Goal: Contribute content: Contribute content

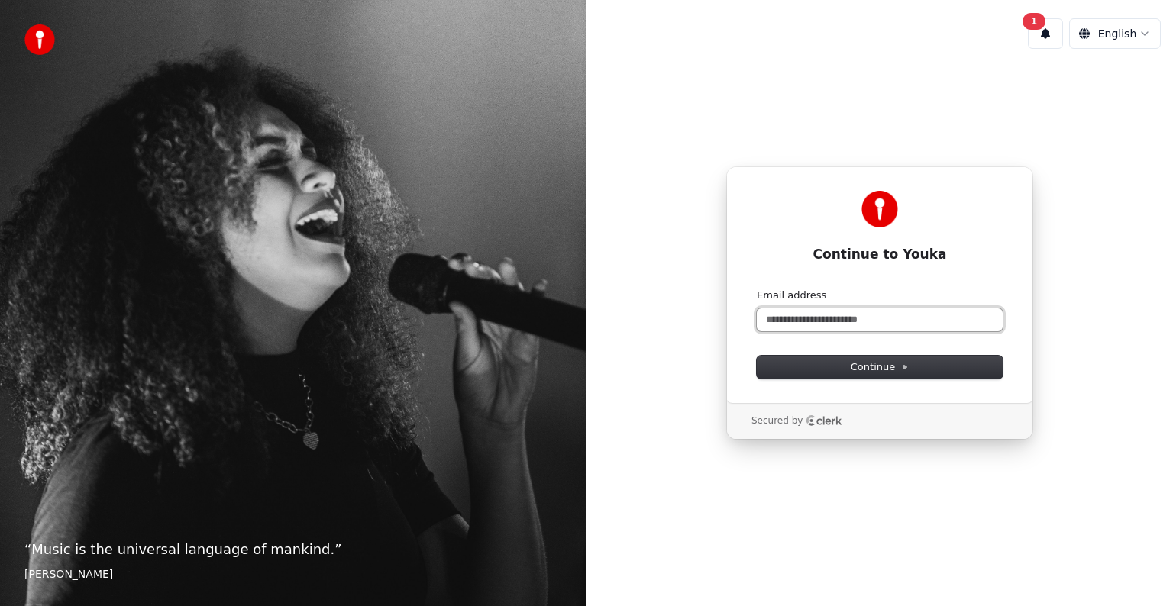
click at [825, 313] on input "Email address" at bounding box center [880, 320] width 246 height 23
click at [806, 327] on input "Email address" at bounding box center [880, 320] width 246 height 23
type input "*"
click at [806, 327] on input "*" at bounding box center [880, 320] width 246 height 23
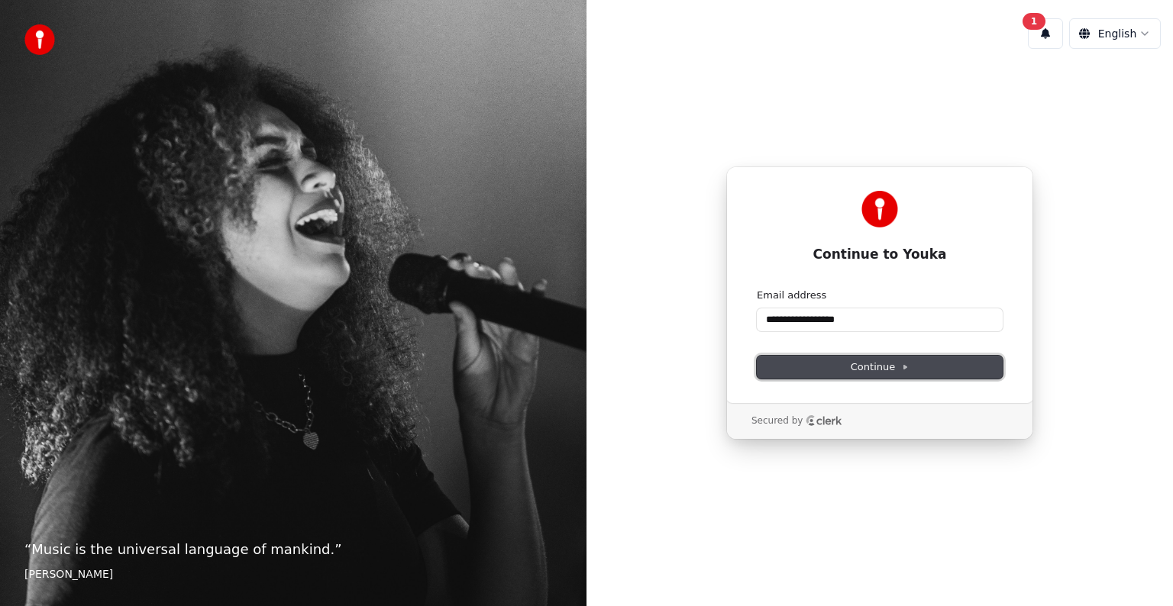
click at [881, 366] on span "Continue" at bounding box center [880, 367] width 58 height 14
type input "**********"
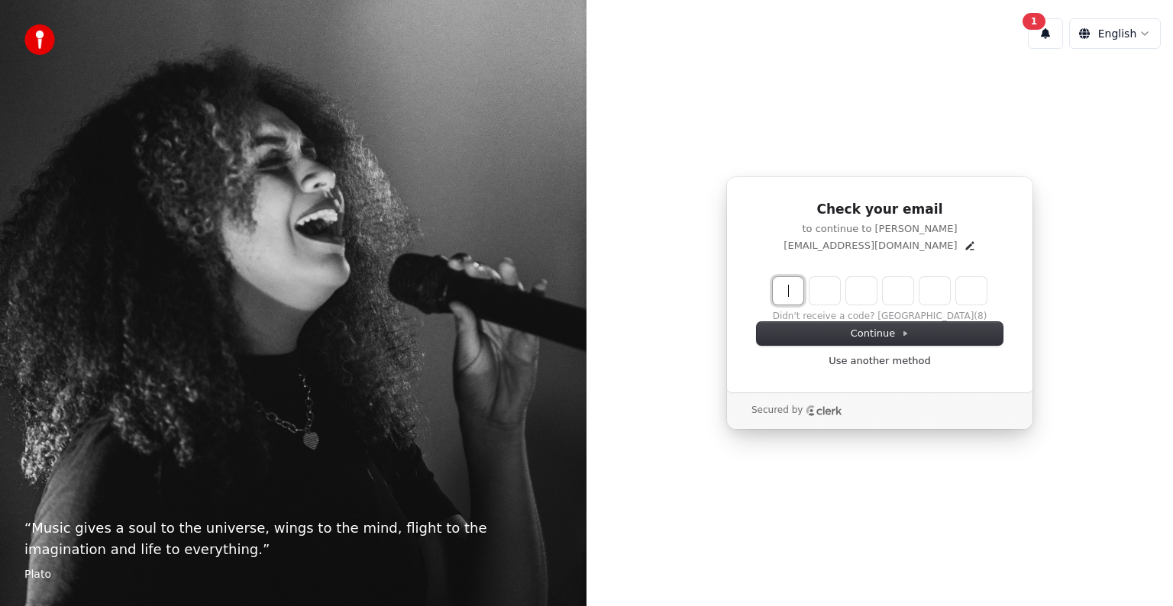
click at [784, 293] on input "Enter verification code" at bounding box center [895, 290] width 244 height 27
type input "******"
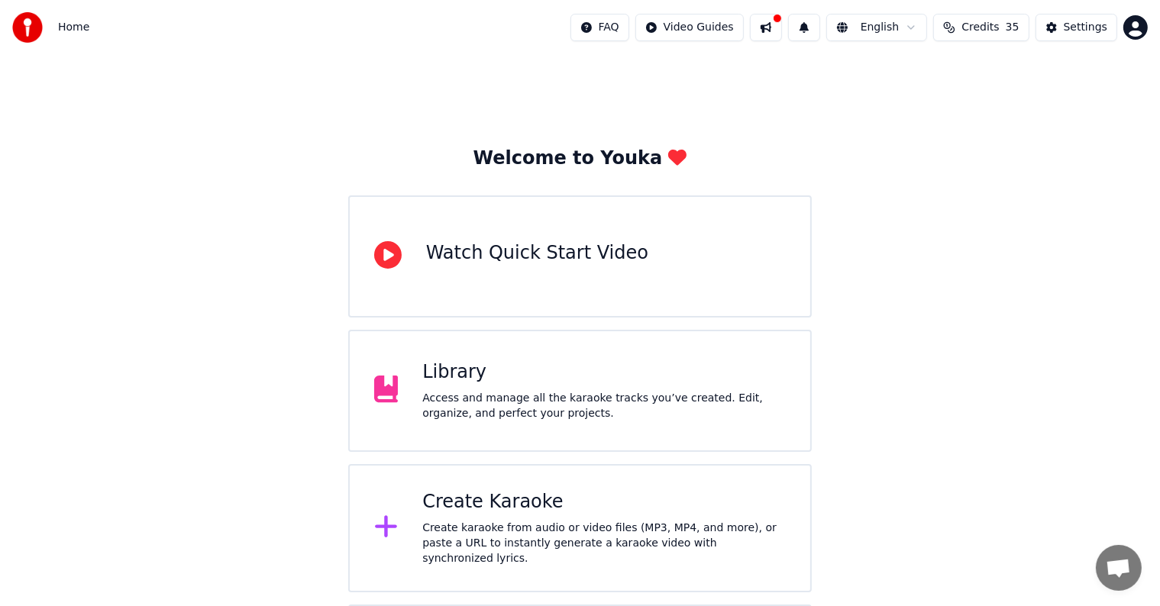
click at [534, 406] on div "Access and manage all the karaoke tracks you’ve created. Edit, organize, and pe…" at bounding box center [604, 406] width 364 height 31
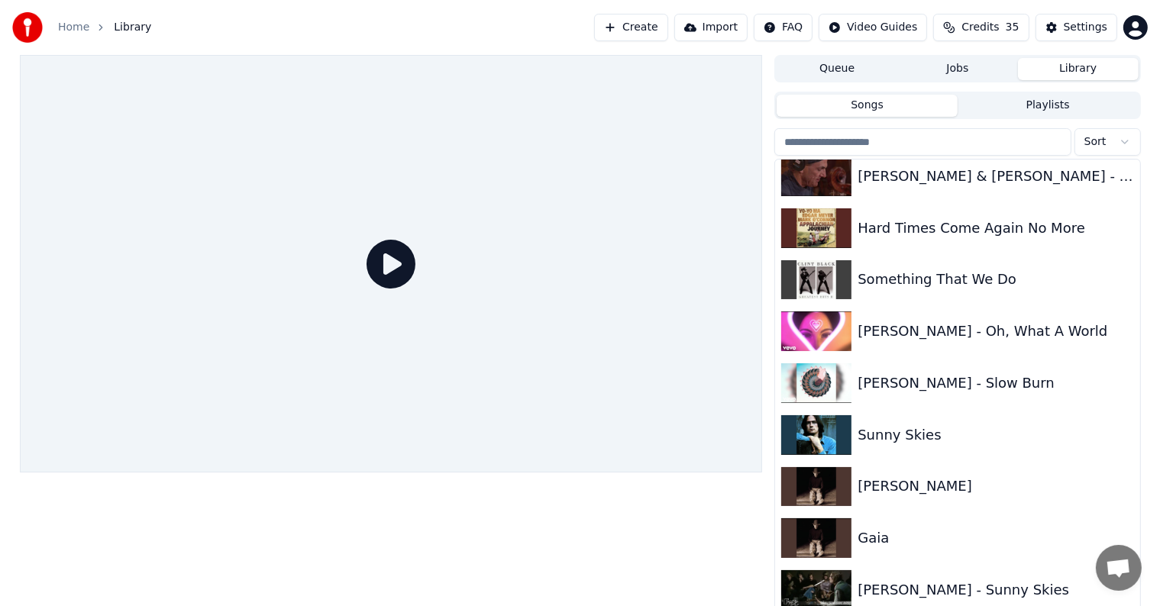
scroll to position [635, 0]
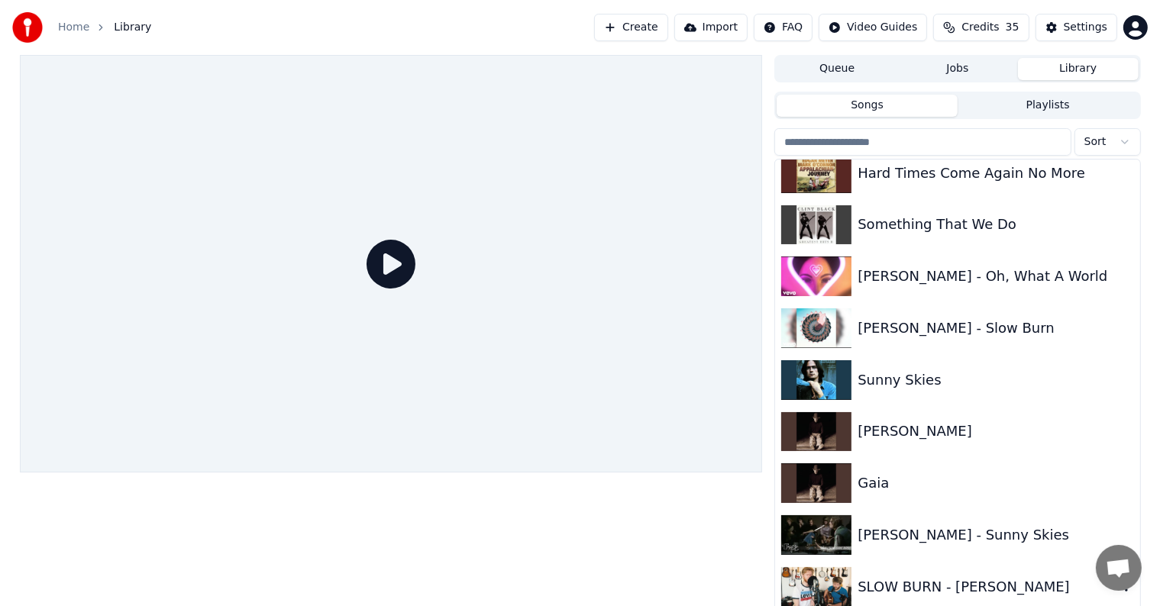
click at [1004, 582] on div "SLOW BURN - Kacey Musgraves" at bounding box center [988, 587] width 260 height 21
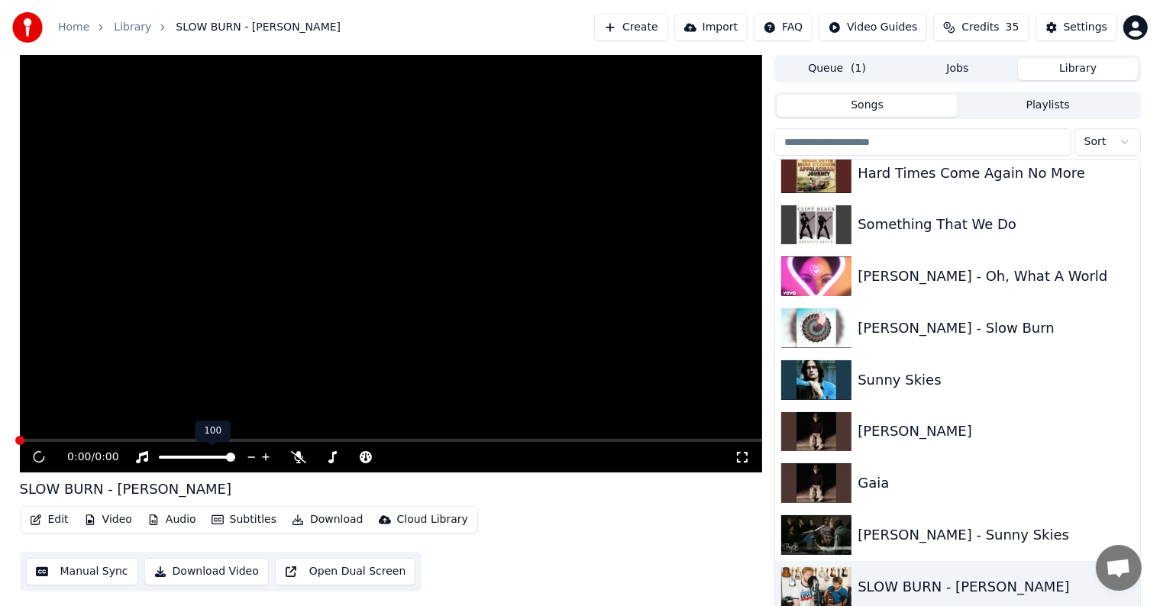
click at [196, 462] on div at bounding box center [211, 457] width 123 height 15
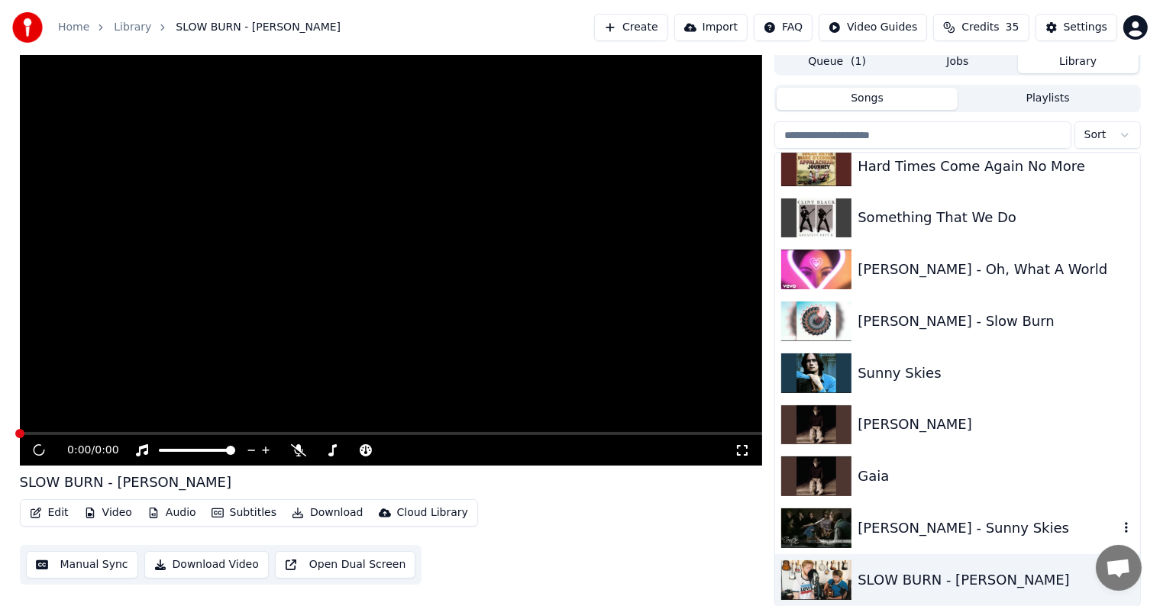
click at [941, 542] on div "James Taylor - Sunny Skies" at bounding box center [957, 529] width 364 height 52
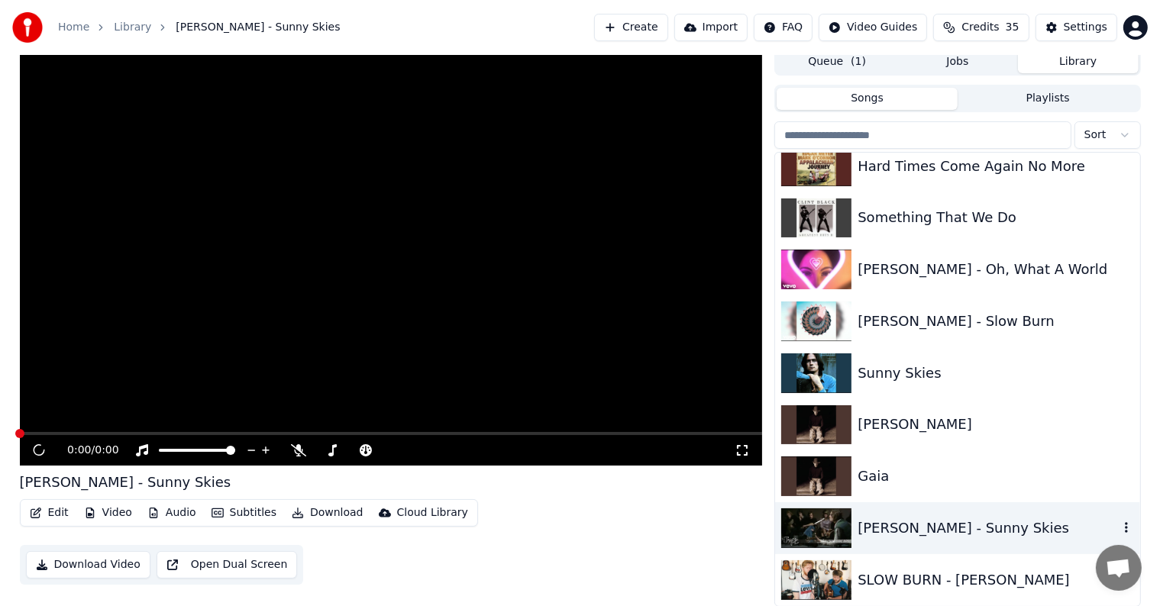
click at [943, 521] on div "James Taylor - Sunny Skies" at bounding box center [988, 528] width 260 height 21
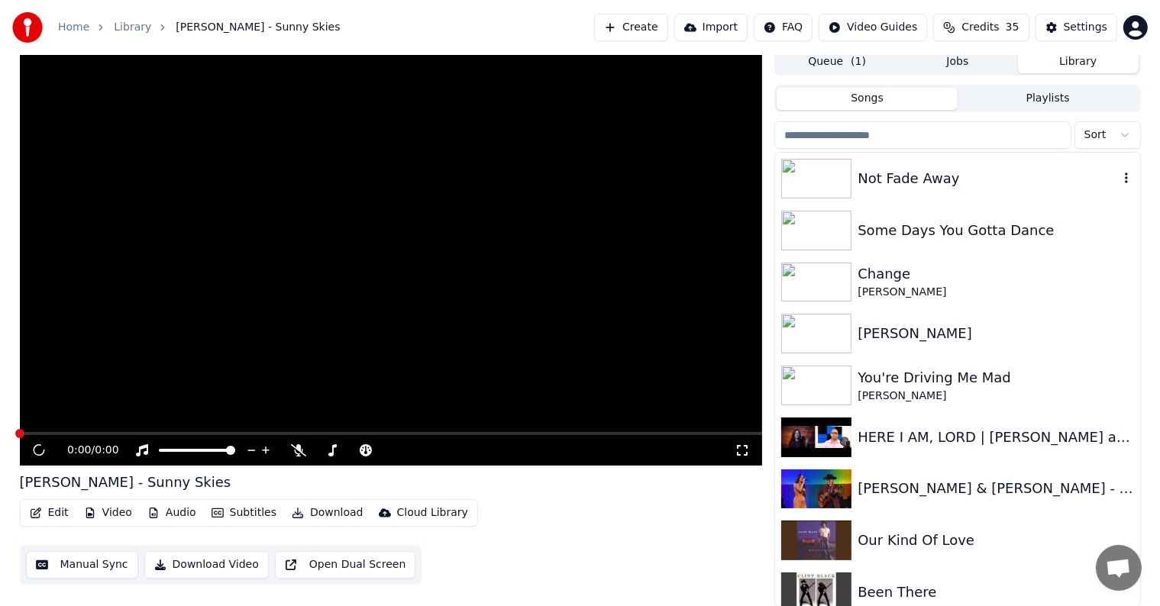
click at [894, 189] on div "Not Fade Away" at bounding box center [988, 178] width 260 height 21
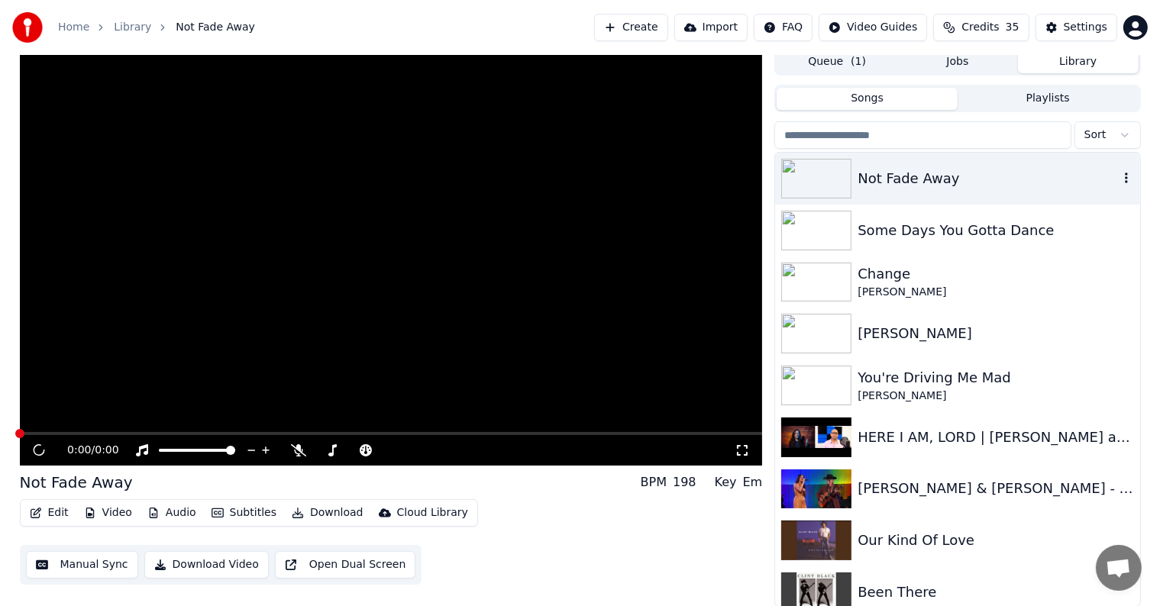
click at [797, 167] on img at bounding box center [816, 179] width 70 height 40
click at [1119, 175] on icon "button" at bounding box center [1126, 178] width 15 height 12
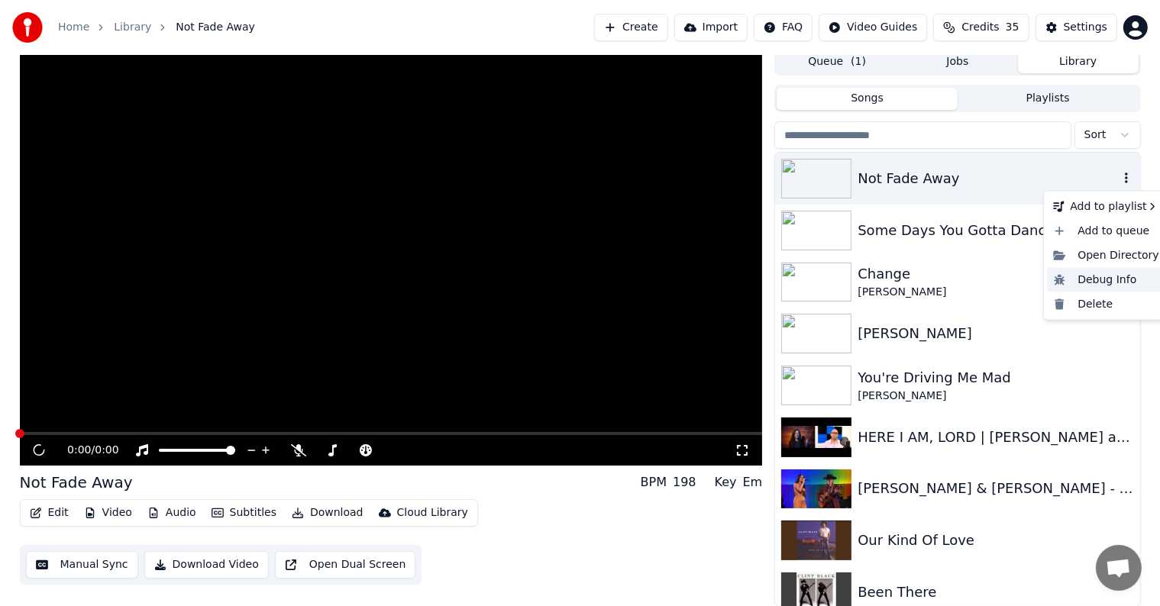
click at [1096, 280] on div "Debug Info" at bounding box center [1106, 280] width 118 height 24
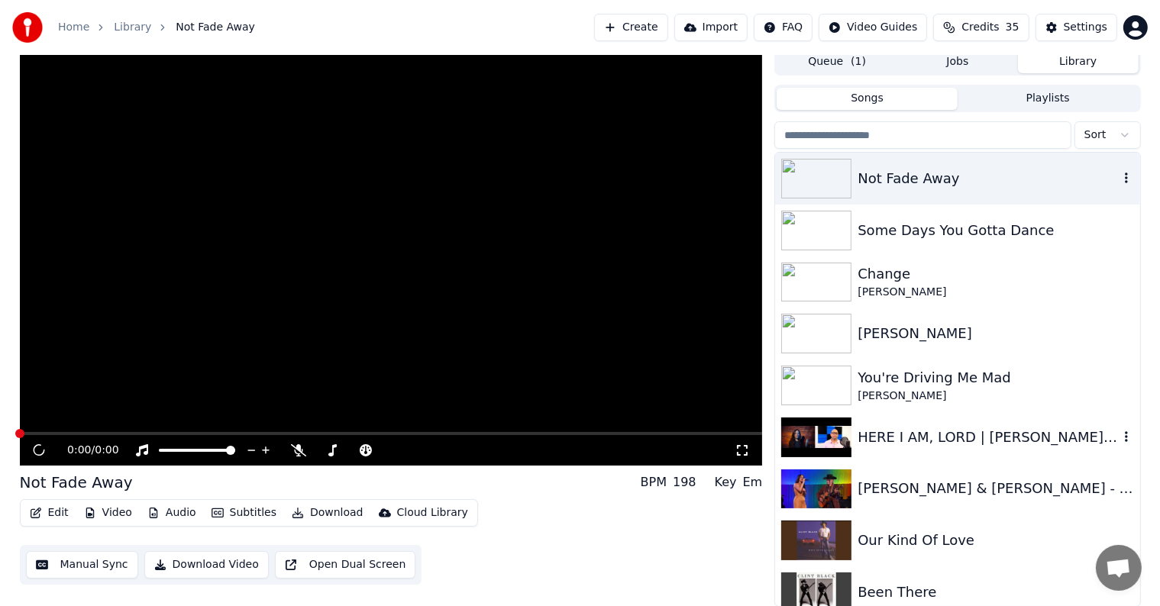
click at [940, 444] on div "HERE I AM, LORD | Laura Williams and Jeremy Morada" at bounding box center [988, 437] width 260 height 21
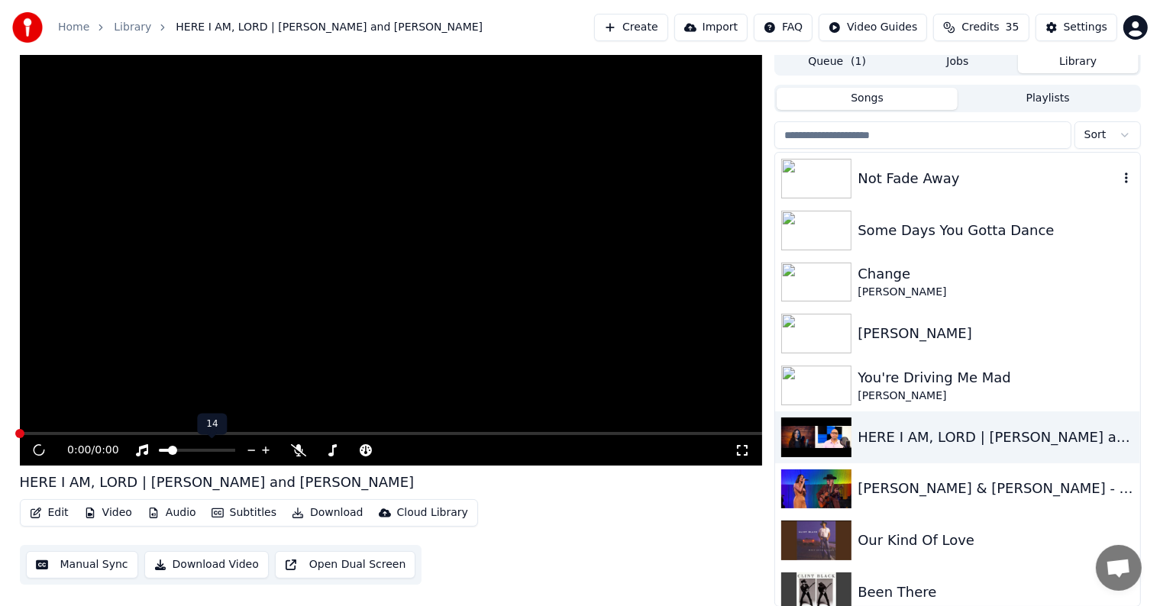
click at [170, 451] on span at bounding box center [164, 450] width 11 height 3
click at [202, 451] on span at bounding box center [197, 450] width 76 height 3
click at [235, 451] on span at bounding box center [230, 450] width 9 height 9
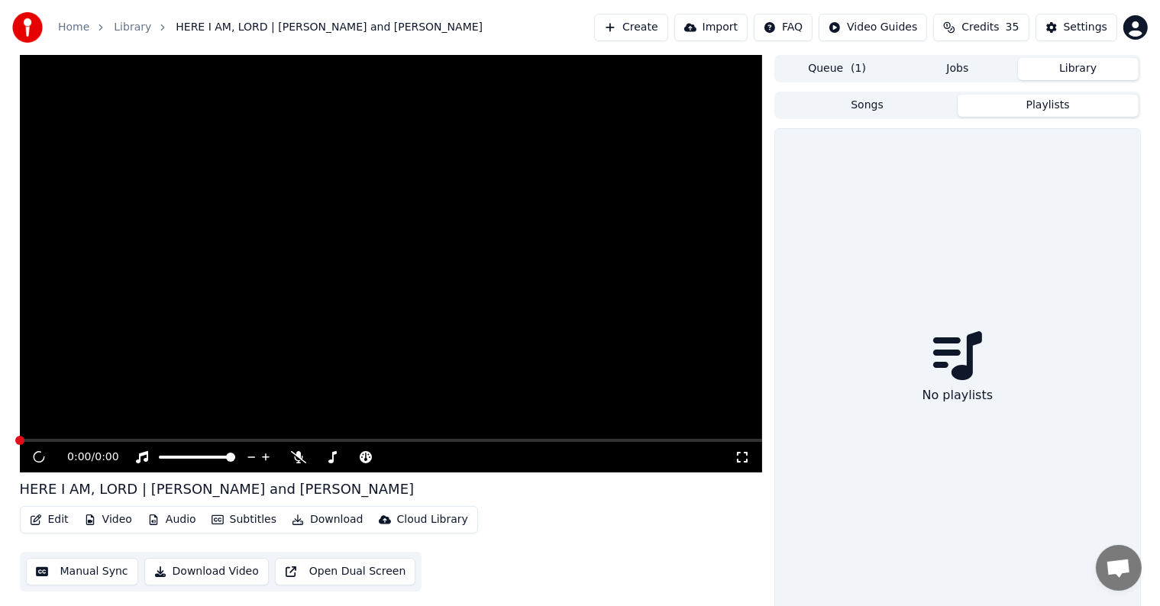
click at [1034, 100] on button "Playlists" at bounding box center [1048, 106] width 181 height 22
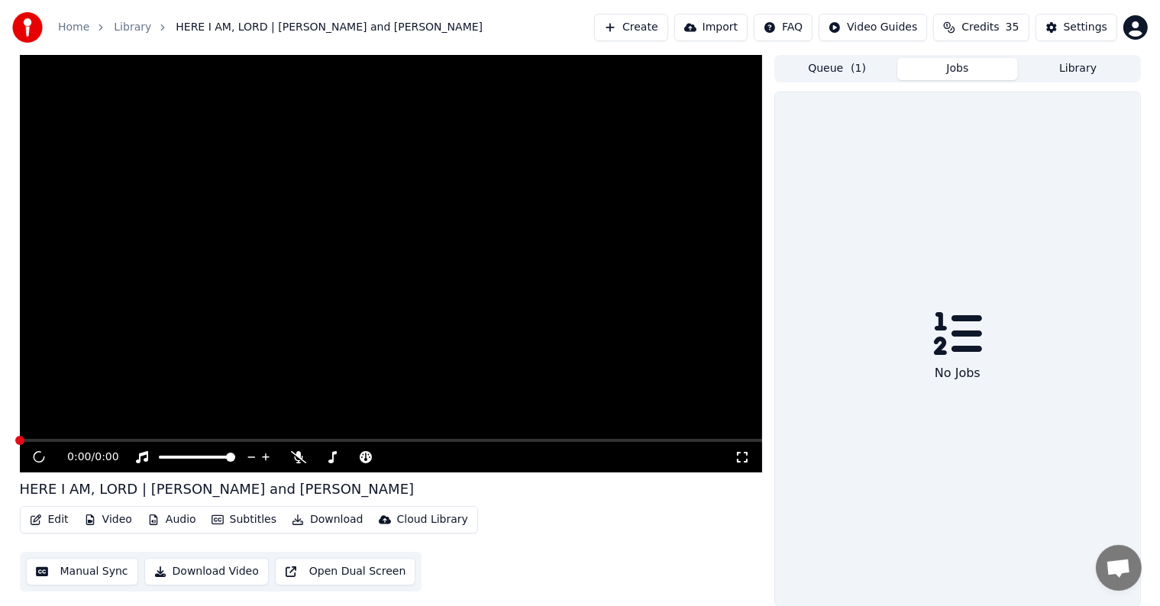
click at [974, 73] on button "Jobs" at bounding box center [957, 69] width 121 height 22
click at [834, 61] on button "Queue ( 1 )" at bounding box center [837, 69] width 121 height 22
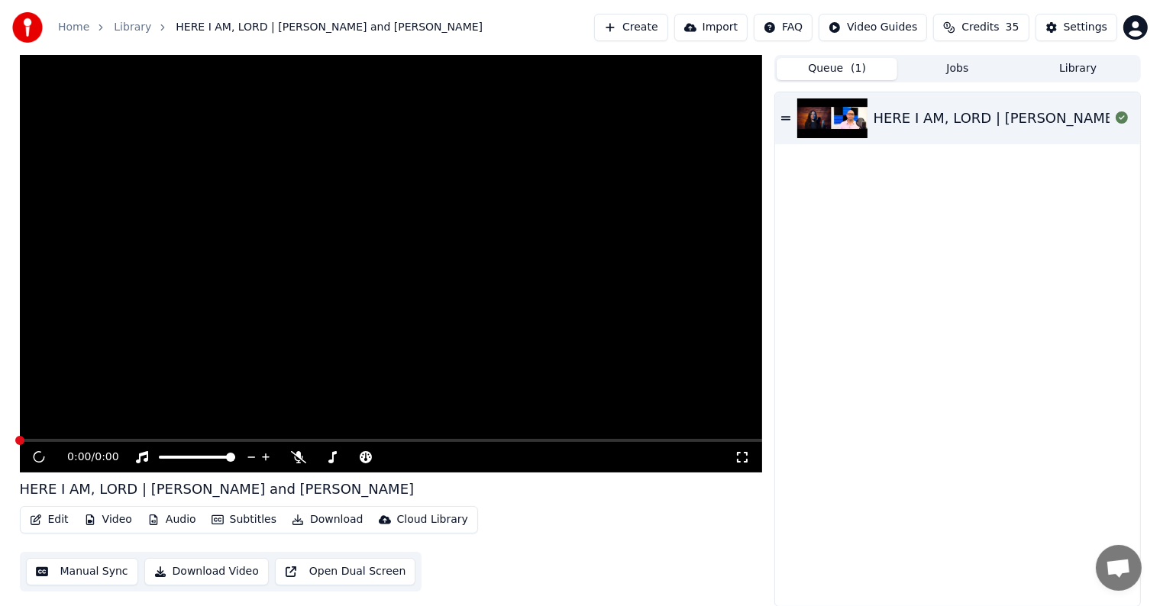
click at [944, 75] on button "Jobs" at bounding box center [957, 69] width 121 height 22
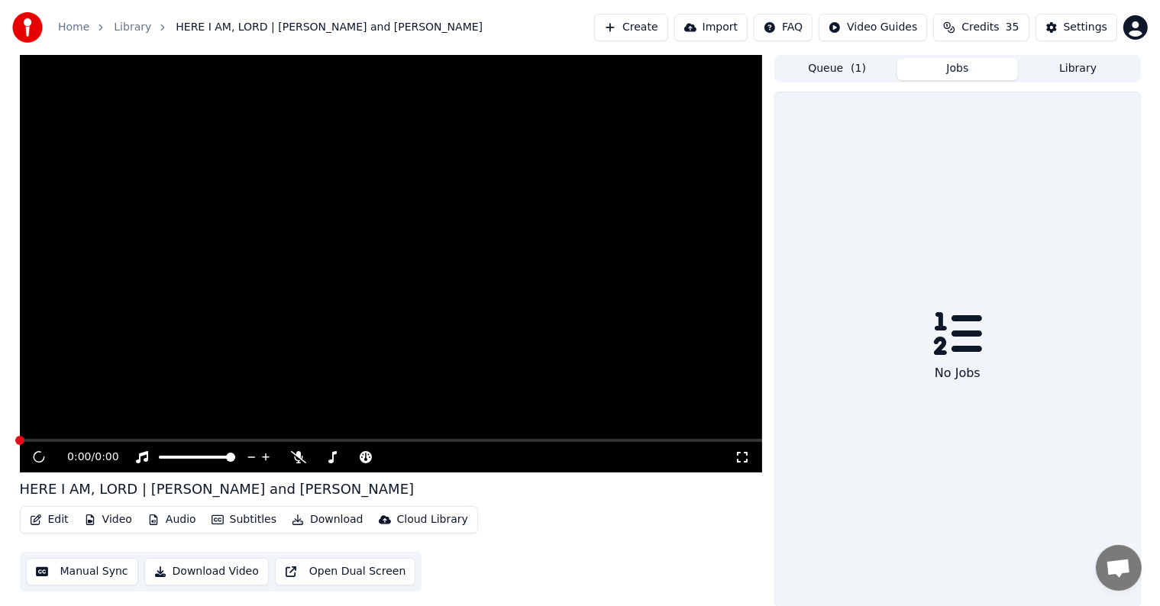
click at [1072, 79] on button "Library" at bounding box center [1078, 69] width 121 height 22
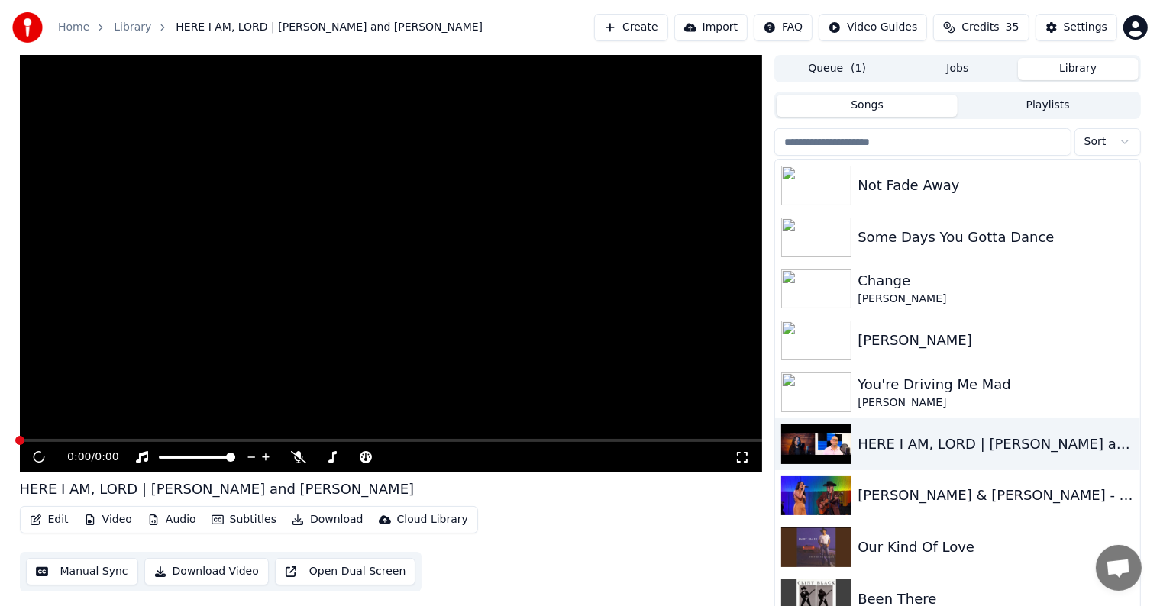
click at [259, 162] on video at bounding box center [391, 264] width 743 height 418
click at [171, 525] on button "Audio" at bounding box center [171, 519] width 61 height 21
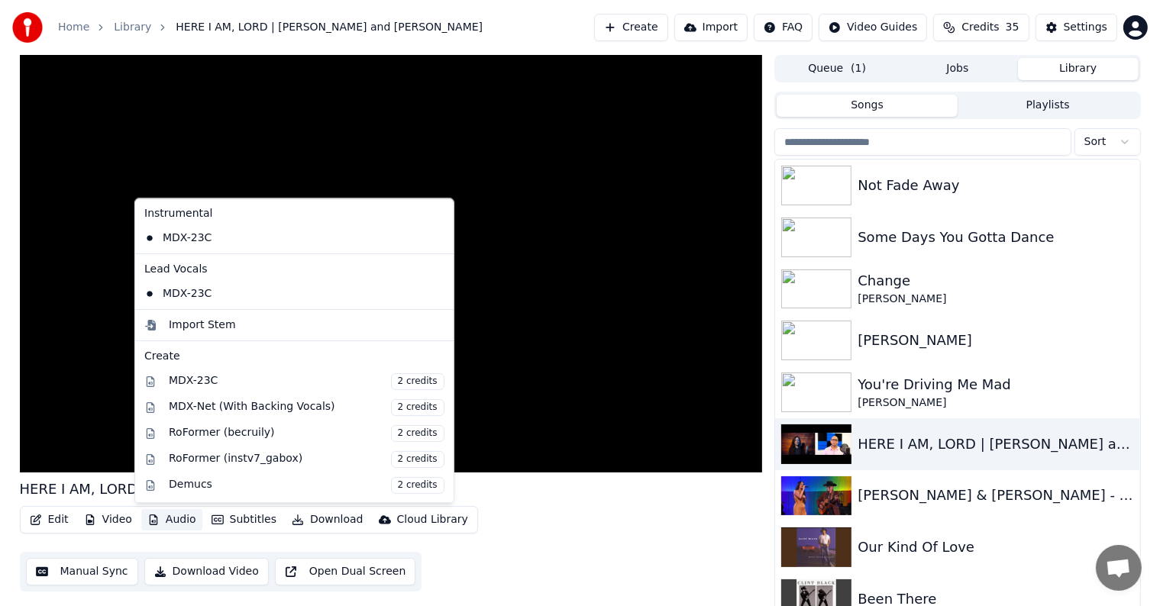
click at [116, 523] on button "Video" at bounding box center [108, 519] width 60 height 21
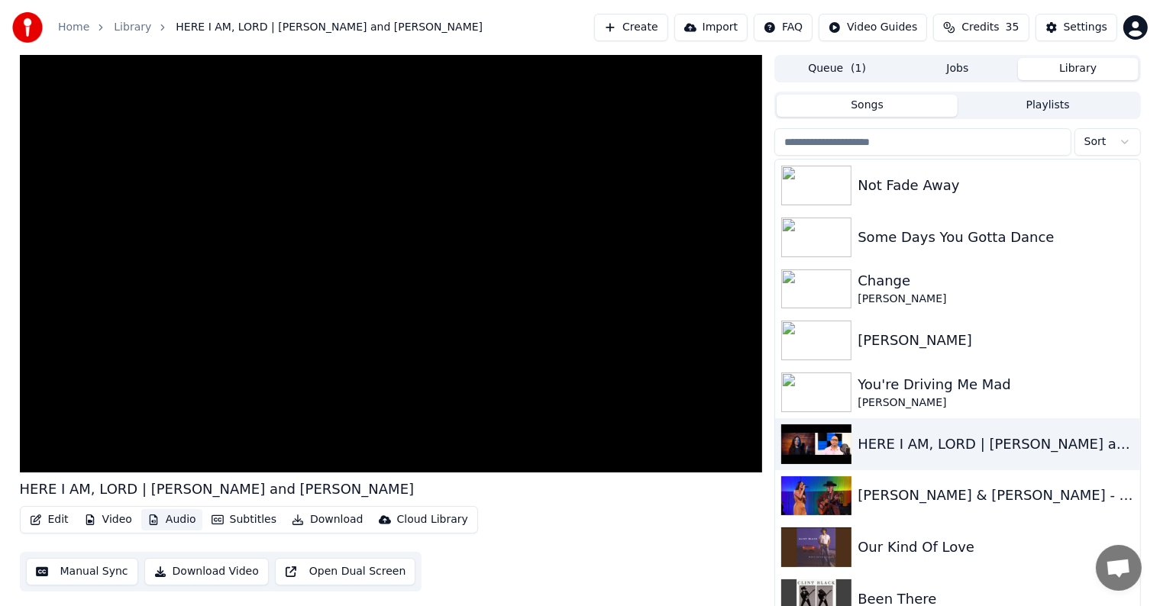
click at [161, 519] on button "Audio" at bounding box center [171, 519] width 61 height 21
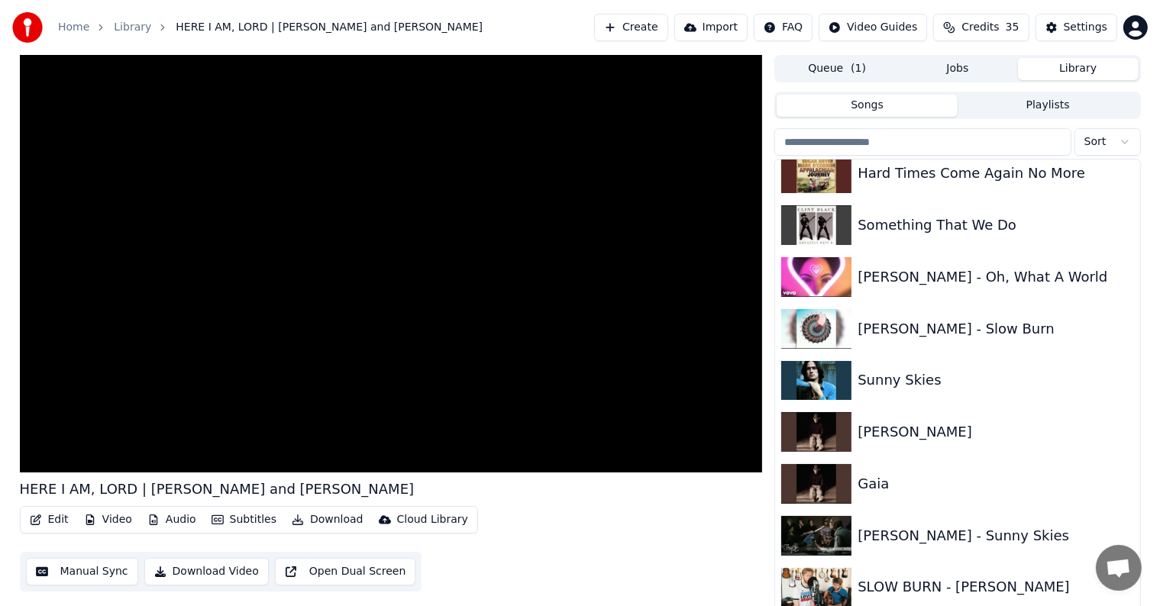
scroll to position [7, 0]
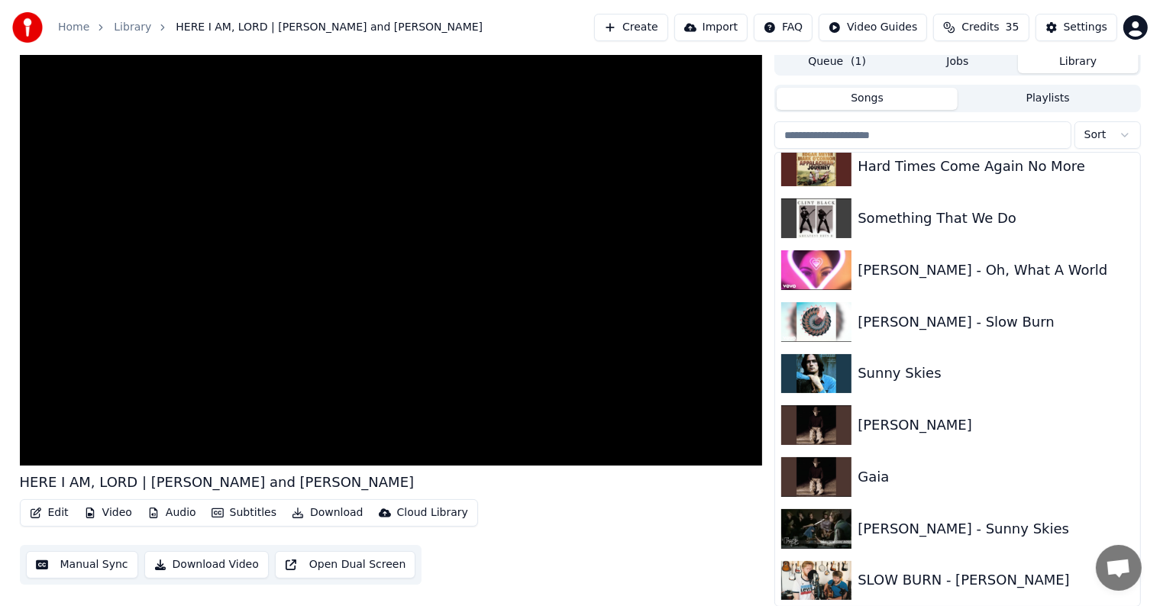
click at [984, 20] on span "Credits" at bounding box center [980, 27] width 37 height 15
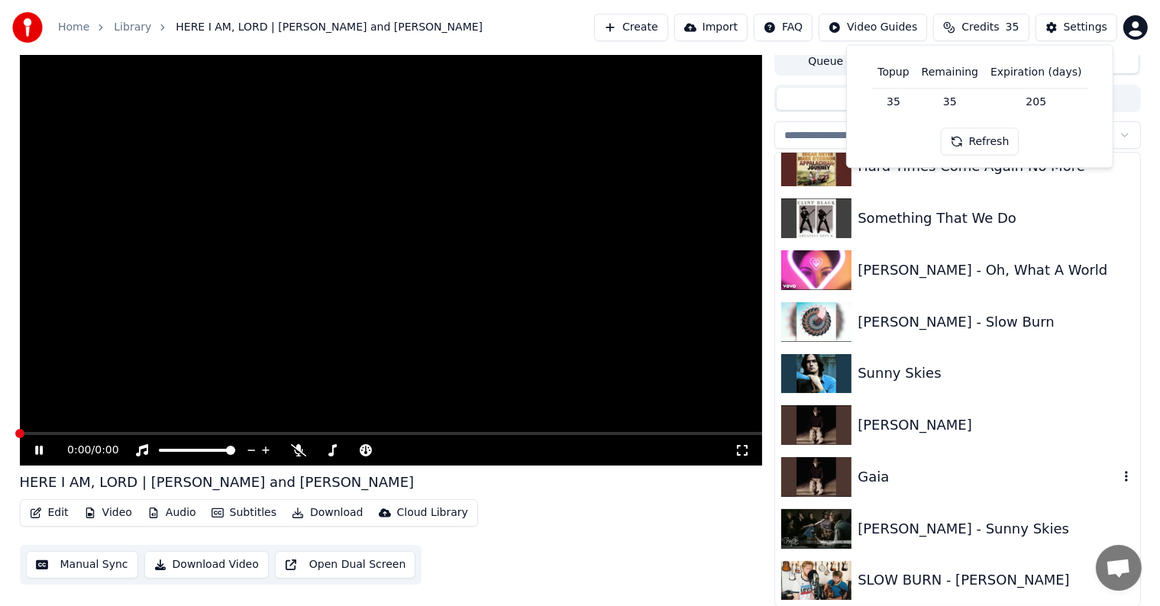
click at [887, 477] on div "Gaia" at bounding box center [988, 477] width 260 height 21
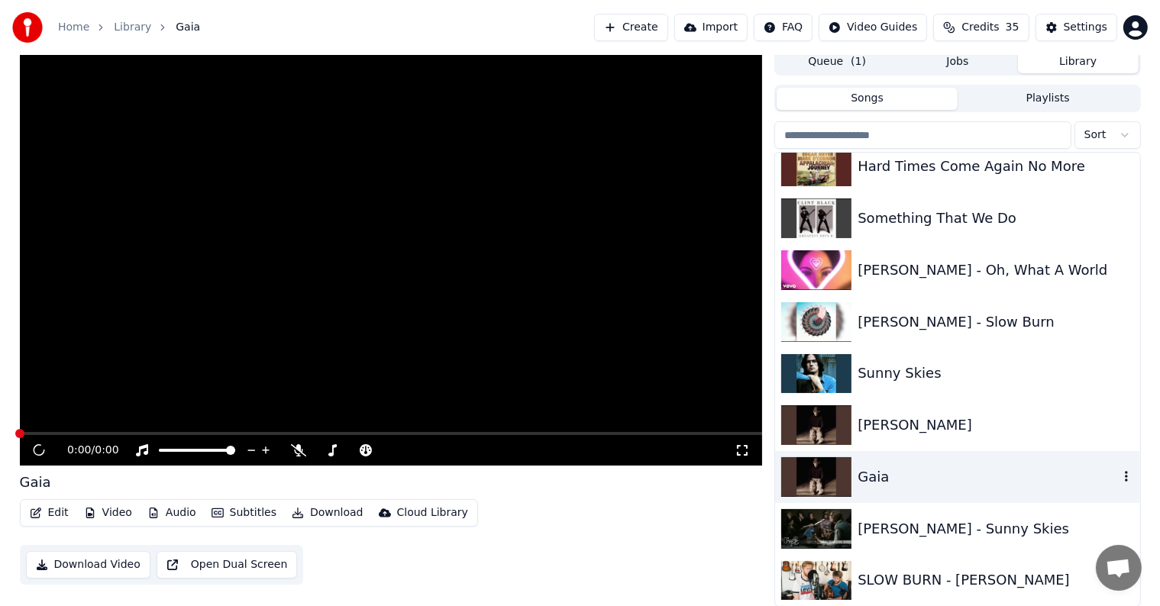
click at [887, 477] on div "Gaia" at bounding box center [988, 477] width 260 height 21
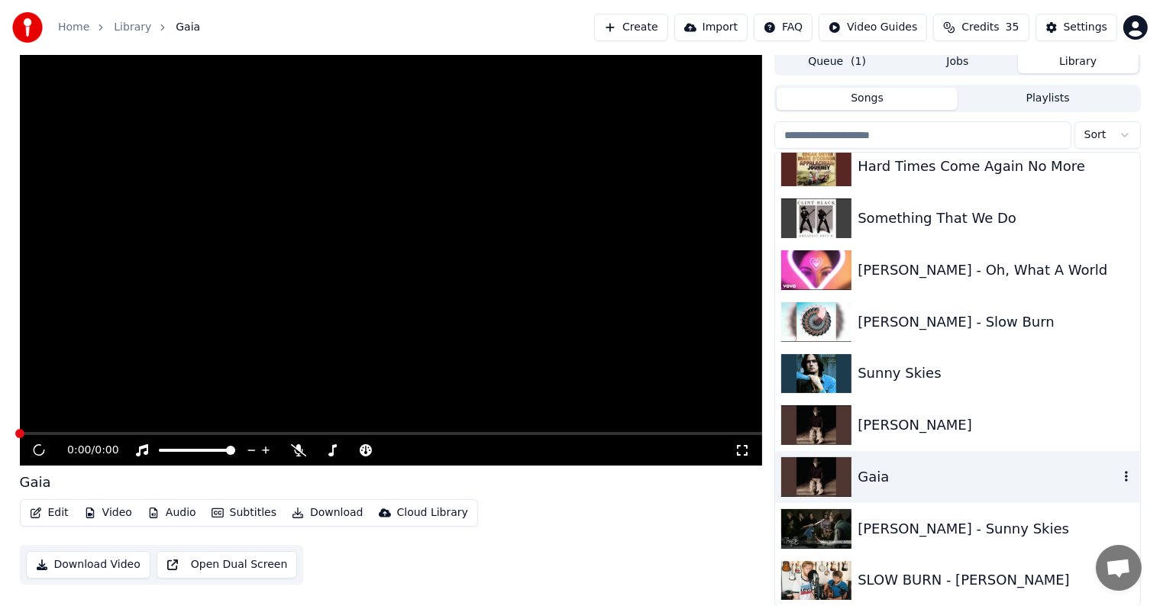
click at [887, 477] on div "Gaia" at bounding box center [988, 477] width 260 height 21
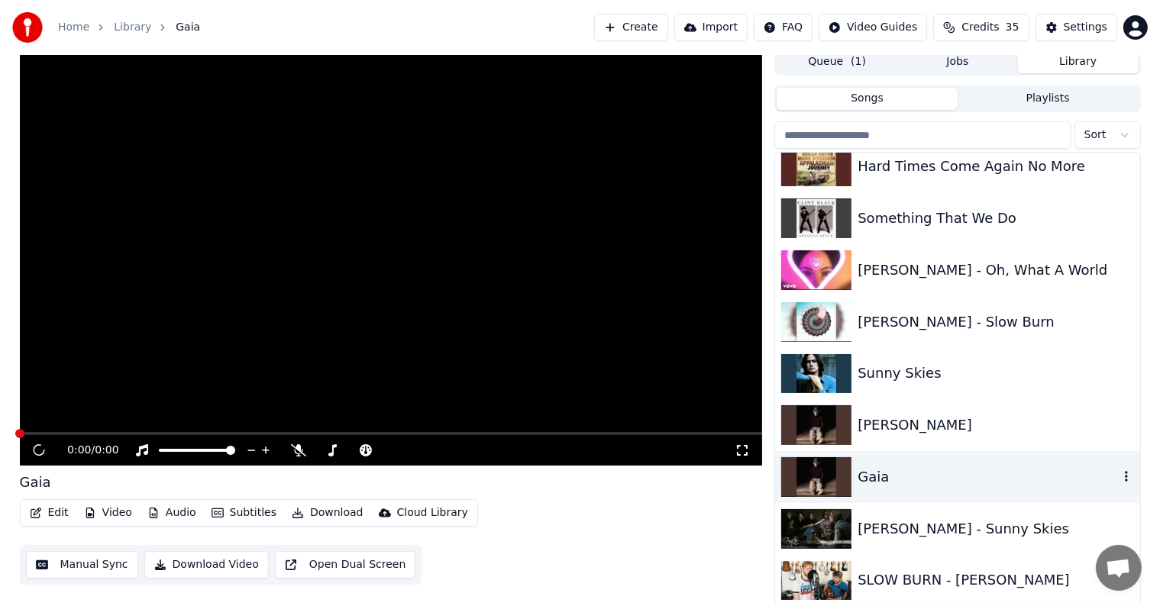
click at [887, 477] on div "Gaia" at bounding box center [988, 477] width 260 height 21
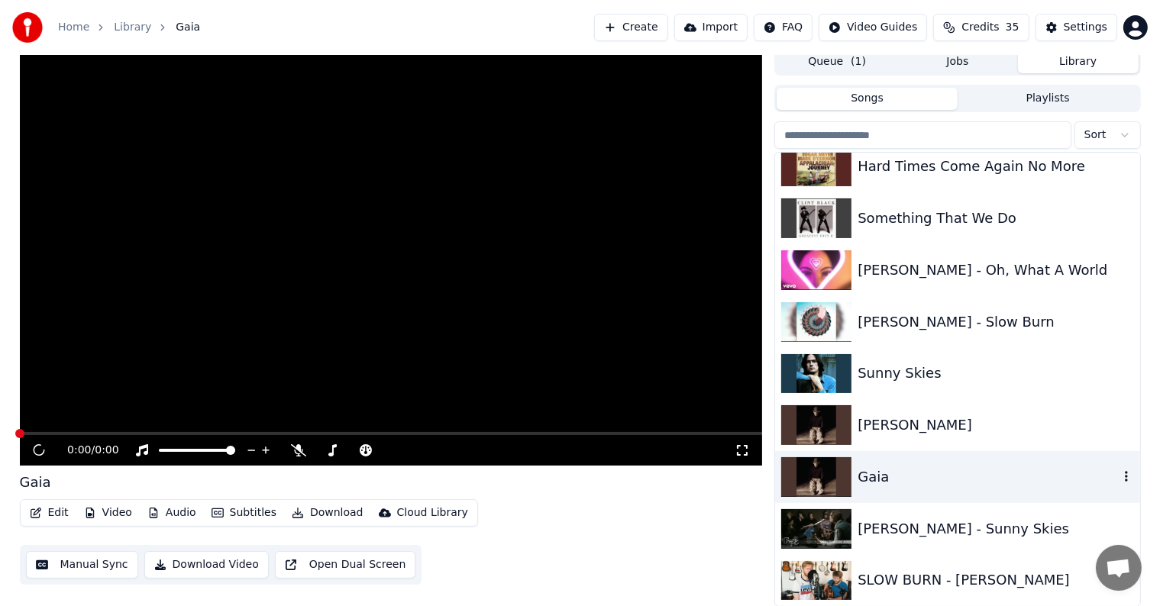
click at [1119, 475] on icon "button" at bounding box center [1126, 476] width 15 height 12
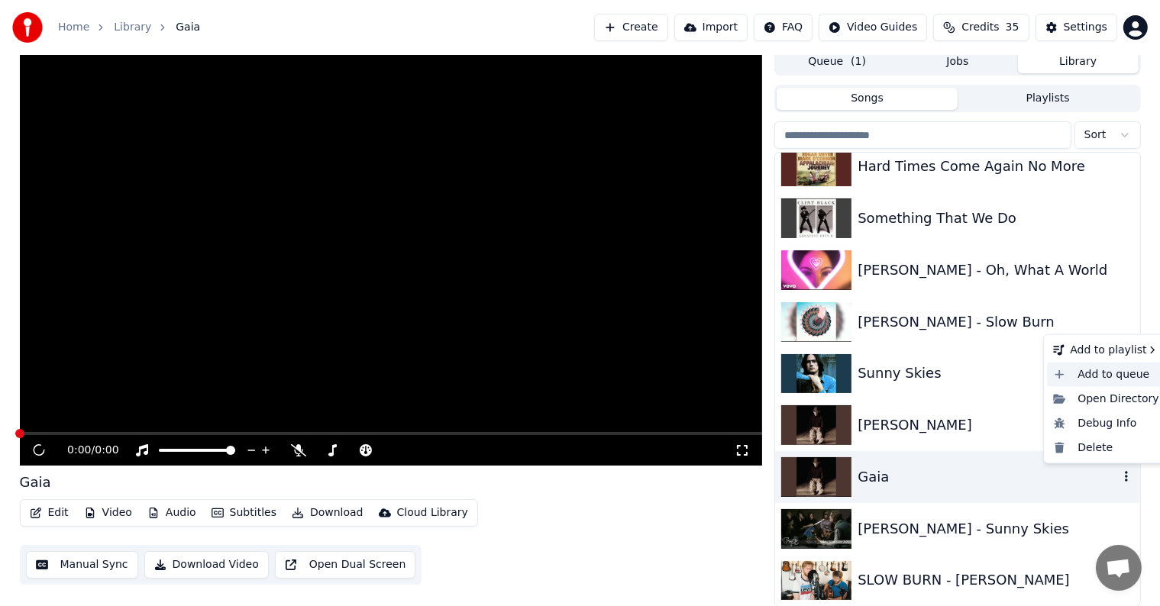
click at [1111, 367] on div "Add to queue" at bounding box center [1106, 375] width 118 height 24
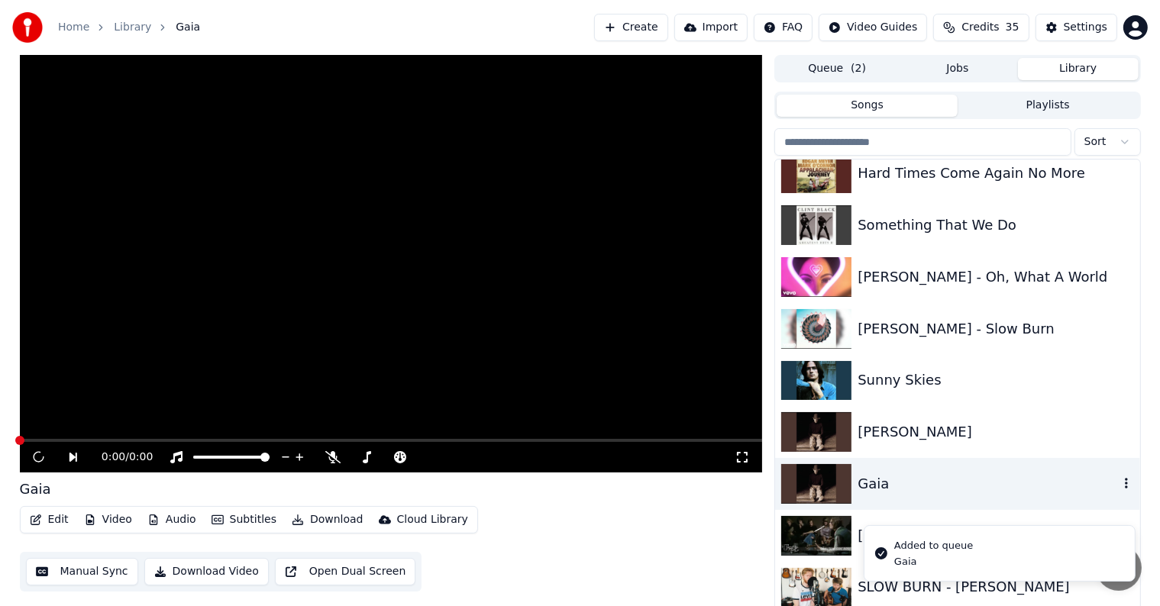
click at [831, 58] on button "Queue ( 2 )" at bounding box center [837, 69] width 121 height 22
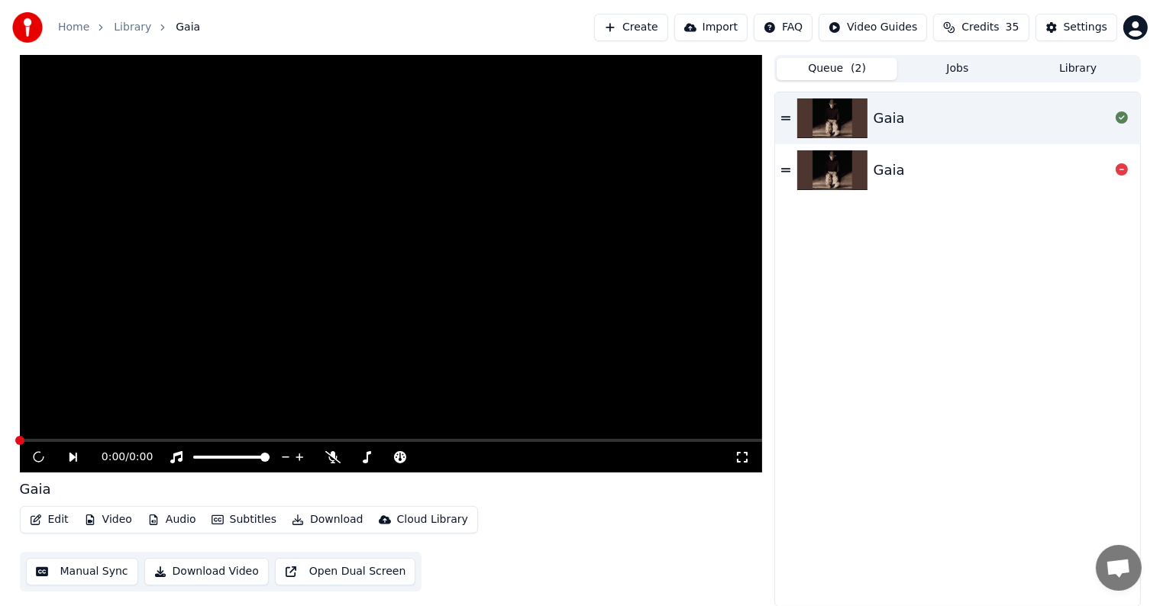
click at [849, 166] on img at bounding box center [832, 170] width 70 height 40
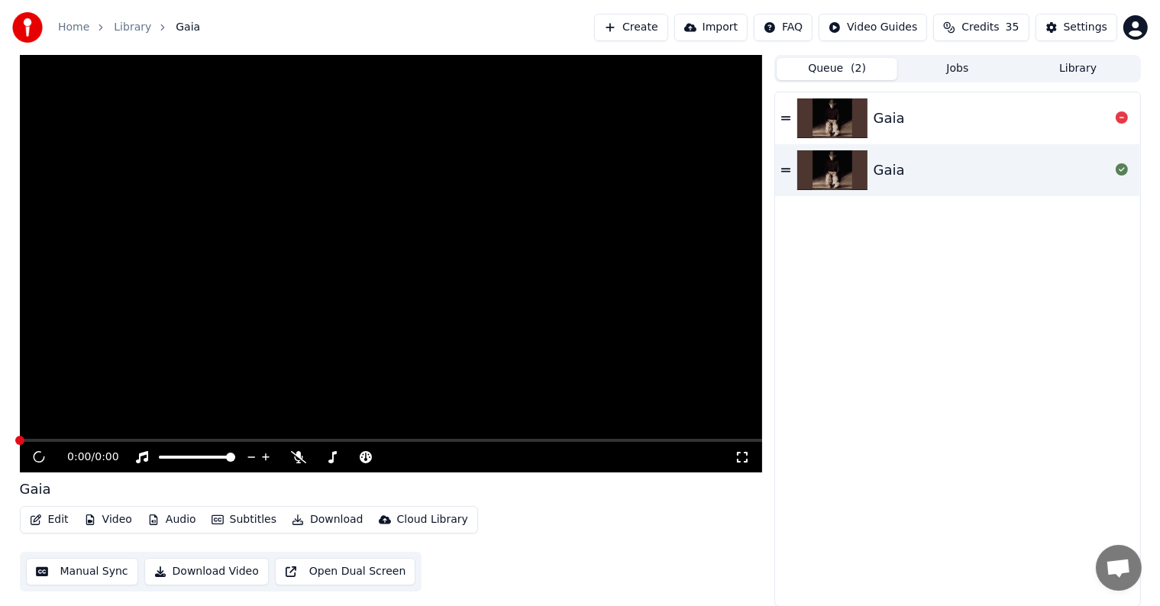
click at [786, 116] on icon at bounding box center [785, 118] width 9 height 4
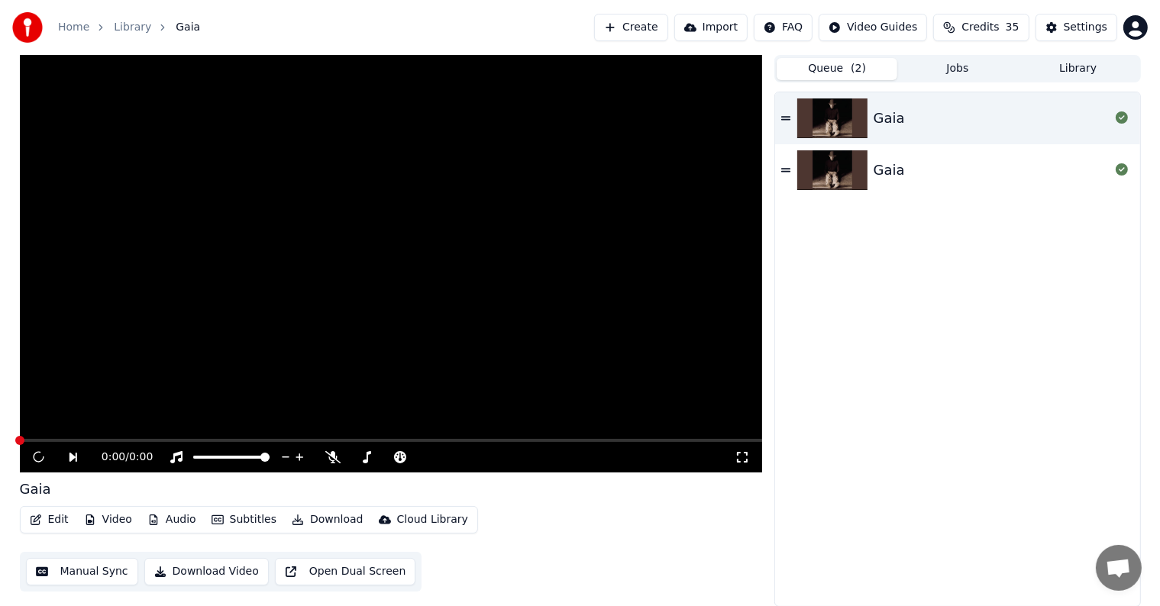
click at [69, 458] on icon at bounding box center [83, 457] width 35 height 12
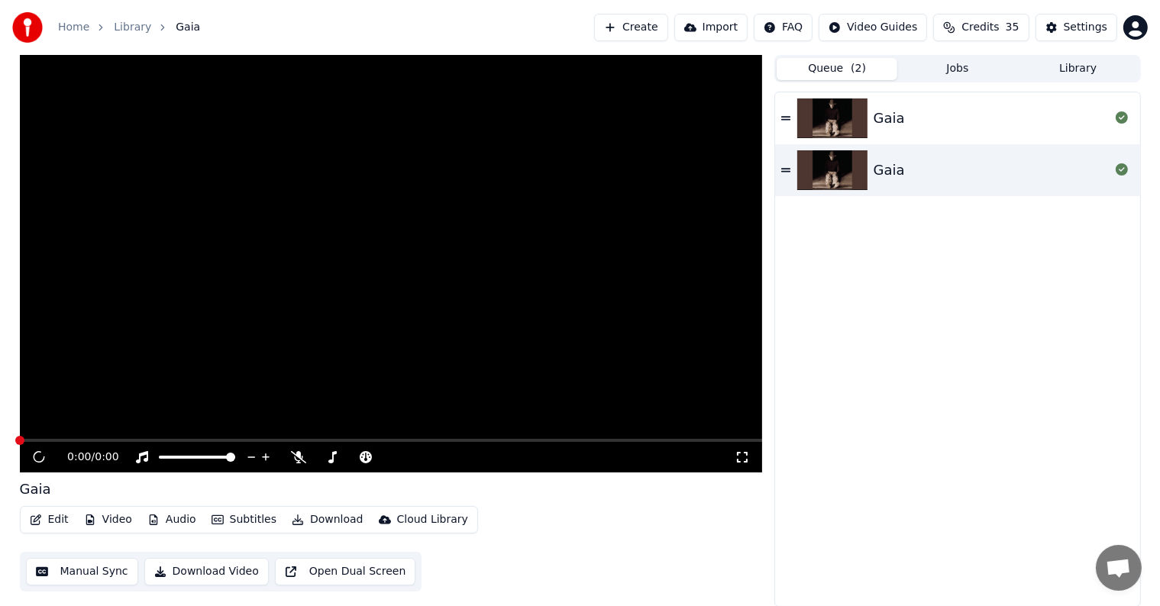
click at [747, 457] on icon at bounding box center [742, 457] width 15 height 12
click at [594, 21] on button "Create" at bounding box center [631, 27] width 74 height 27
click at [1090, 76] on button "Library" at bounding box center [1078, 69] width 121 height 22
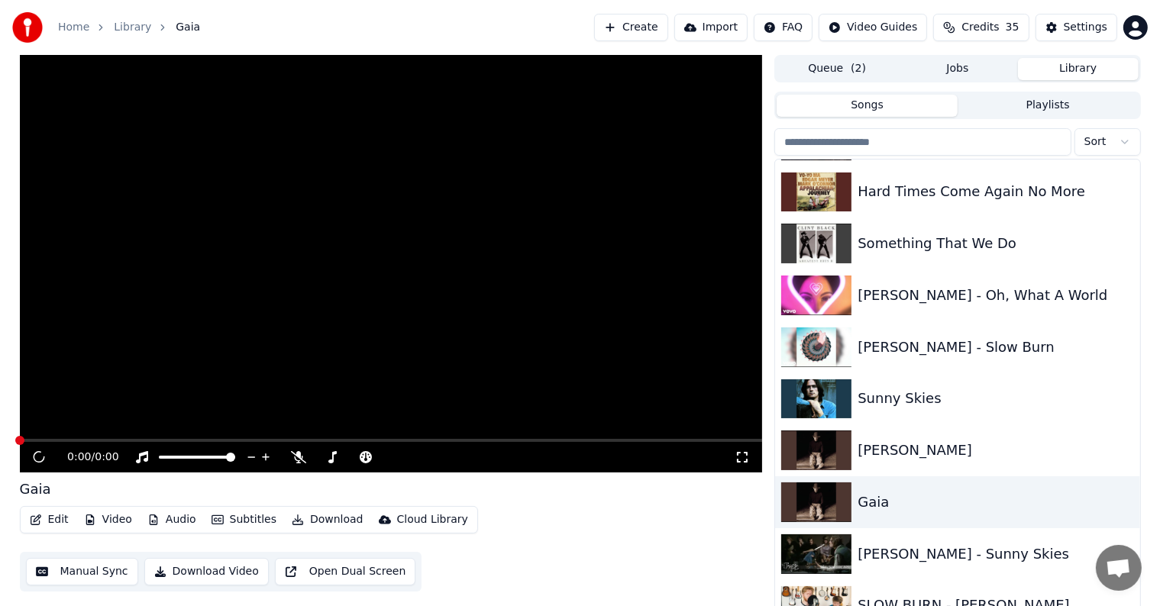
scroll to position [635, 0]
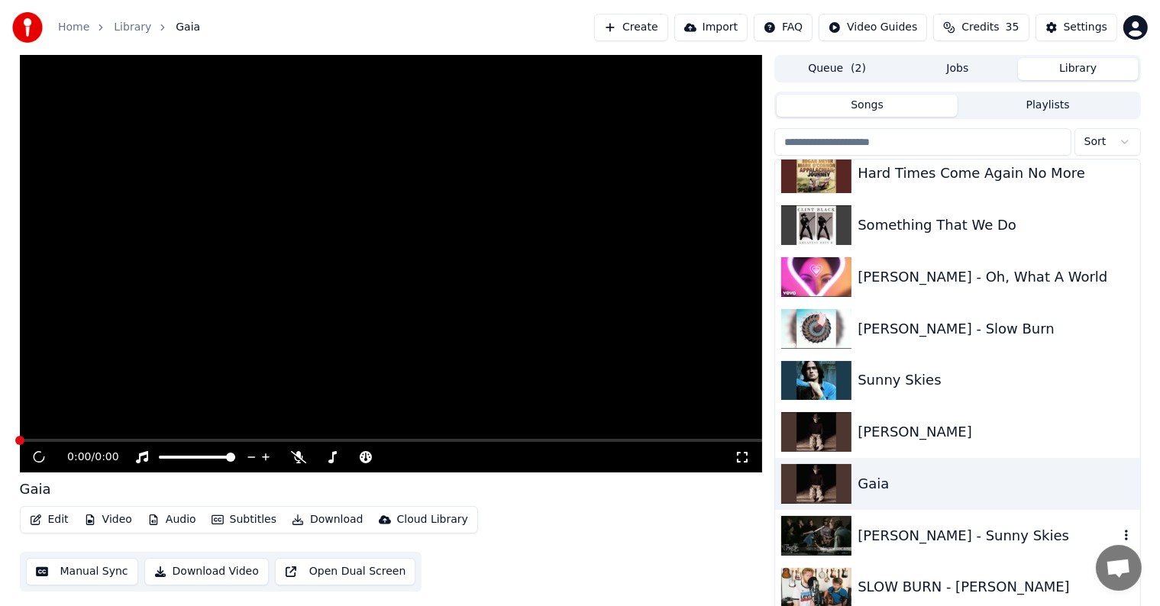
click at [904, 533] on div "James Taylor - Sunny Skies" at bounding box center [988, 535] width 260 height 21
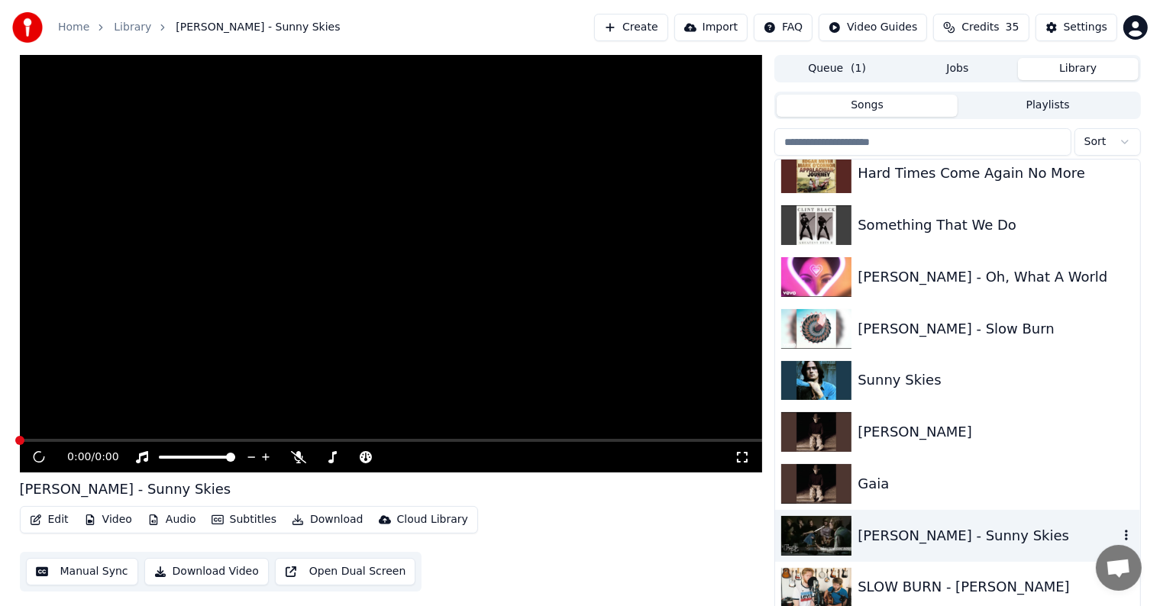
click at [904, 533] on div "James Taylor - Sunny Skies" at bounding box center [988, 535] width 260 height 21
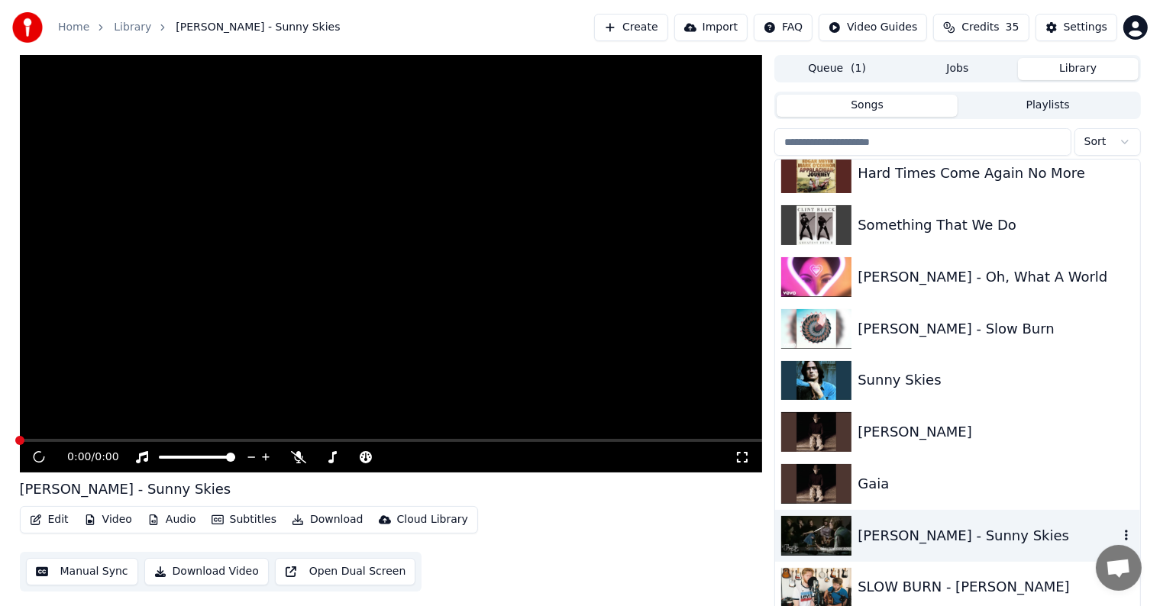
click at [904, 533] on div "James Taylor - Sunny Skies" at bounding box center [988, 535] width 260 height 21
click at [37, 459] on icon at bounding box center [39, 457] width 16 height 17
click at [21, 436] on span at bounding box center [19, 440] width 9 height 9
click at [125, 258] on video at bounding box center [391, 264] width 743 height 418
click at [122, 21] on link "Library" at bounding box center [132, 27] width 37 height 15
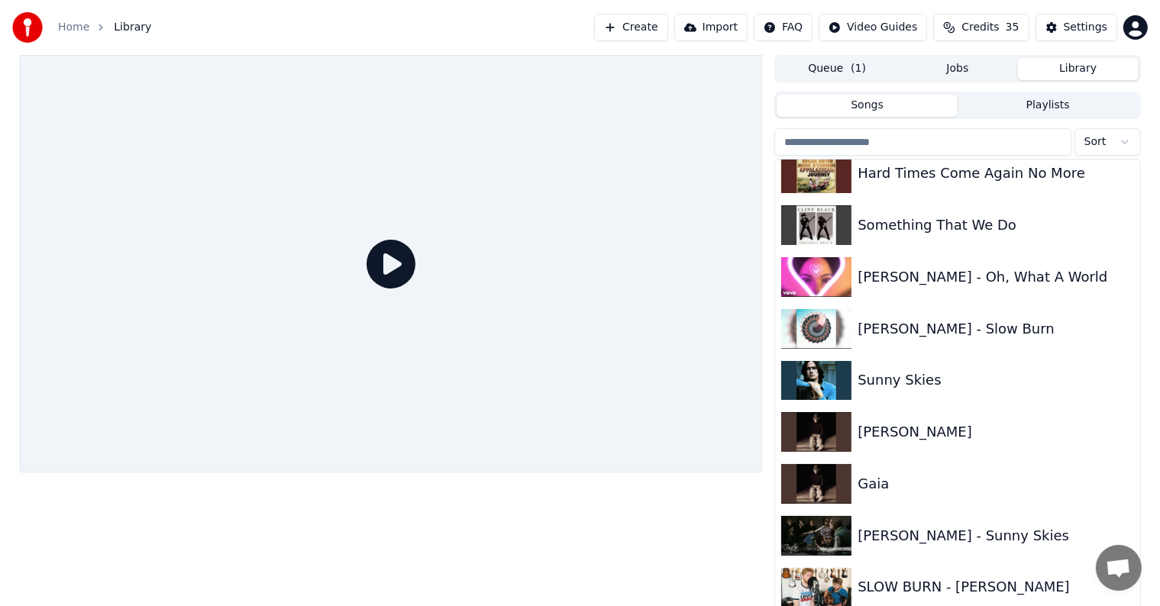
click at [396, 266] on icon at bounding box center [391, 264] width 49 height 49
click at [134, 26] on span "Library" at bounding box center [132, 27] width 37 height 15
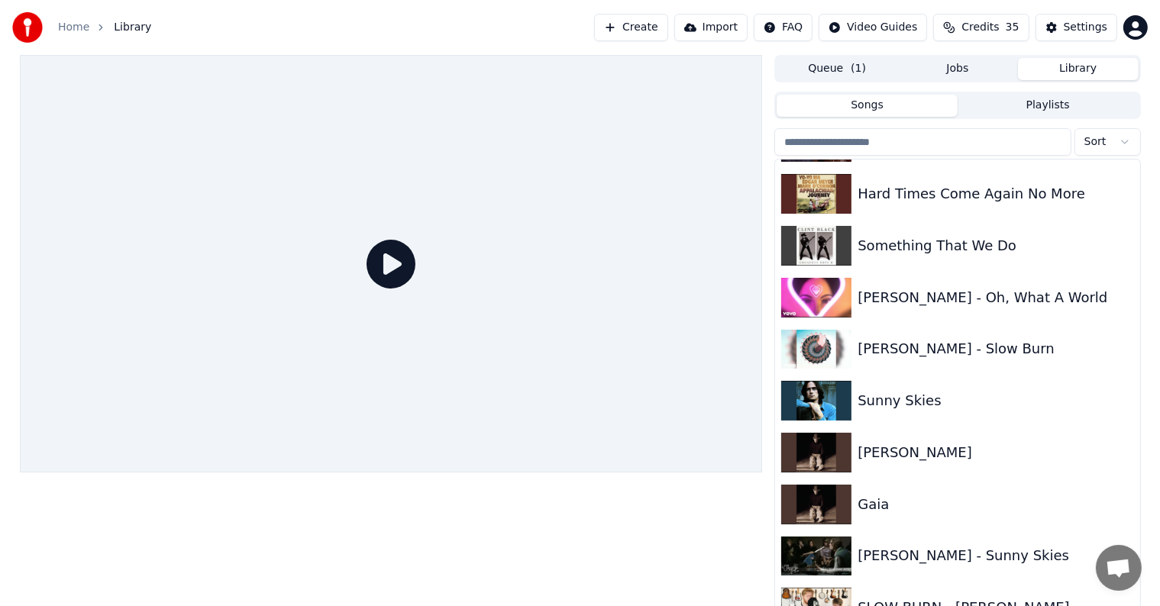
scroll to position [635, 0]
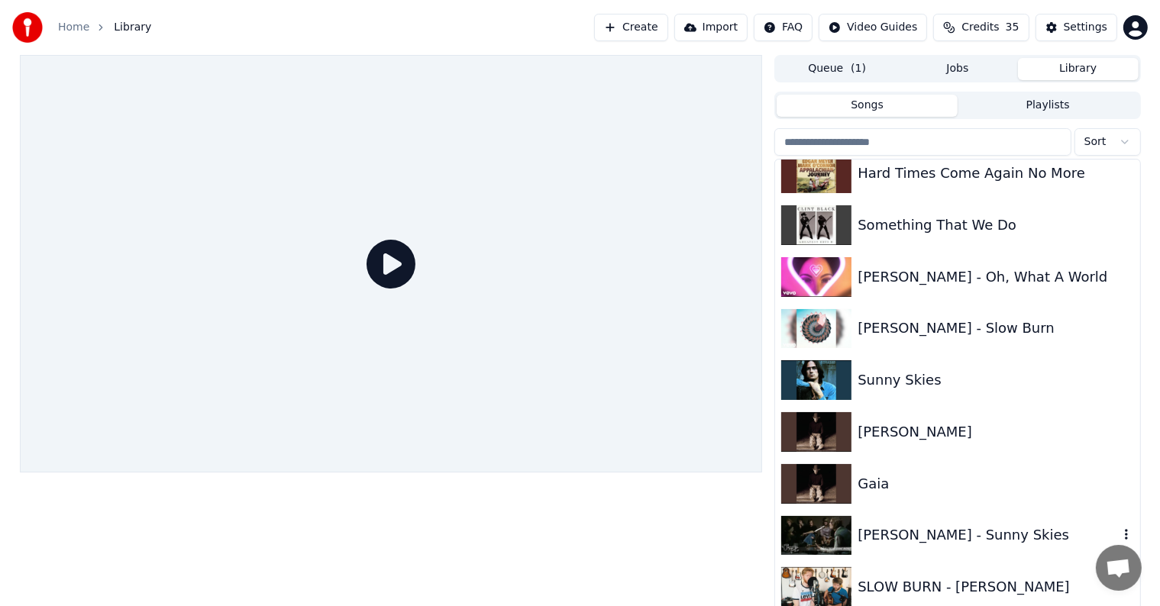
click at [950, 538] on div "James Taylor - Sunny Skies" at bounding box center [988, 535] width 260 height 21
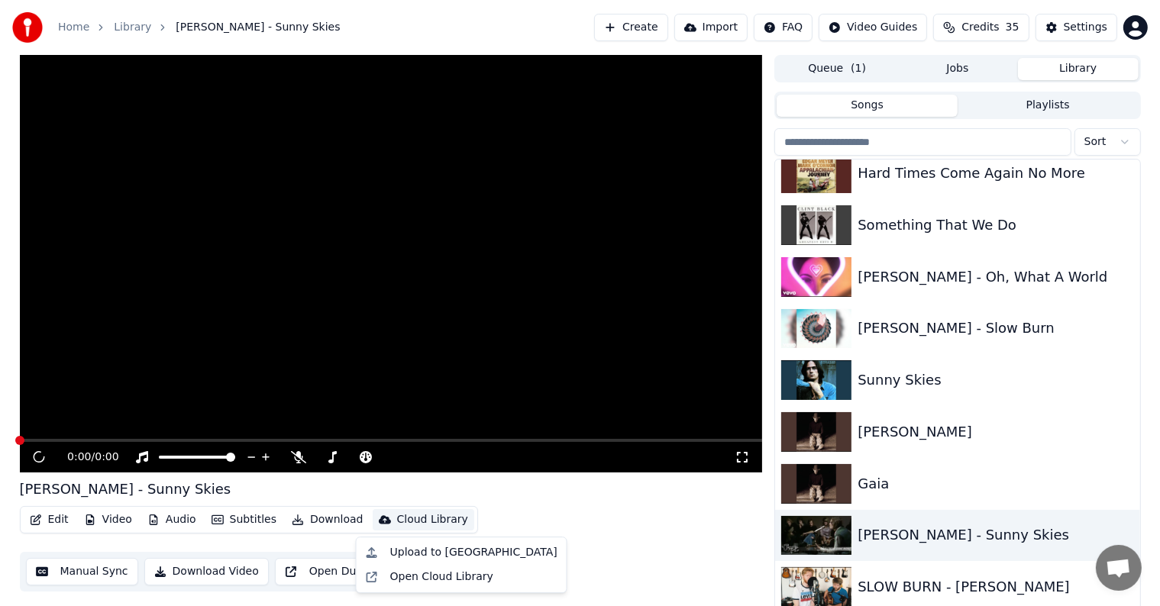
click at [399, 516] on div "Cloud Library" at bounding box center [432, 519] width 71 height 15
click at [559, 559] on div "Edit Video Audio Subtitles Download Cloud Library Manual Sync Download Video Op…" at bounding box center [391, 549] width 743 height 86
click at [76, 573] on button "Manual Sync" at bounding box center [82, 571] width 112 height 27
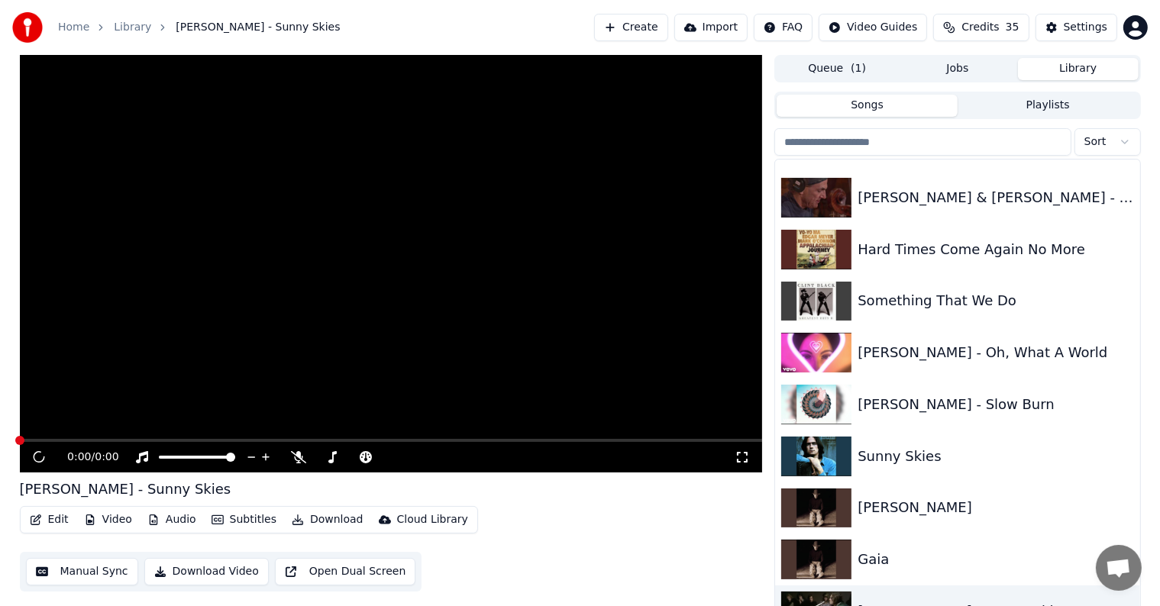
scroll to position [635, 0]
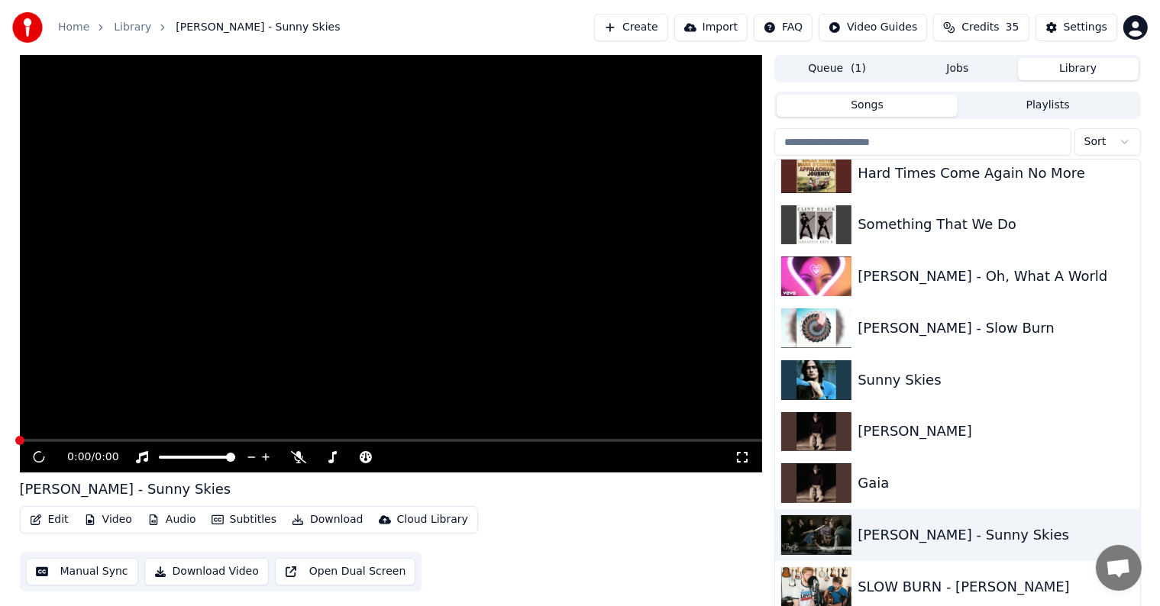
click at [1116, 566] on span "Open chat" at bounding box center [1118, 569] width 25 height 21
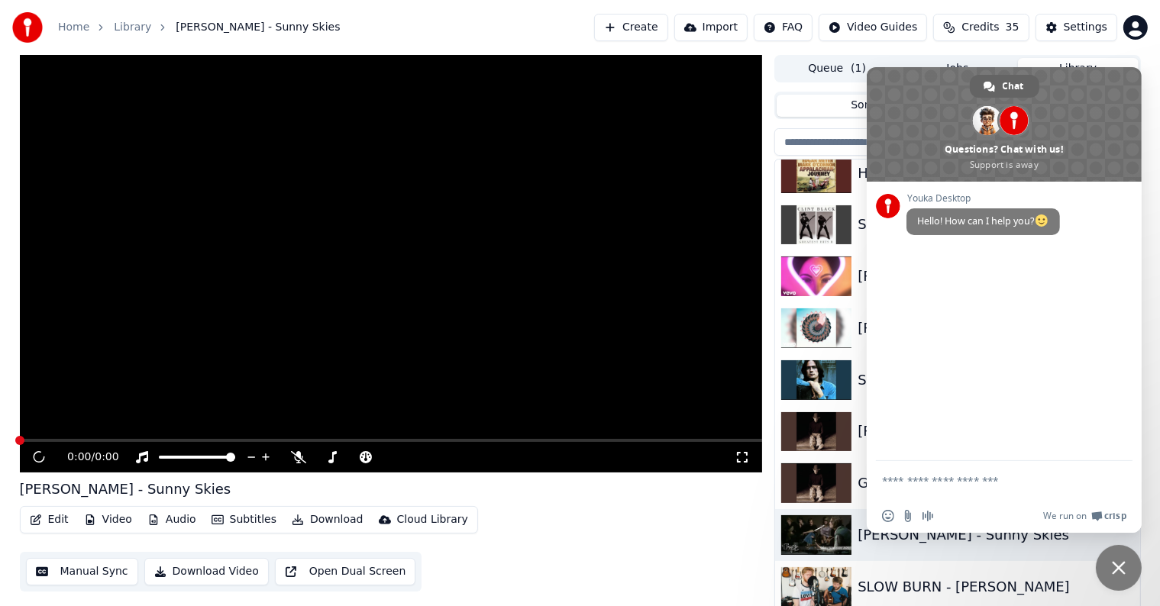
click at [957, 485] on textarea "Compose your message..." at bounding box center [987, 481] width 211 height 14
type textarea "**********"
click at [1143, 272] on div "0:00 / 0:00 James Taylor - Sunny Skies Edit Video Audio Subtitles Download Clou…" at bounding box center [581, 334] width 1146 height 559
click at [1116, 564] on span "Close chat" at bounding box center [1119, 568] width 14 height 14
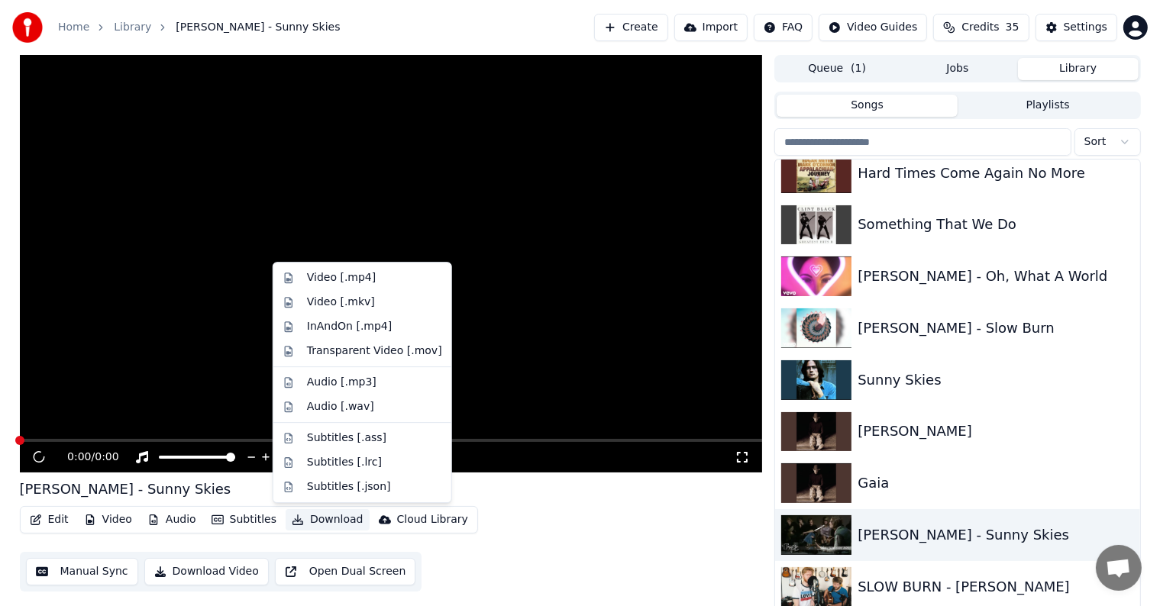
click at [339, 526] on button "Download" at bounding box center [328, 519] width 84 height 21
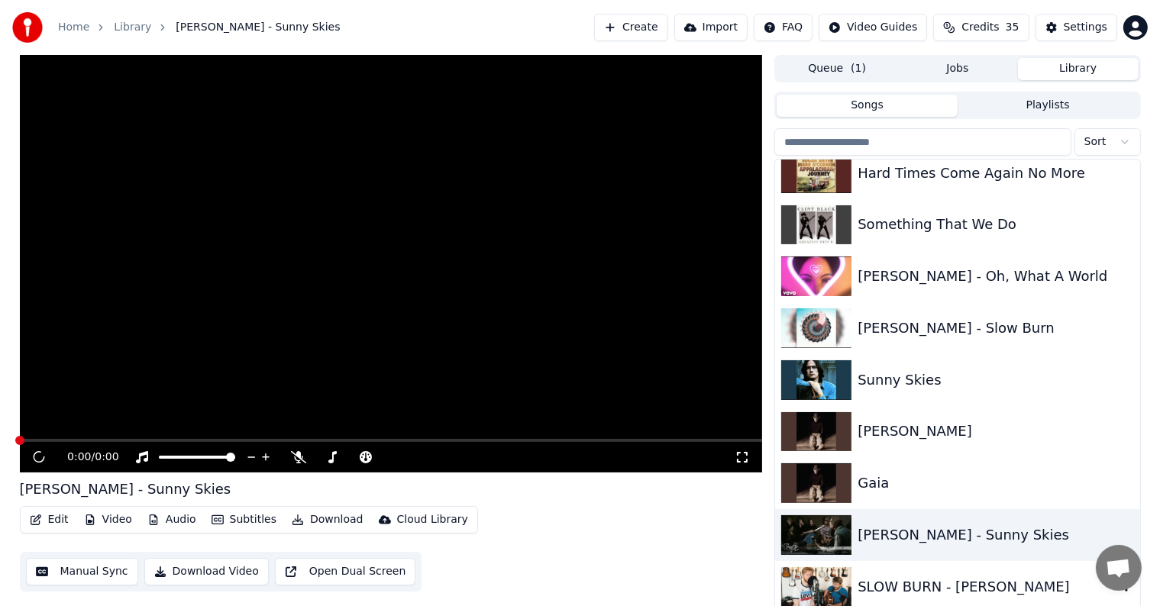
click at [819, 590] on img at bounding box center [816, 587] width 70 height 40
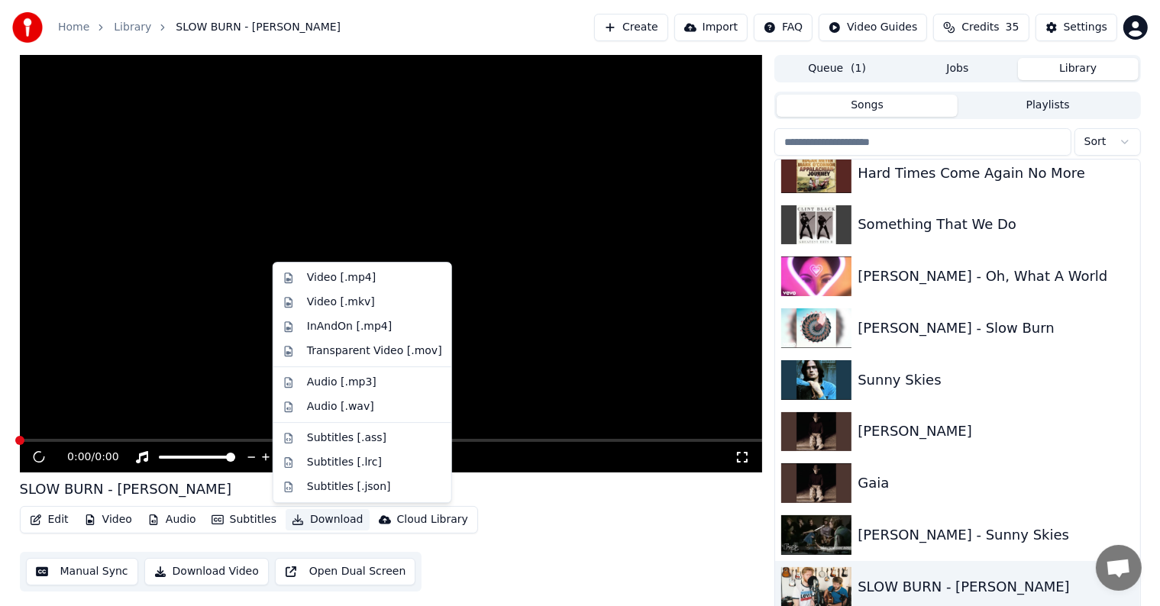
click at [315, 524] on button "Download" at bounding box center [328, 519] width 84 height 21
click at [327, 276] on div "Video [.mp4]" at bounding box center [341, 277] width 69 height 15
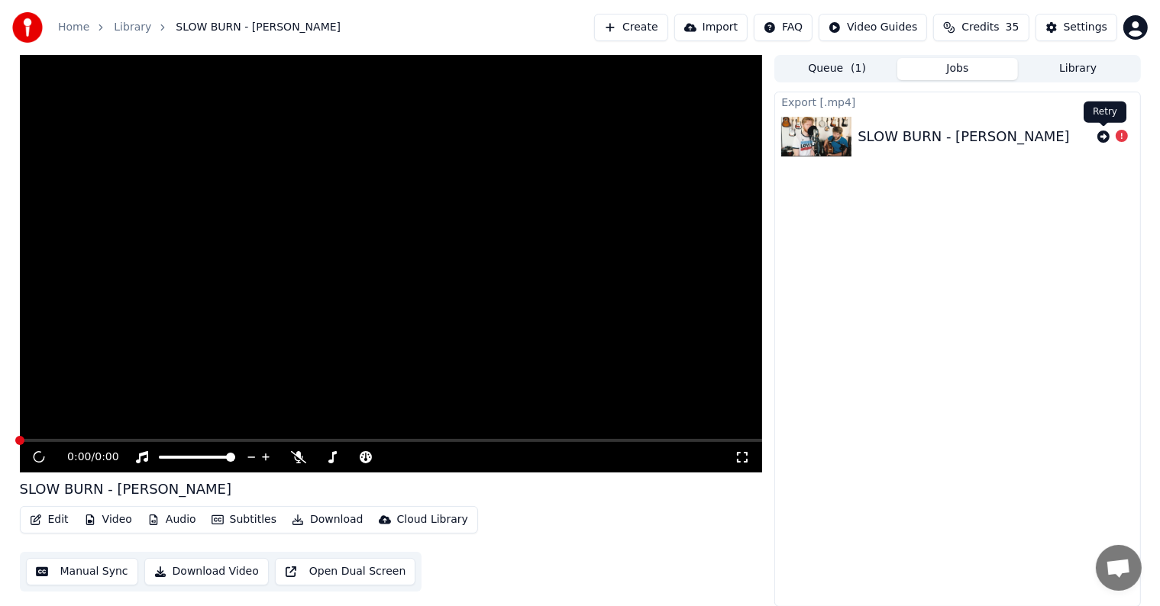
click at [1105, 134] on icon at bounding box center [1104, 137] width 12 height 12
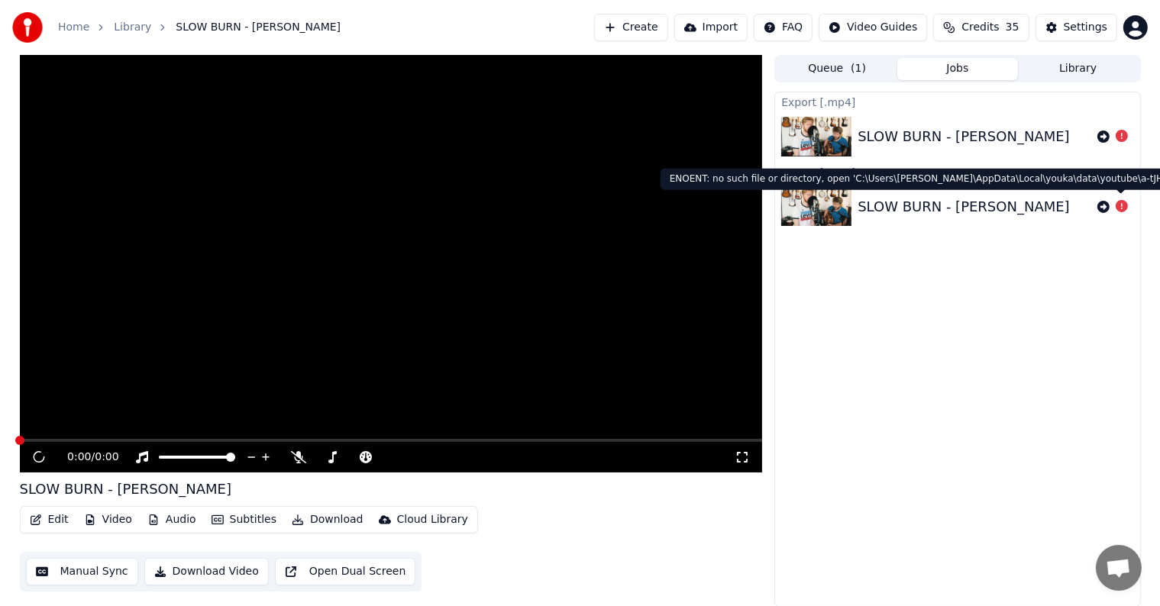
click at [1123, 201] on icon at bounding box center [1122, 206] width 12 height 12
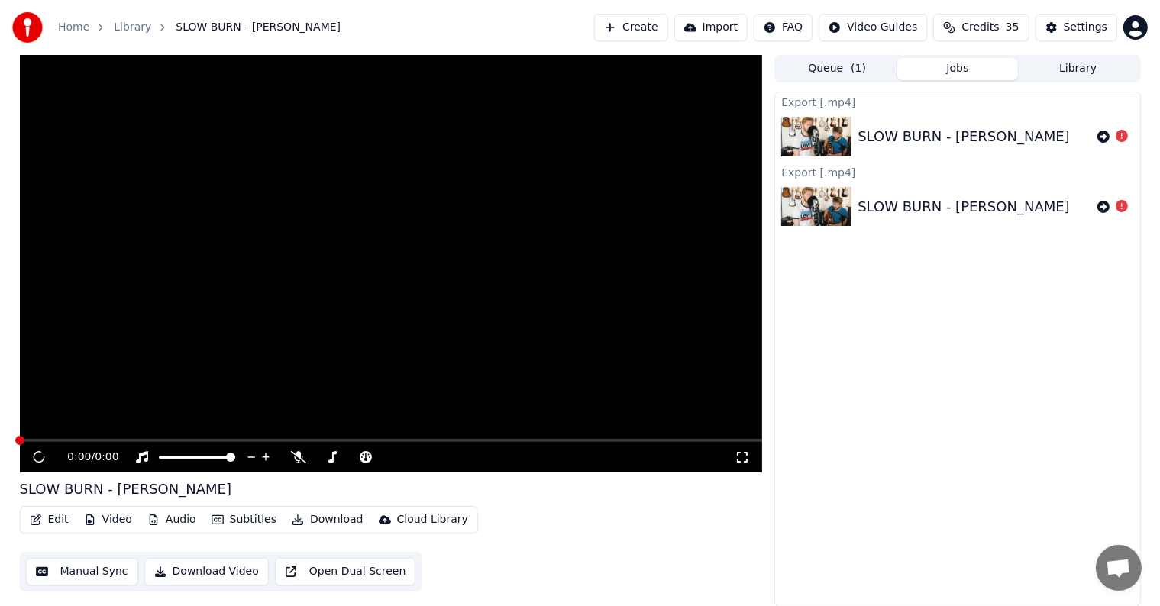
click at [1088, 76] on button "Library" at bounding box center [1078, 69] width 121 height 22
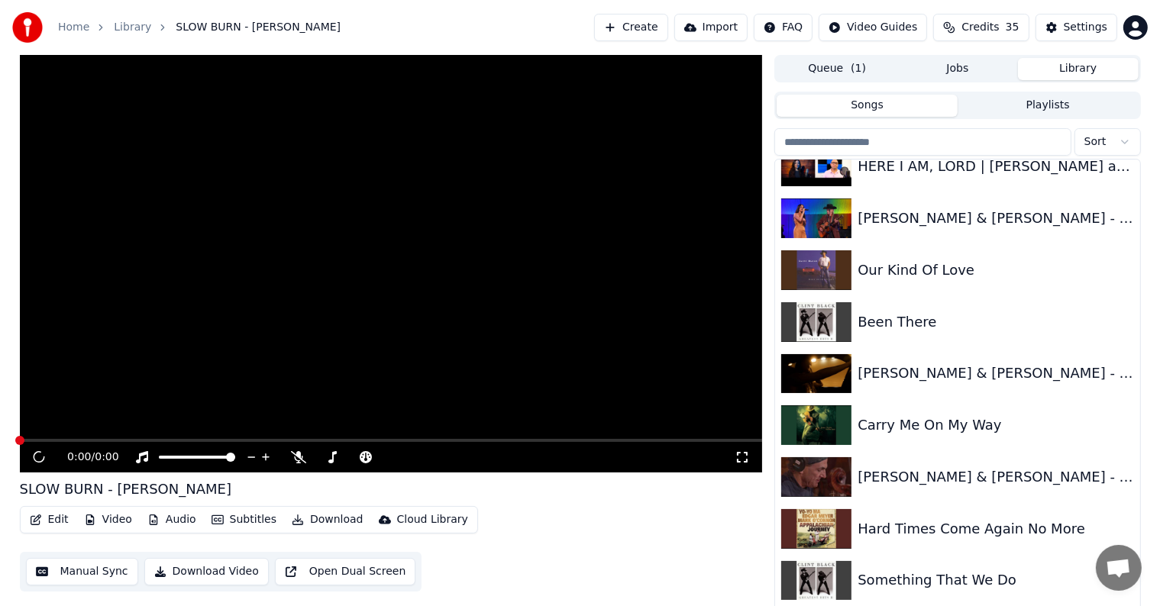
scroll to position [280, 0]
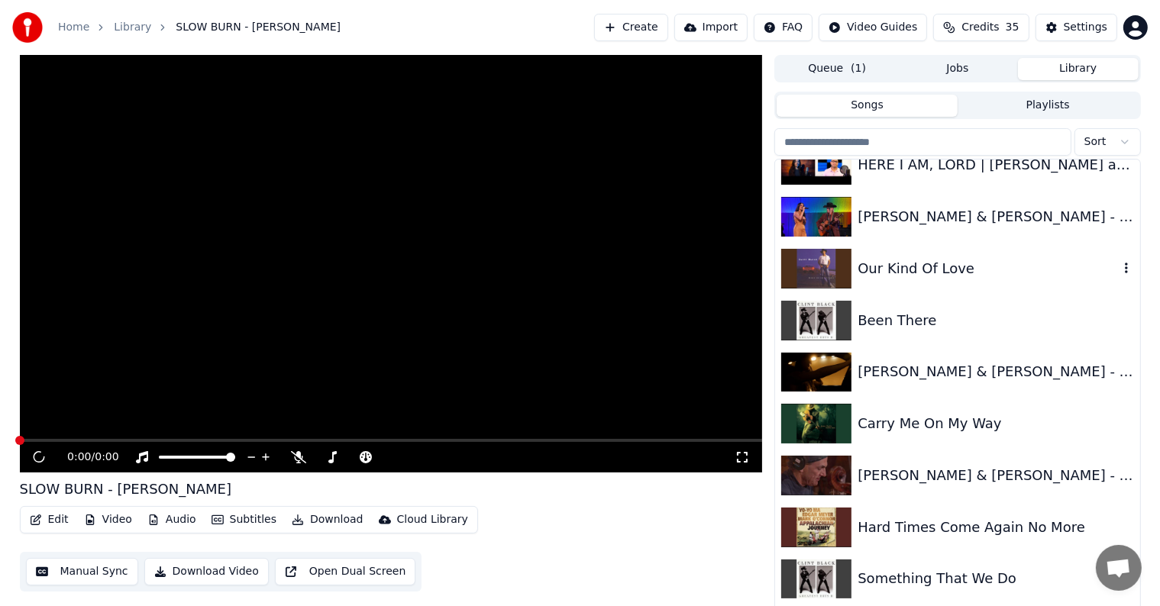
click at [880, 264] on div "Our Kind Of Love" at bounding box center [988, 268] width 260 height 21
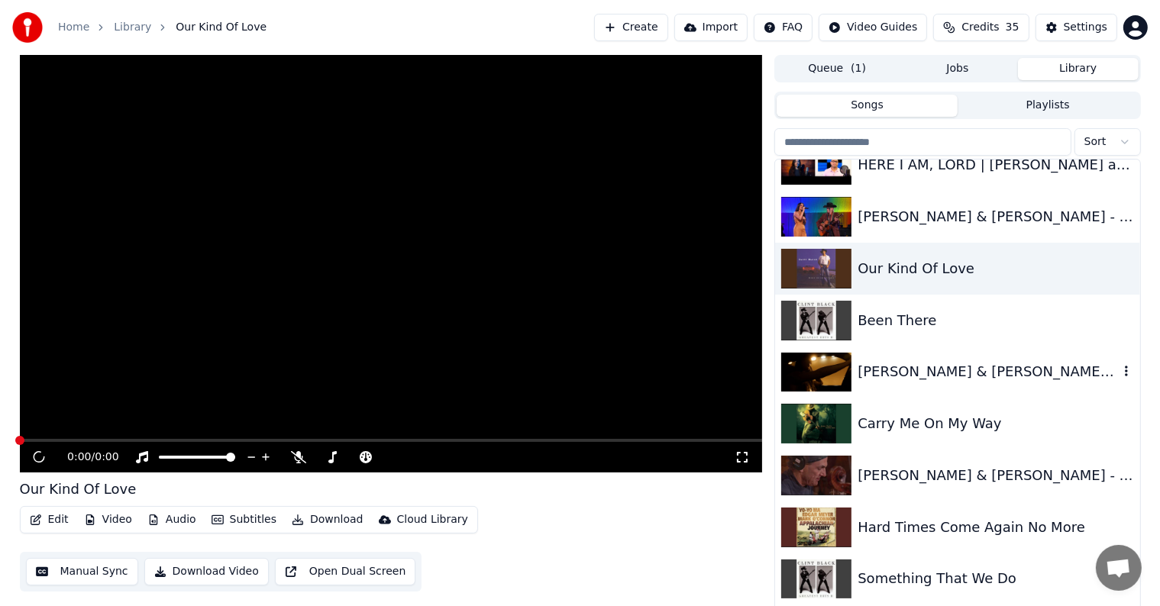
click at [928, 369] on div "Madi Diaz & Kacey Musgraves - "Don't Do Me Good"" at bounding box center [988, 371] width 260 height 21
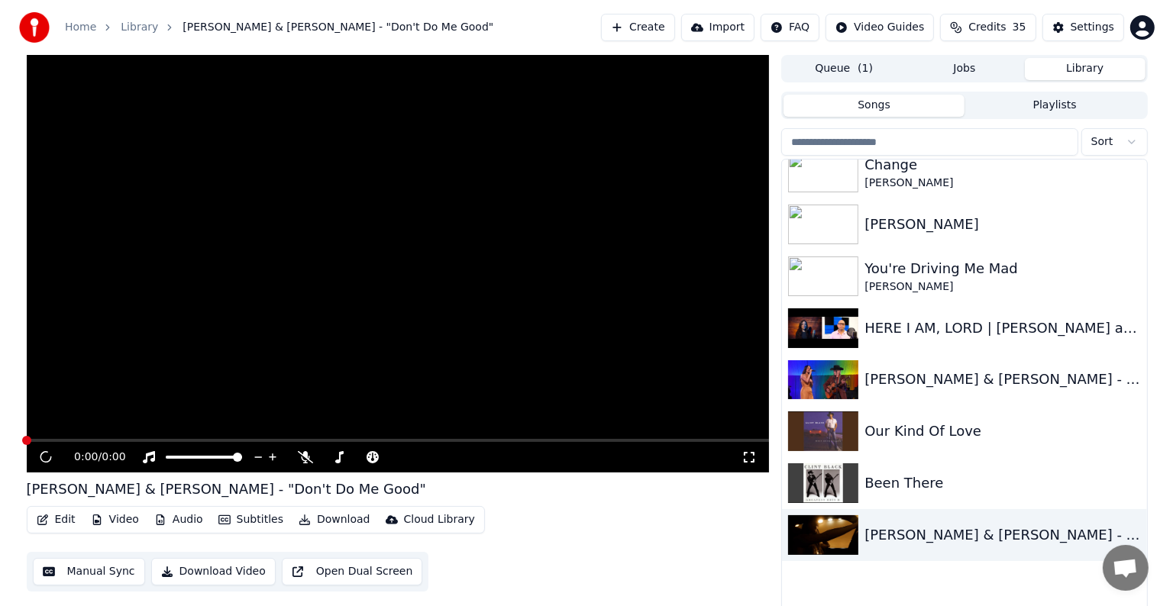
scroll to position [1, 0]
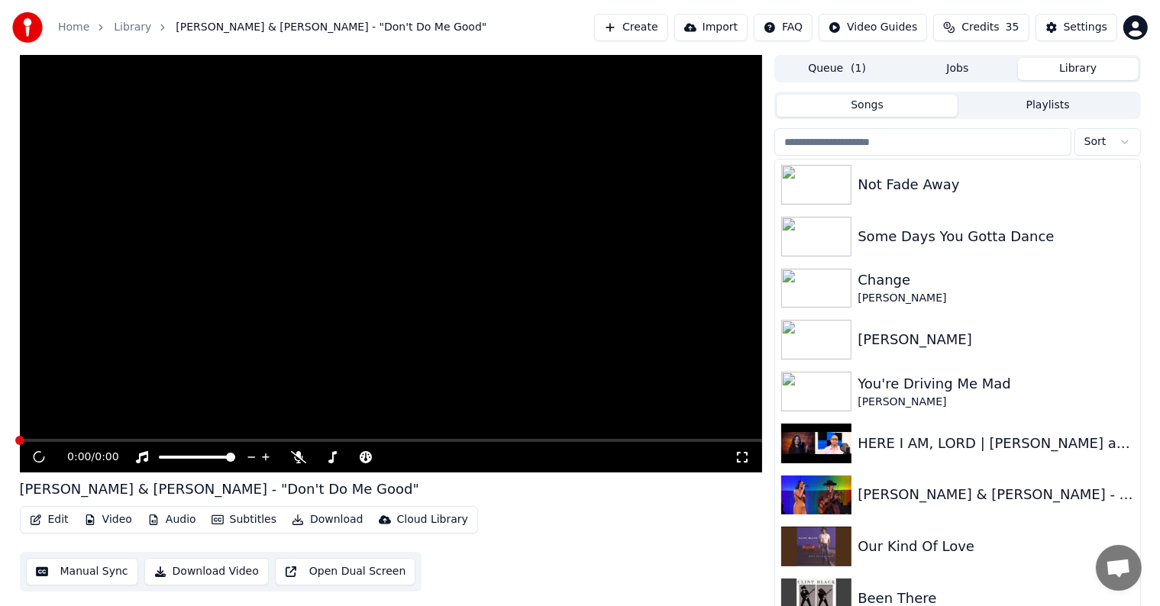
click at [690, 24] on button "Import" at bounding box center [710, 27] width 73 height 27
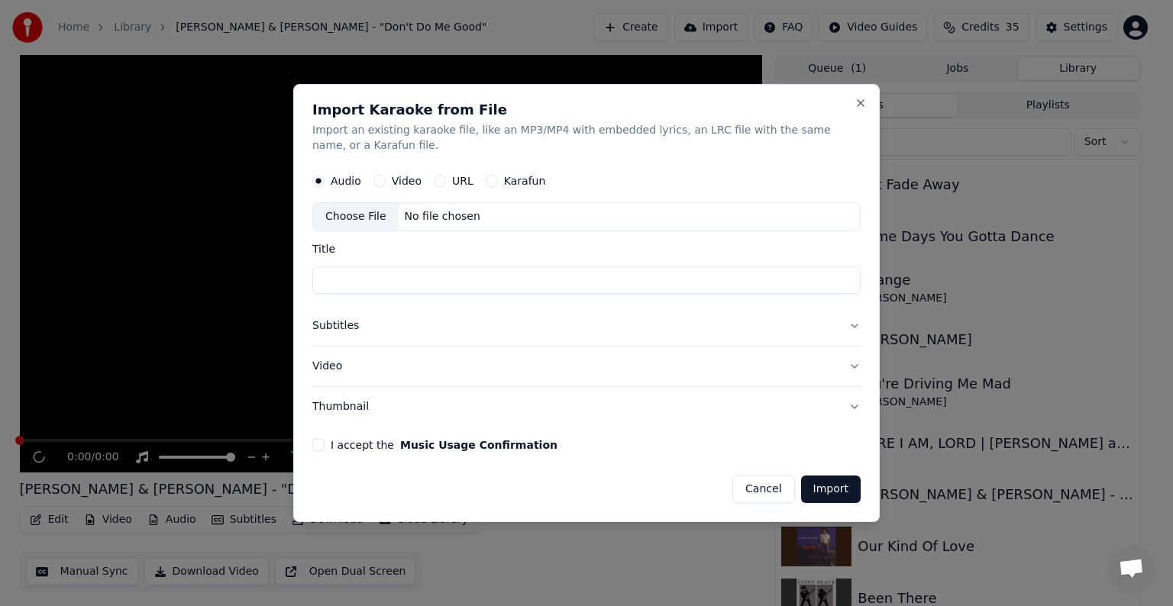
click at [382, 182] on button "Video" at bounding box center [379, 181] width 12 height 12
click at [373, 280] on input "Title" at bounding box center [586, 280] width 548 height 27
type input "**********"
click at [308, 449] on div "**********" at bounding box center [586, 303] width 587 height 438
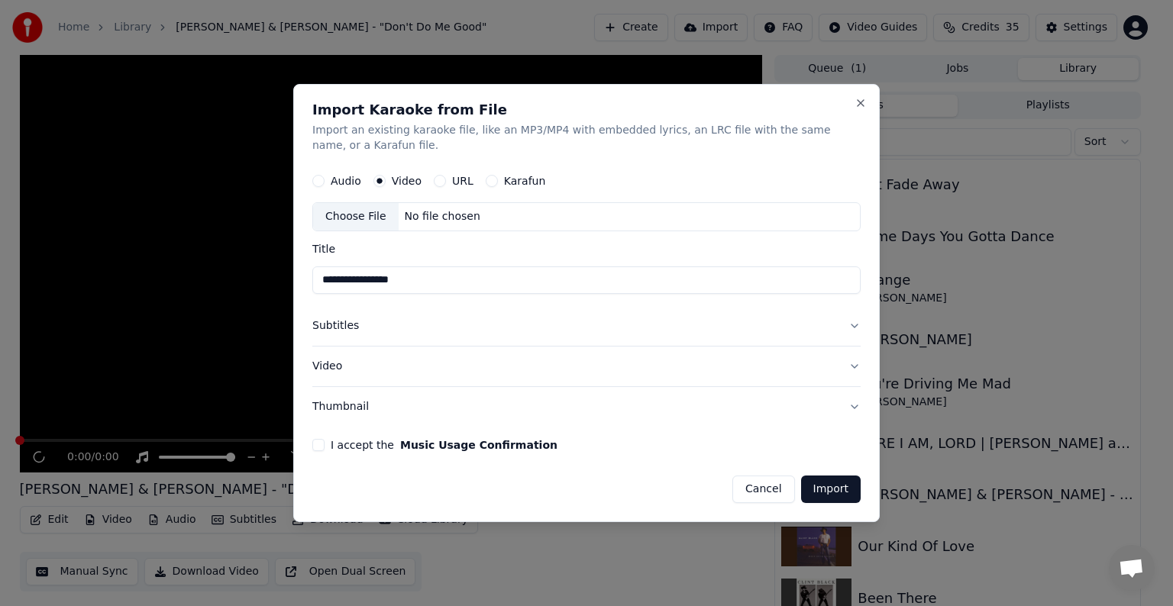
click at [315, 443] on button "I accept the Music Usage Confirmation" at bounding box center [318, 445] width 12 height 12
click at [834, 486] on button "Import" at bounding box center [831, 489] width 60 height 27
click at [330, 218] on div "Choose File" at bounding box center [356, 216] width 86 height 27
click at [445, 219] on div "No file chosen" at bounding box center [443, 216] width 88 height 15
click at [781, 496] on button "Cancel" at bounding box center [763, 489] width 62 height 27
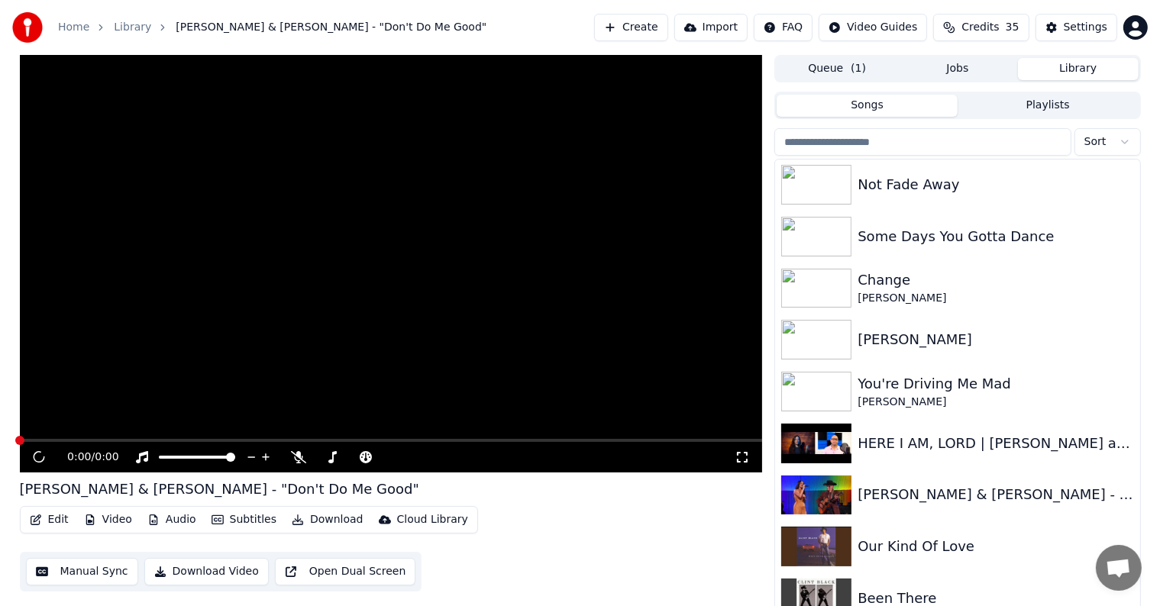
click at [613, 37] on button "Create" at bounding box center [631, 27] width 74 height 27
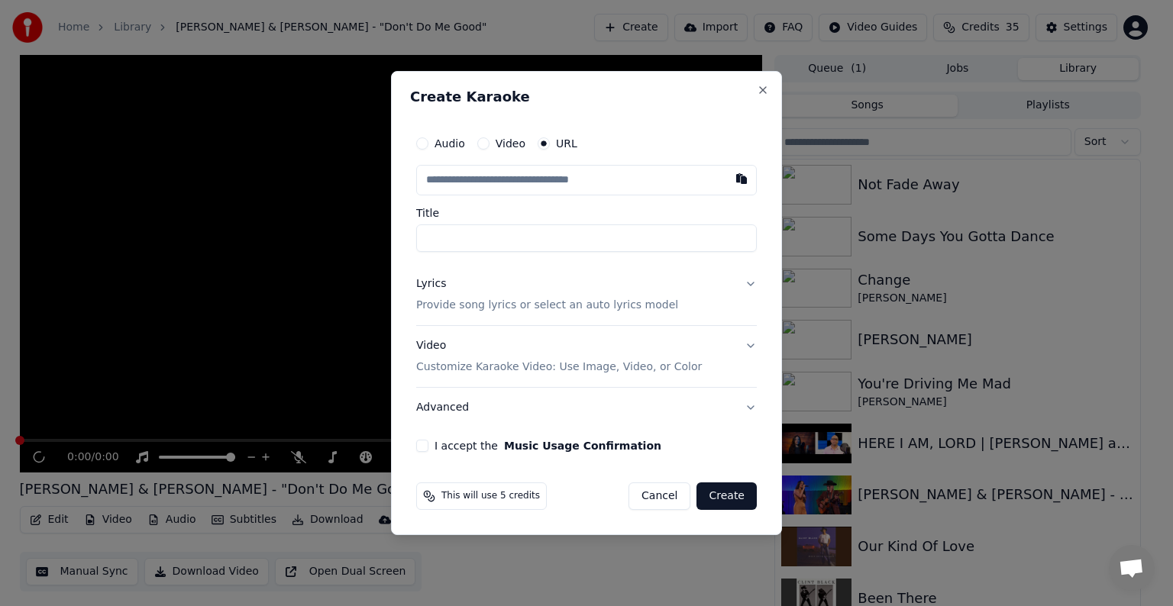
click at [484, 150] on div "Audio Video URL" at bounding box center [586, 143] width 341 height 31
click at [483, 147] on button "Video" at bounding box center [483, 143] width 12 height 12
click at [461, 241] on input "Title" at bounding box center [586, 237] width 341 height 27
click at [544, 143] on button "URL" at bounding box center [544, 144] width 12 height 12
click at [525, 183] on input "text" at bounding box center [586, 180] width 341 height 31
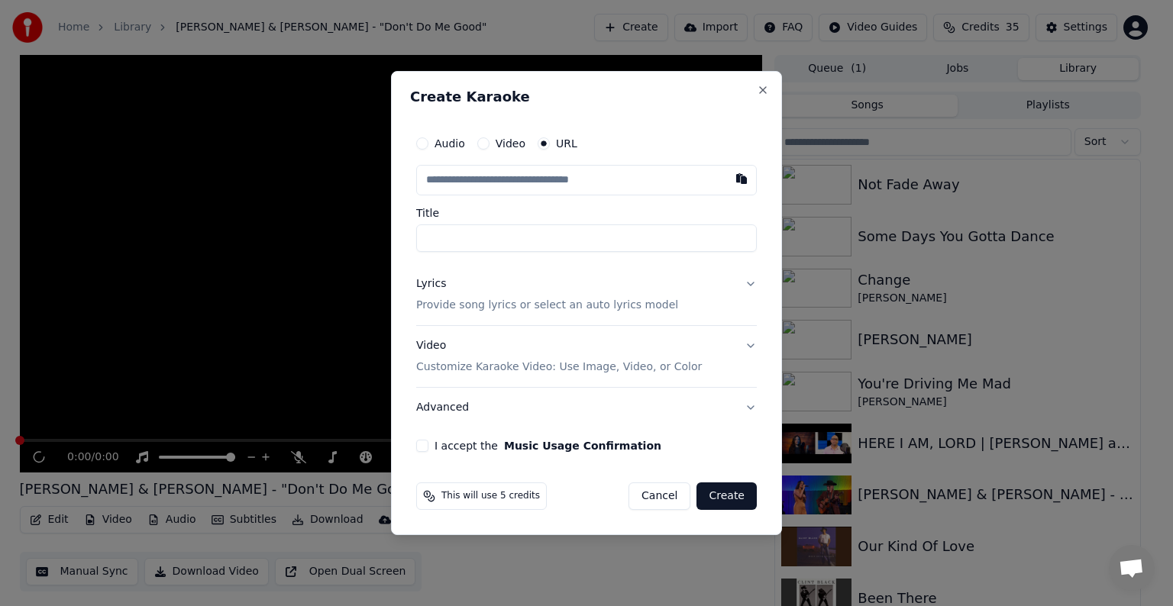
paste input "**********"
type input "**********"
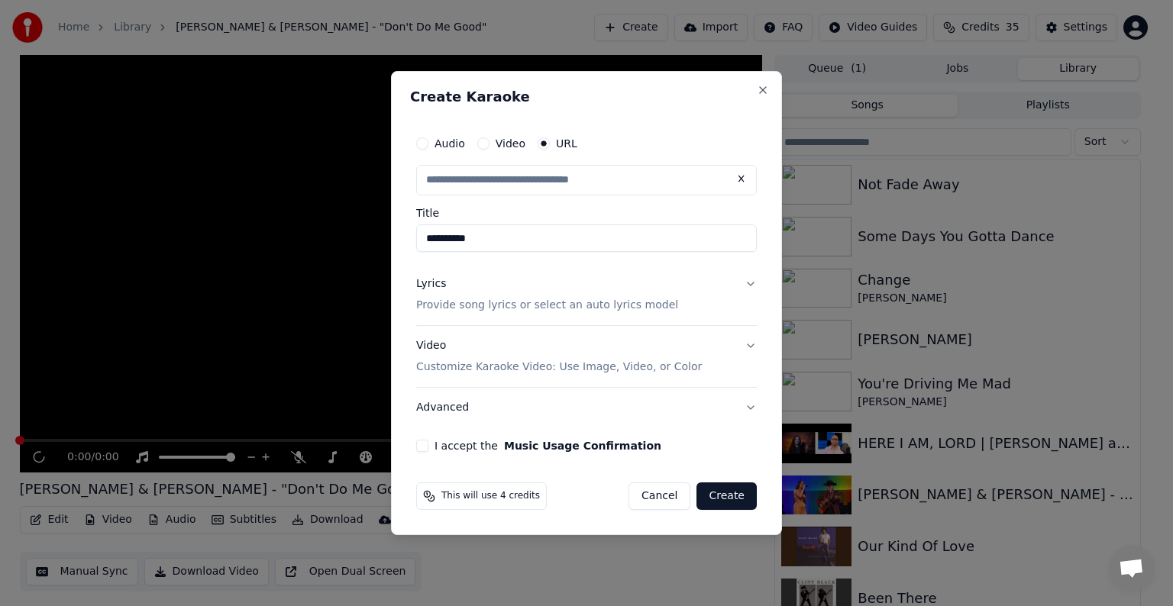
click at [602, 189] on input "text" at bounding box center [586, 180] width 341 height 31
click at [569, 186] on input "text" at bounding box center [586, 180] width 341 height 31
paste input "**********"
type input "**********"
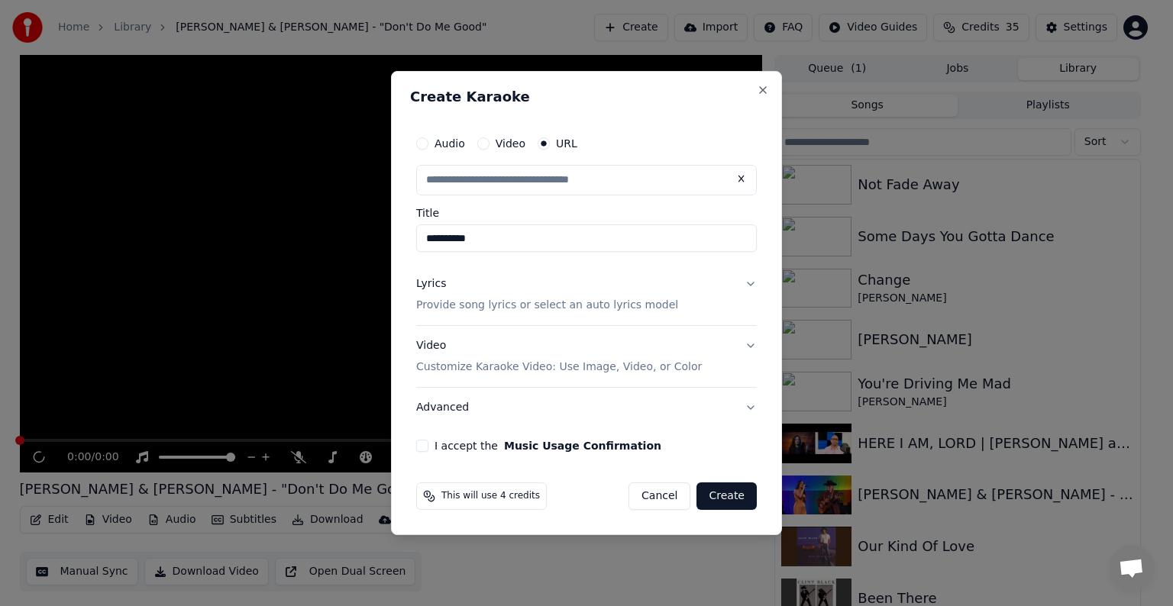
click at [425, 444] on button "I accept the Music Usage Confirmation" at bounding box center [422, 446] width 12 height 12
click at [614, 182] on input "text" at bounding box center [586, 180] width 341 height 31
click at [495, 244] on input "**********" at bounding box center [586, 238] width 341 height 27
type input "*********"
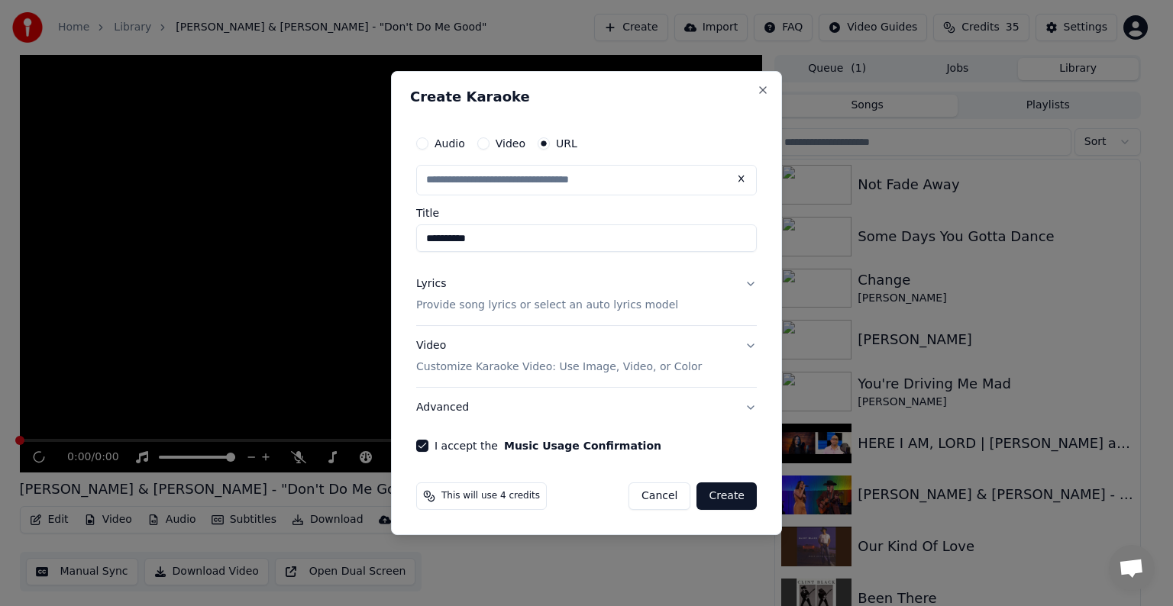
type input "**********"
type input "*"
click at [602, 211] on label "Title" at bounding box center [586, 213] width 341 height 11
click at [602, 225] on input "Title" at bounding box center [586, 238] width 341 height 27
click at [635, 189] on input "**********" at bounding box center [586, 180] width 341 height 31
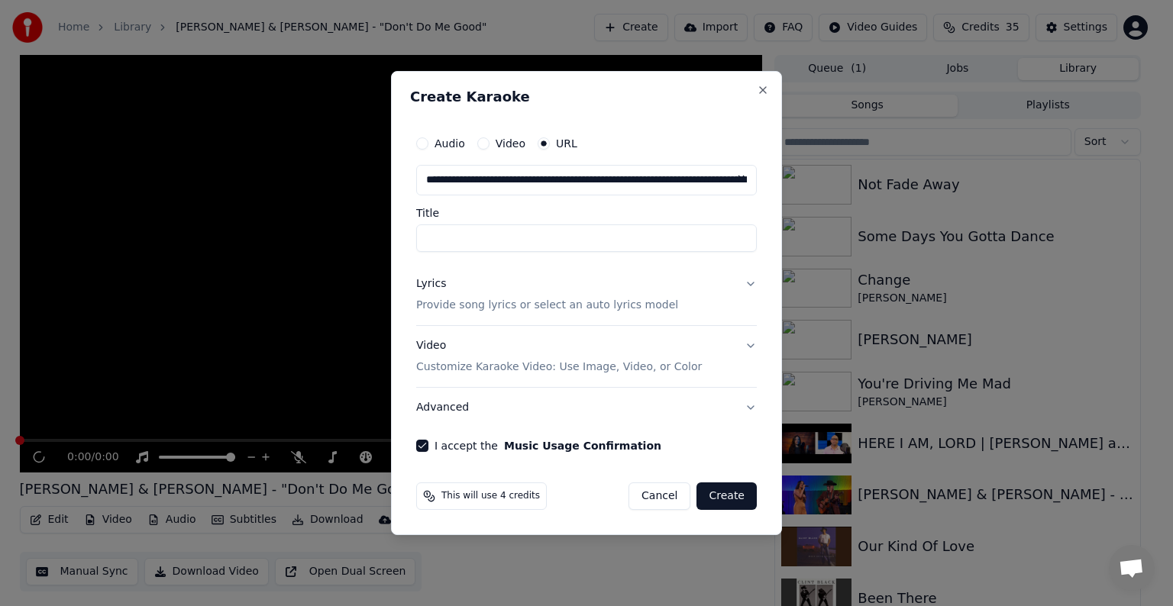
click at [697, 223] on div "Title" at bounding box center [586, 230] width 341 height 44
click at [479, 141] on button "Video" at bounding box center [483, 143] width 12 height 12
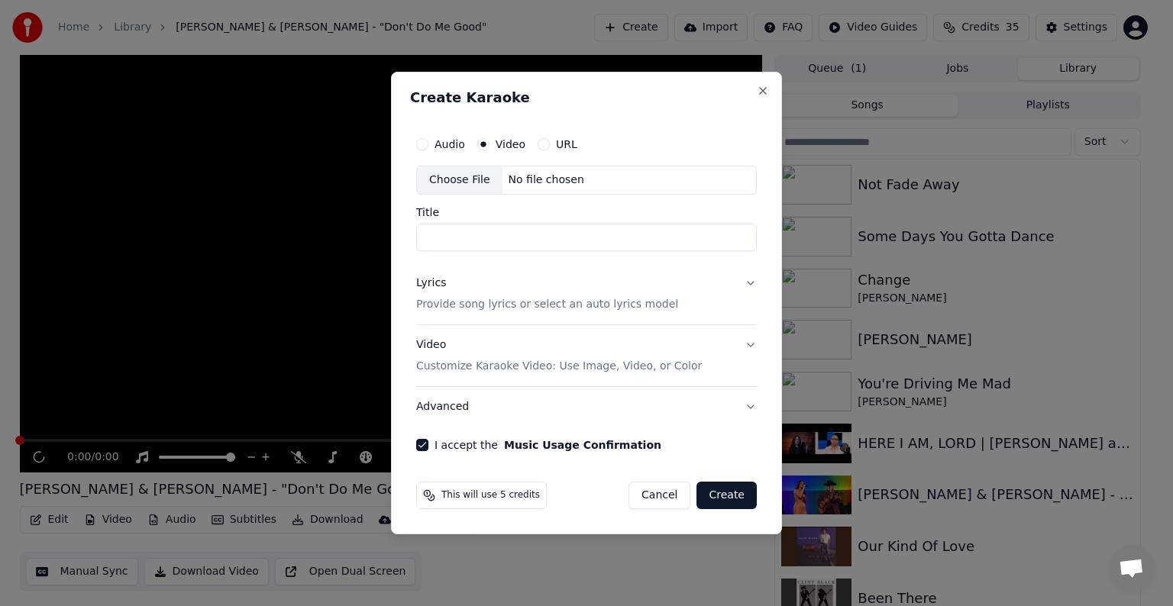
click at [547, 145] on div "URL" at bounding box center [558, 144] width 40 height 12
click at [540, 143] on button "URL" at bounding box center [544, 144] width 12 height 12
click at [532, 173] on input "text" at bounding box center [586, 180] width 341 height 31
paste input "**********"
type input "**********"
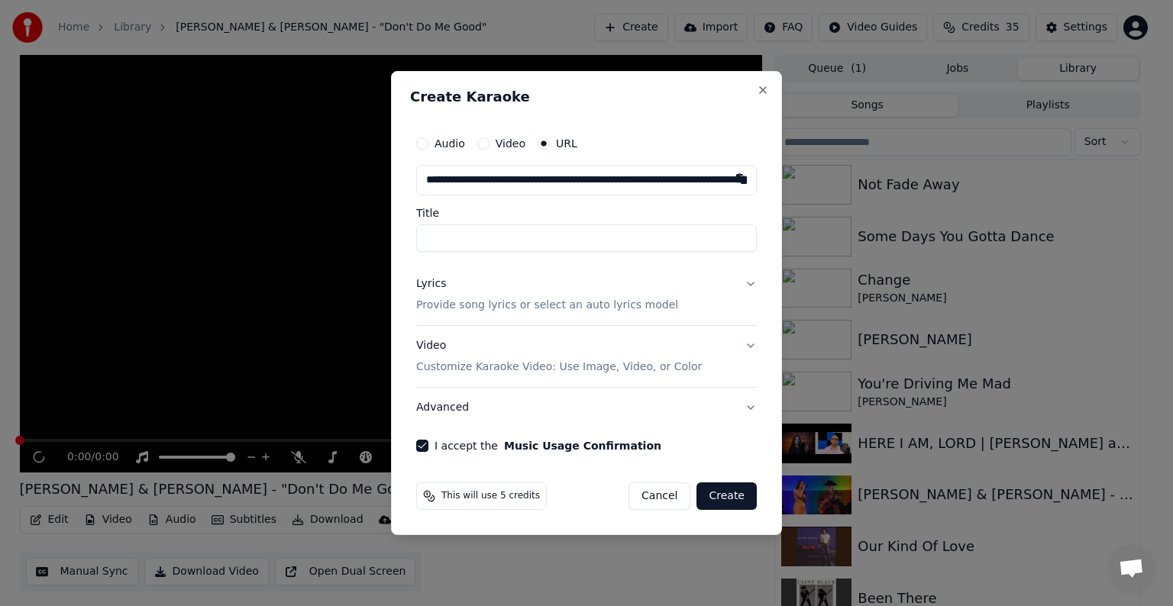
scroll to position [0, 205]
type input "**********"
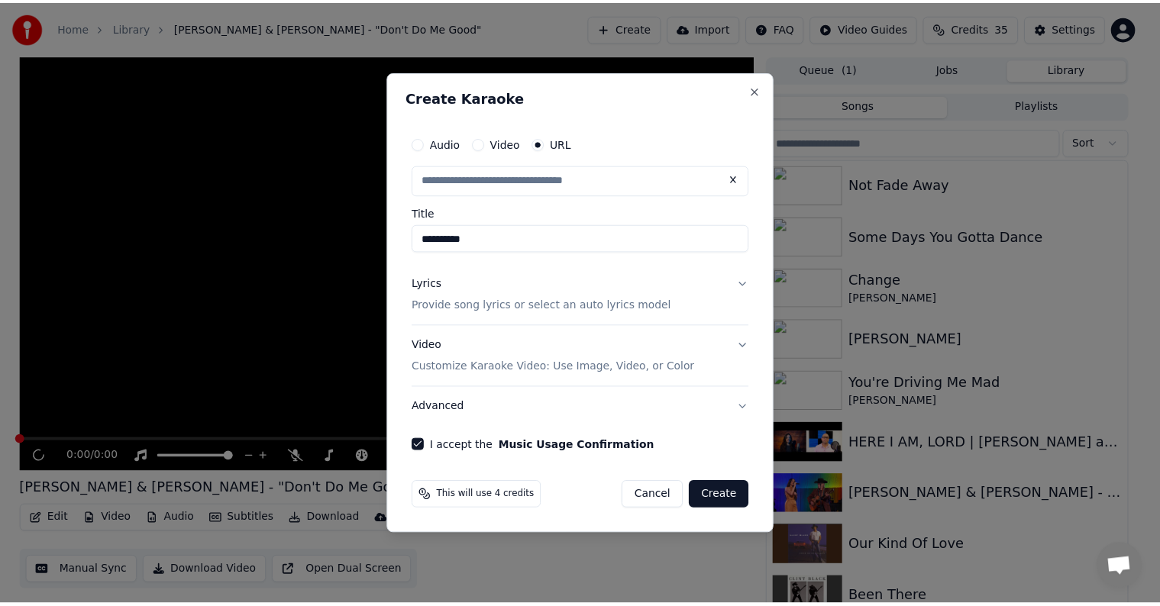
scroll to position [0, 0]
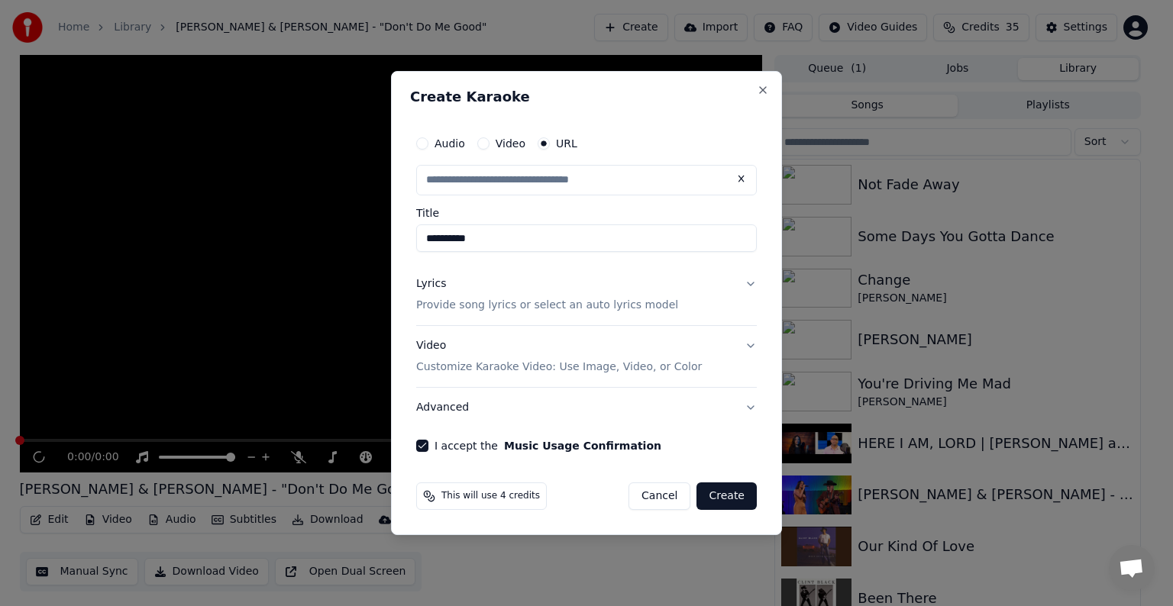
click at [568, 206] on div "**********" at bounding box center [586, 190] width 341 height 124
click at [721, 498] on button "Create" at bounding box center [727, 496] width 60 height 27
type input "**********"
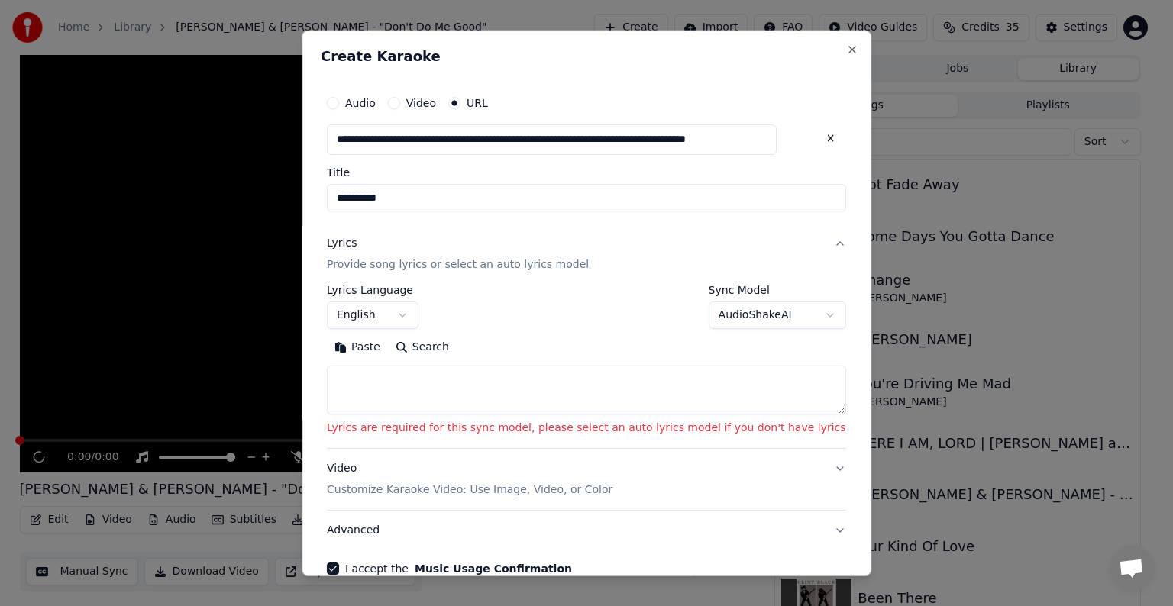
click at [531, 265] on p "Provide song lyrics or select an auto lyrics model" at bounding box center [458, 264] width 262 height 15
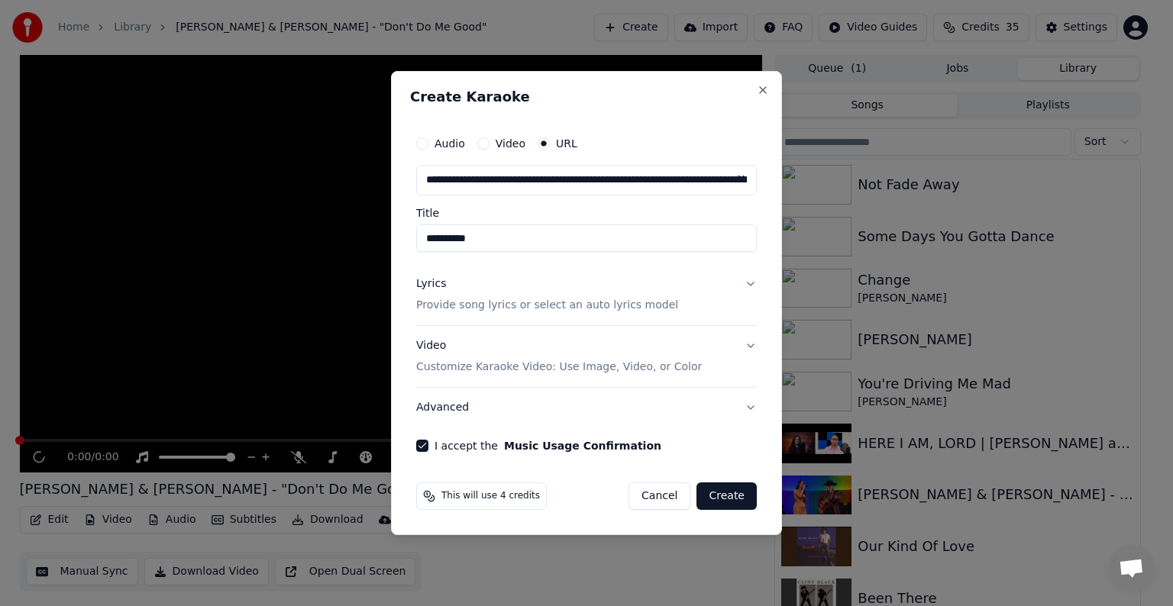
click at [729, 496] on button "Create" at bounding box center [727, 496] width 60 height 27
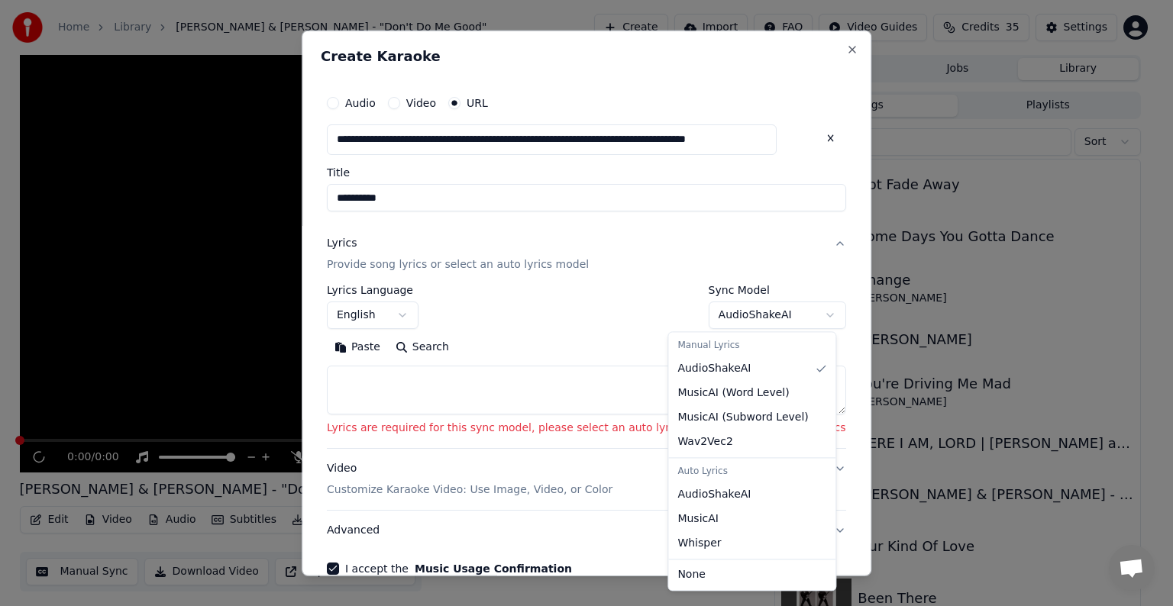
click at [790, 312] on body "**********" at bounding box center [580, 303] width 1160 height 606
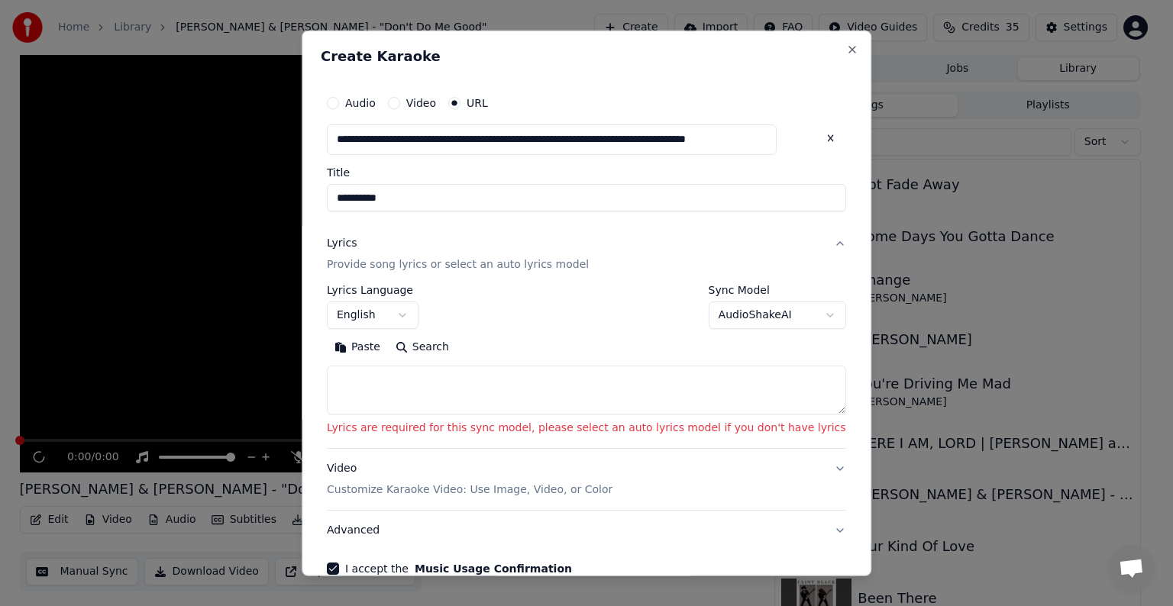
click at [577, 337] on body "**********" at bounding box center [580, 303] width 1160 height 606
click at [787, 317] on body "**********" at bounding box center [580, 303] width 1160 height 606
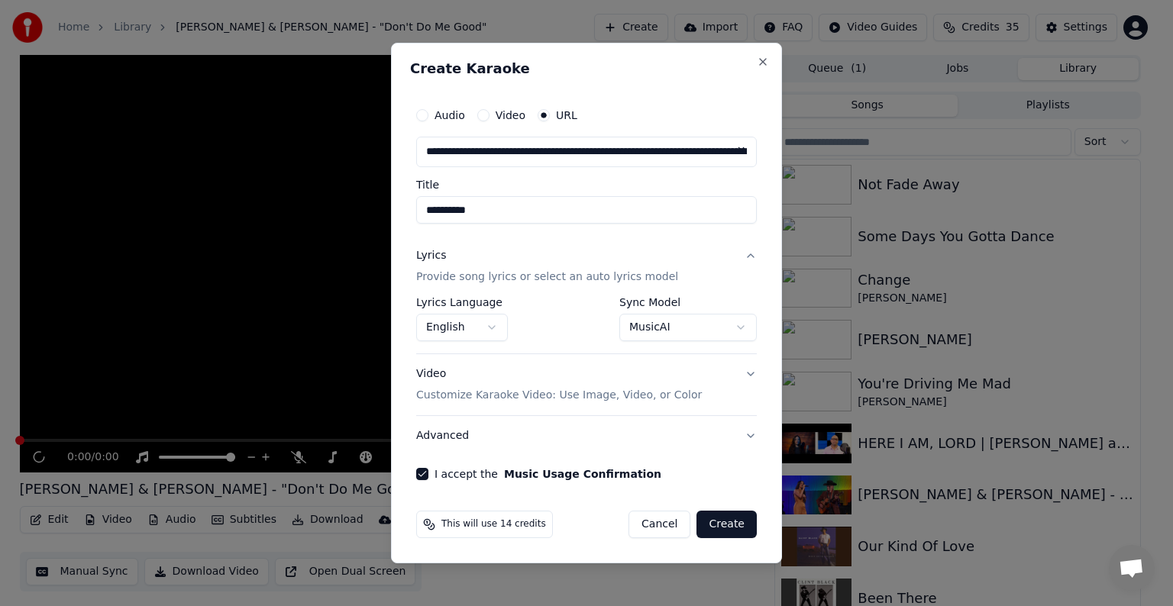
click at [747, 528] on button "Create" at bounding box center [727, 524] width 60 height 27
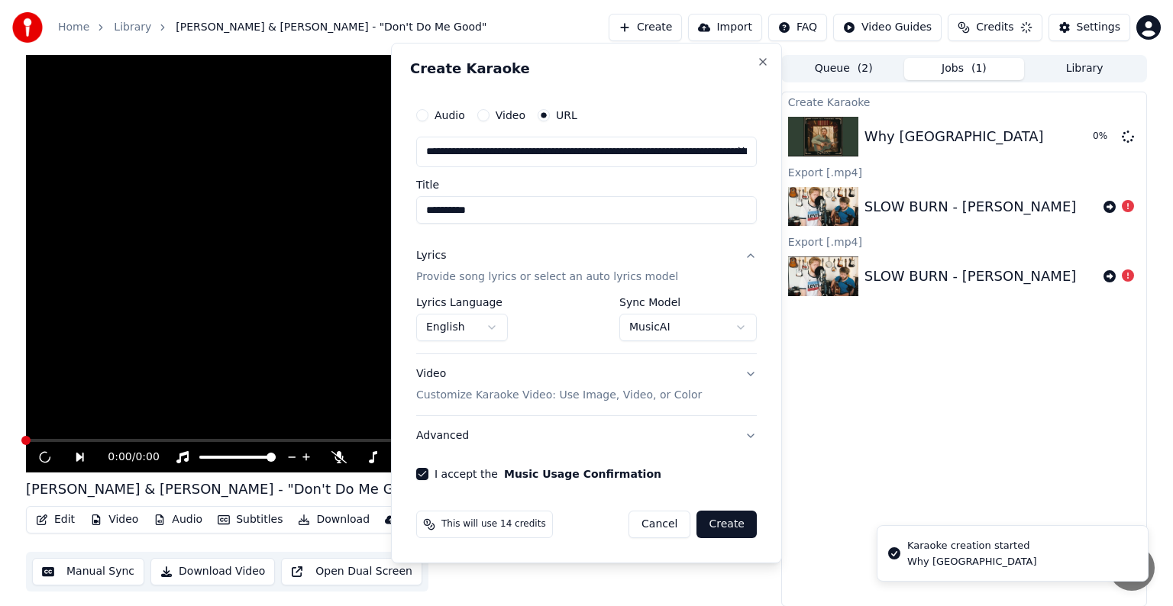
select select "**********"
select select
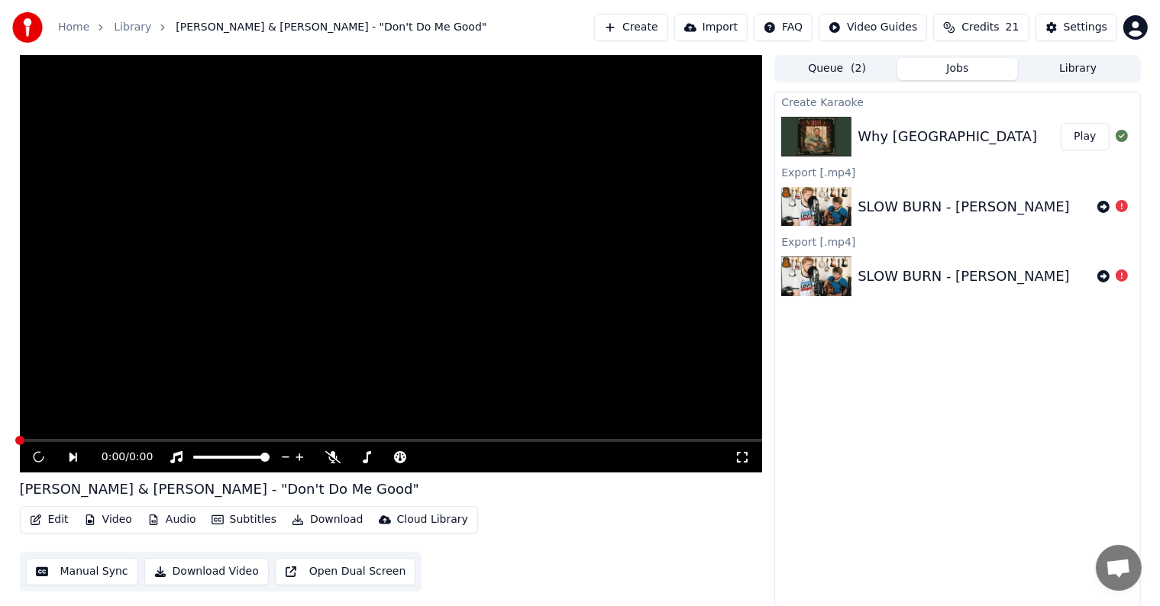
click at [1081, 131] on button "Play" at bounding box center [1085, 136] width 48 height 27
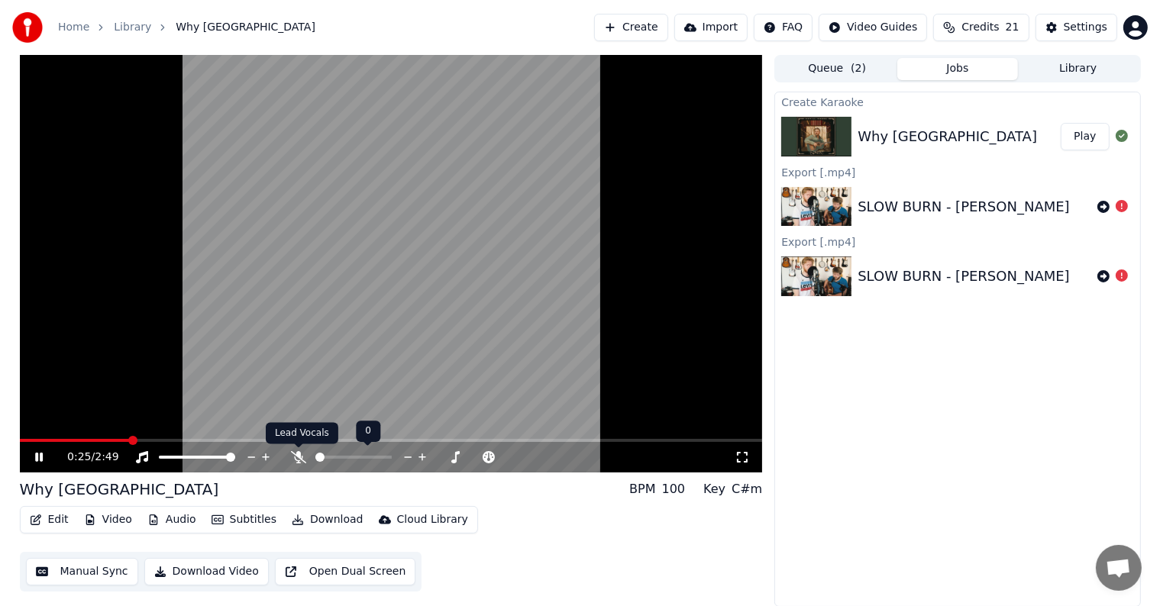
click at [298, 458] on icon at bounding box center [298, 457] width 15 height 12
click at [296, 458] on icon at bounding box center [299, 457] width 8 height 12
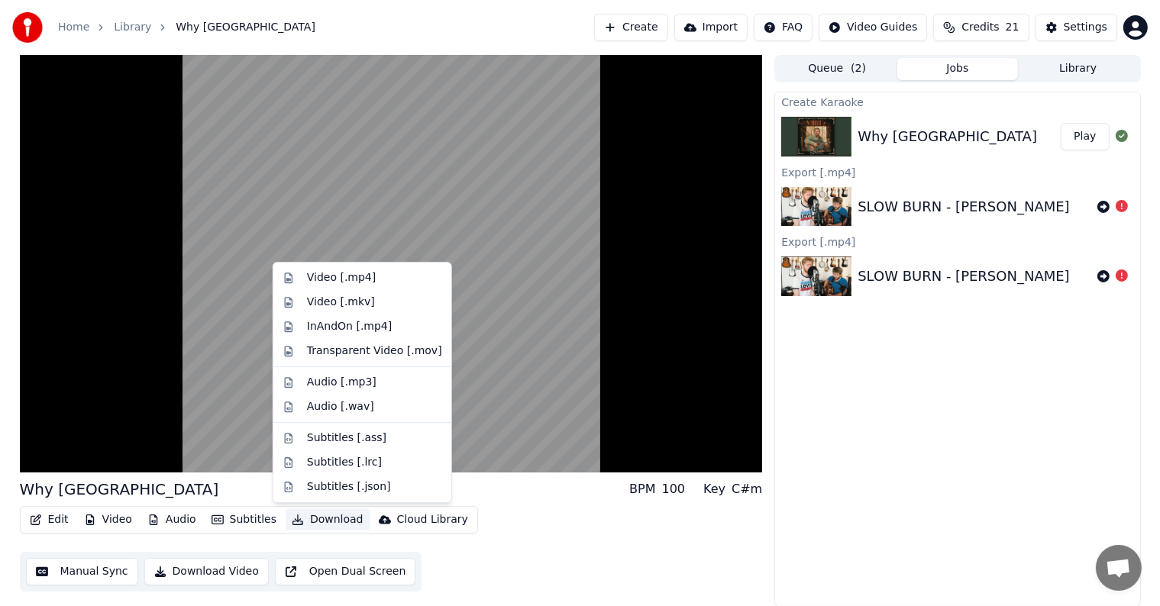
click at [308, 519] on button "Download" at bounding box center [328, 519] width 84 height 21
click at [339, 276] on div "Video [.mp4]" at bounding box center [341, 277] width 69 height 15
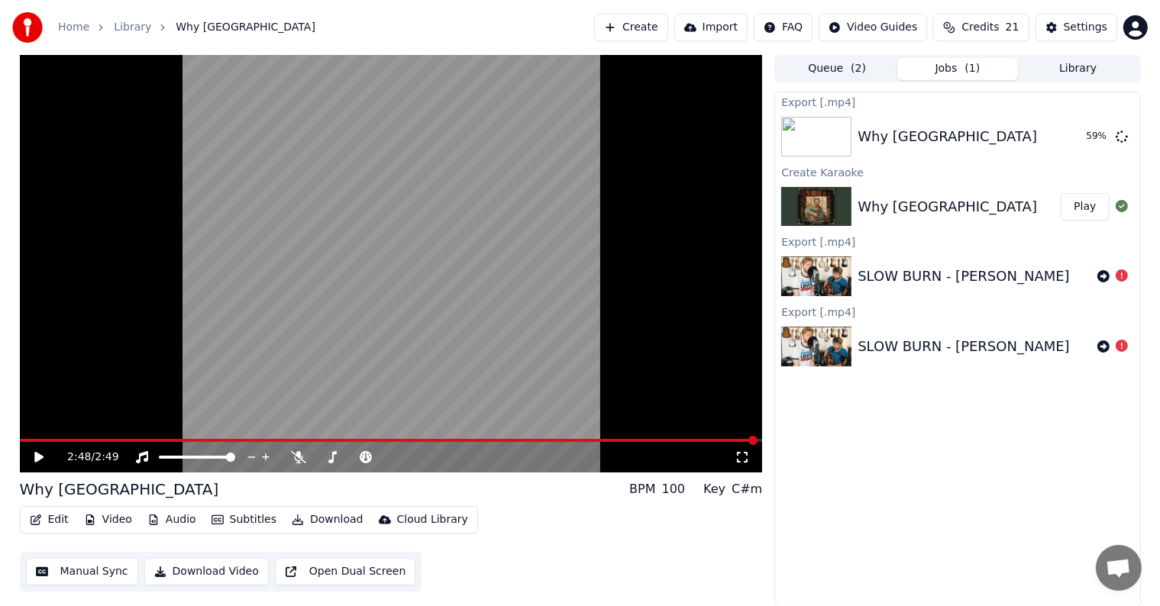
click at [981, 280] on div "SLOW BURN - Kacey Musgraves" at bounding box center [964, 276] width 212 height 21
click at [815, 261] on img at bounding box center [816, 277] width 70 height 40
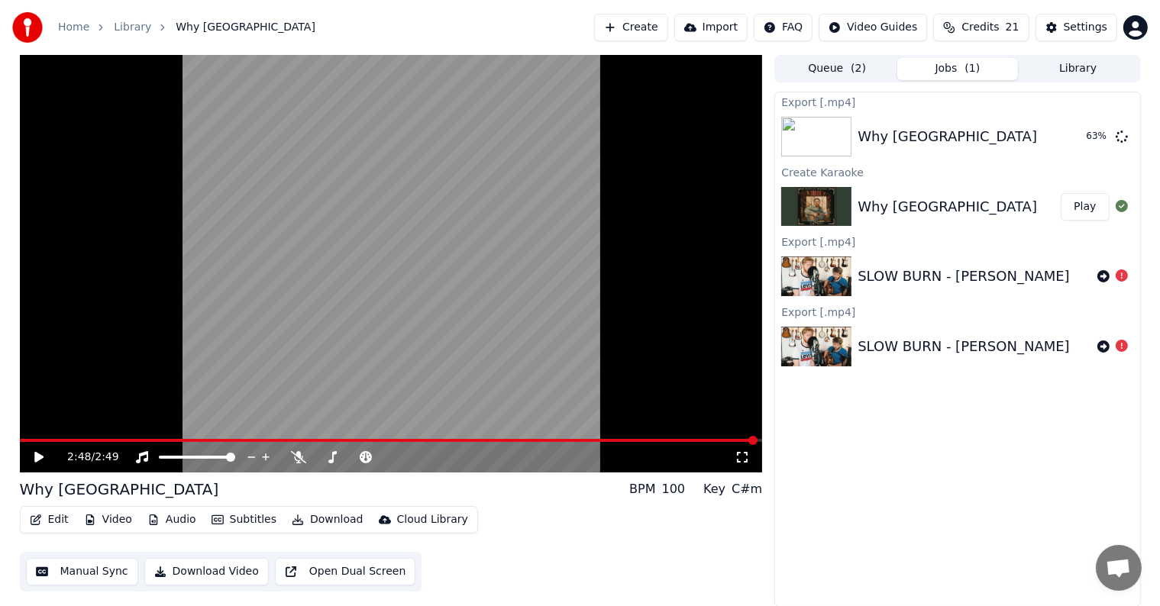
click at [815, 261] on img at bounding box center [816, 277] width 70 height 40
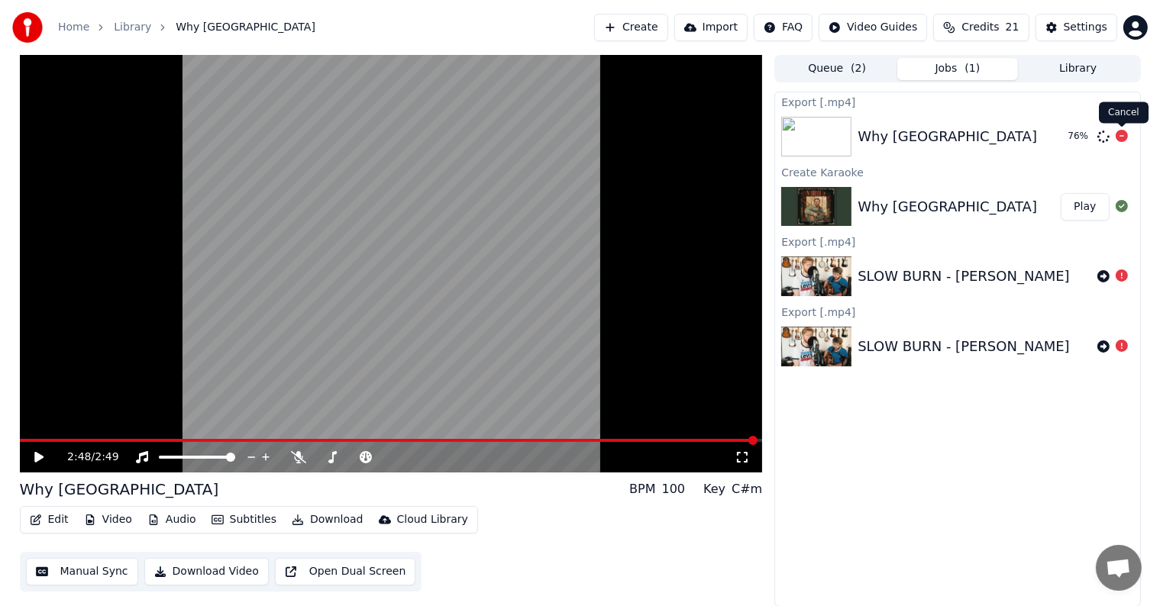
click at [1120, 141] on icon at bounding box center [1122, 136] width 12 height 12
click at [1106, 134] on icon at bounding box center [1104, 137] width 12 height 12
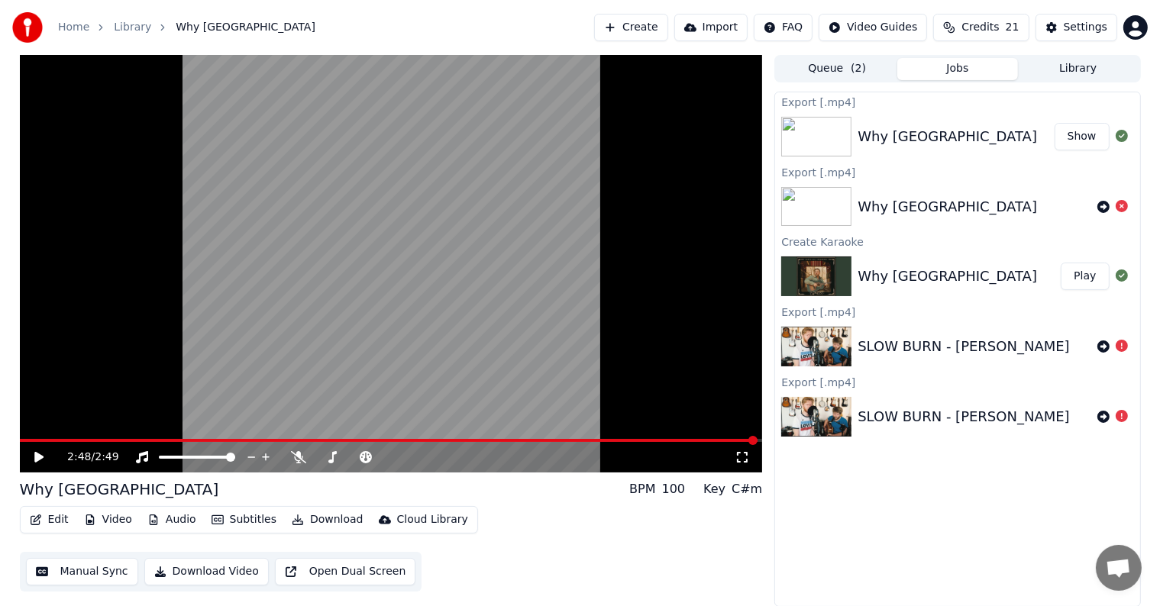
click at [1070, 128] on button "Show" at bounding box center [1082, 136] width 55 height 27
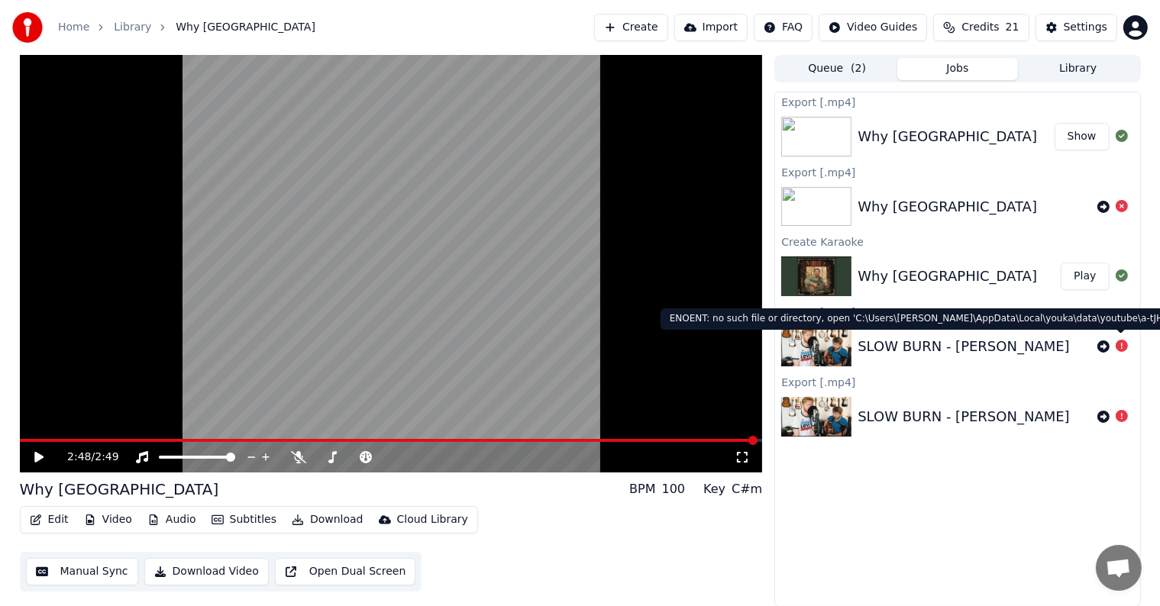
click at [1118, 349] on icon at bounding box center [1122, 346] width 12 height 12
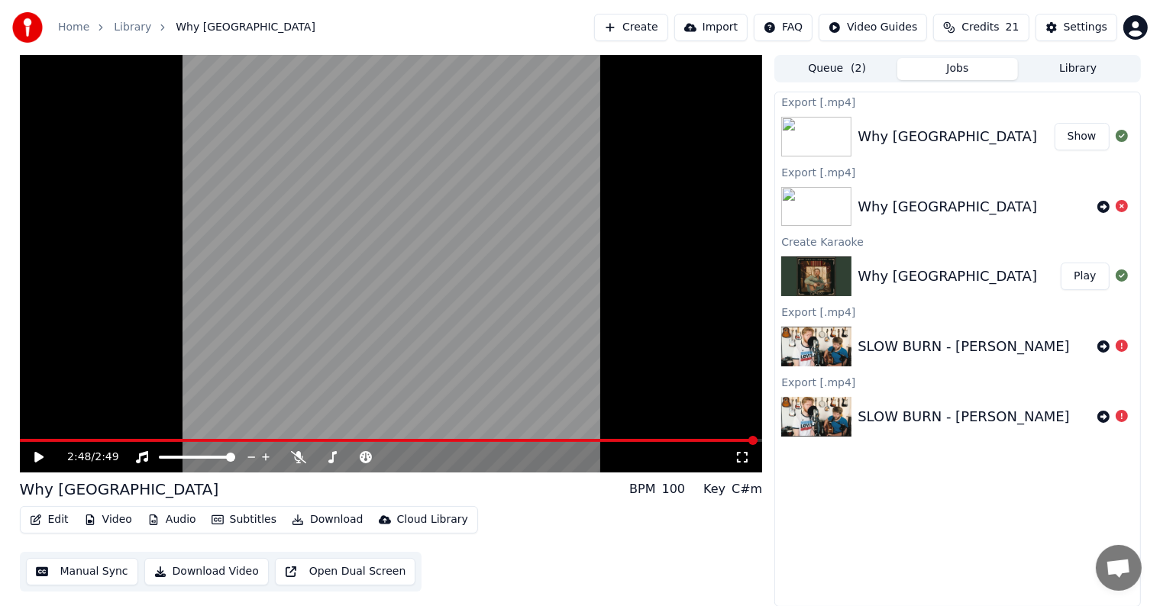
click at [947, 341] on div "SLOW BURN - Kacey Musgraves" at bounding box center [964, 346] width 212 height 21
click at [826, 351] on img at bounding box center [816, 347] width 70 height 40
click at [1095, 65] on button "Library" at bounding box center [1078, 69] width 121 height 22
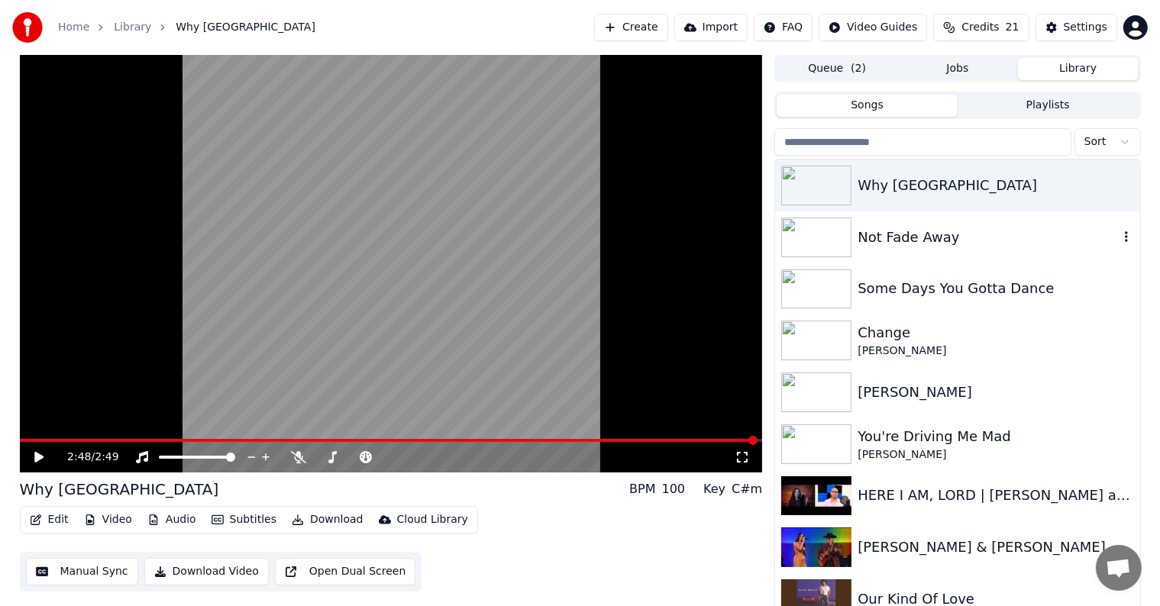
click at [942, 232] on div "Not Fade Away" at bounding box center [988, 237] width 260 height 21
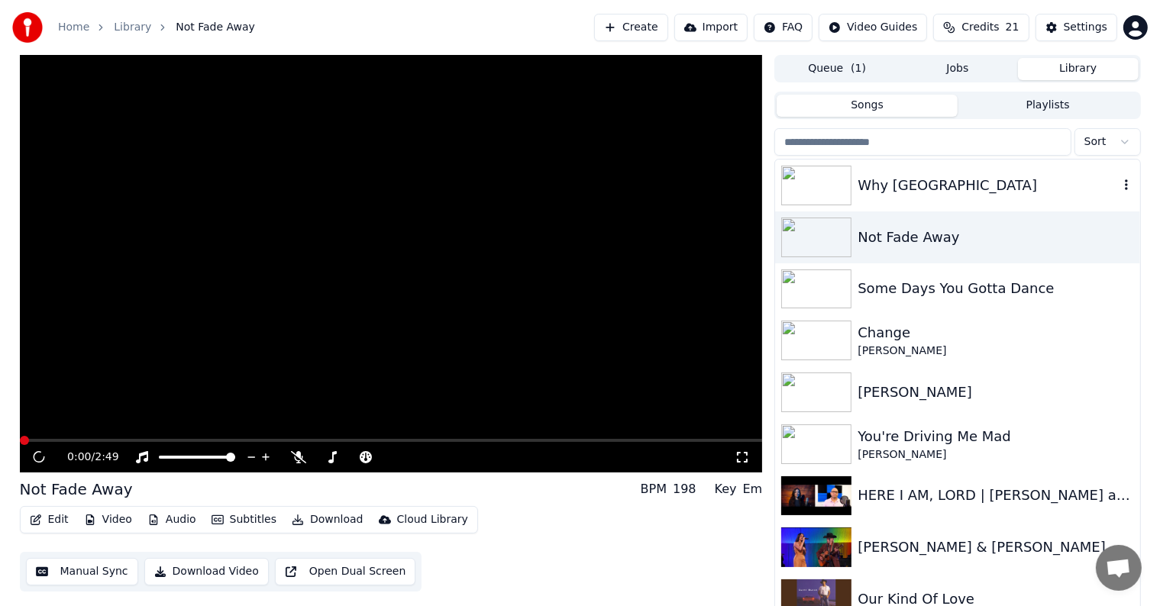
click at [838, 187] on img at bounding box center [816, 186] width 70 height 40
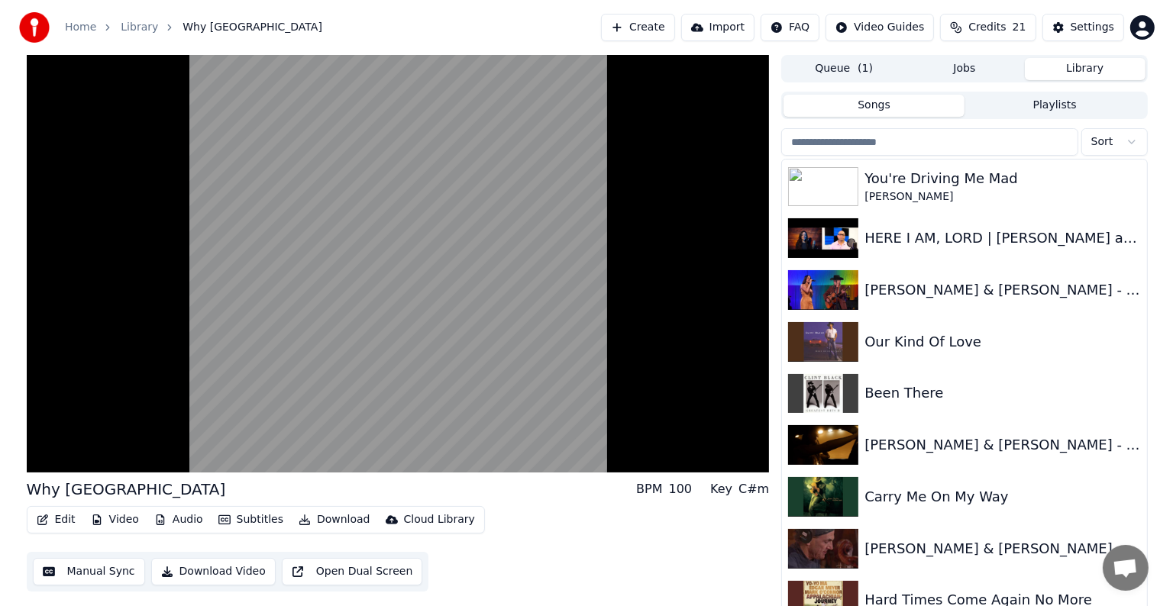
scroll to position [276, 0]
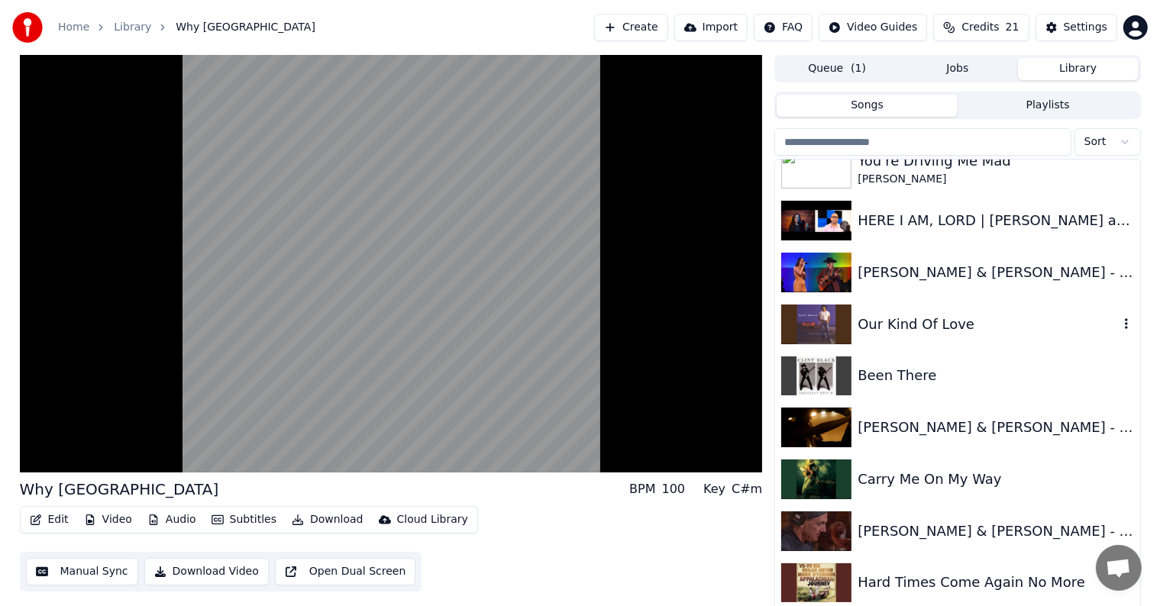
click at [799, 325] on img at bounding box center [816, 325] width 70 height 40
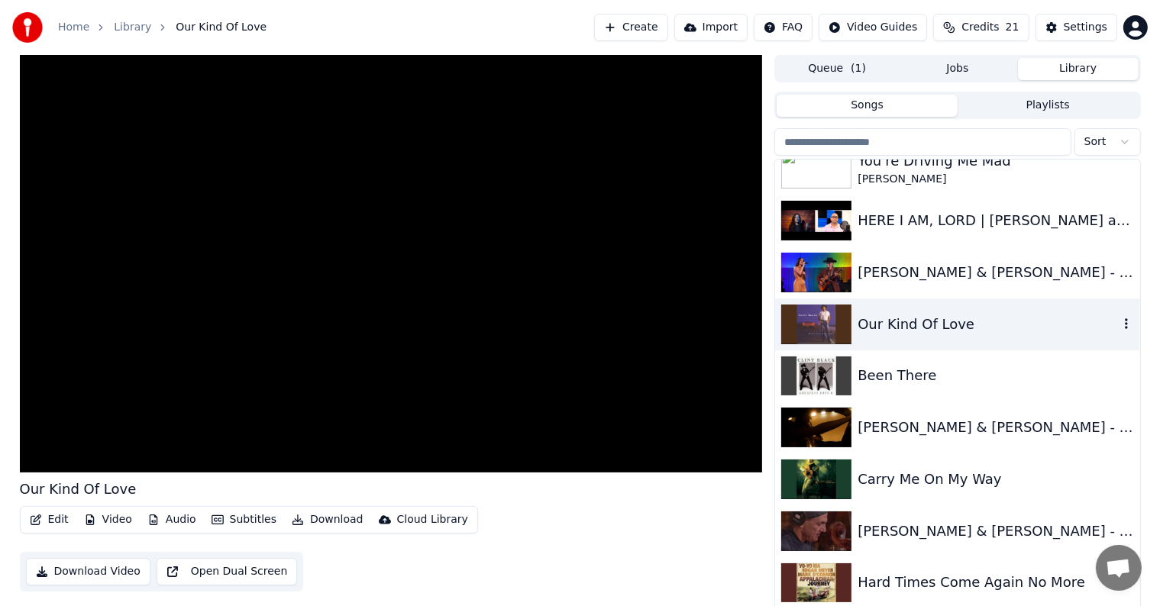
click at [799, 325] on img at bounding box center [816, 325] width 70 height 40
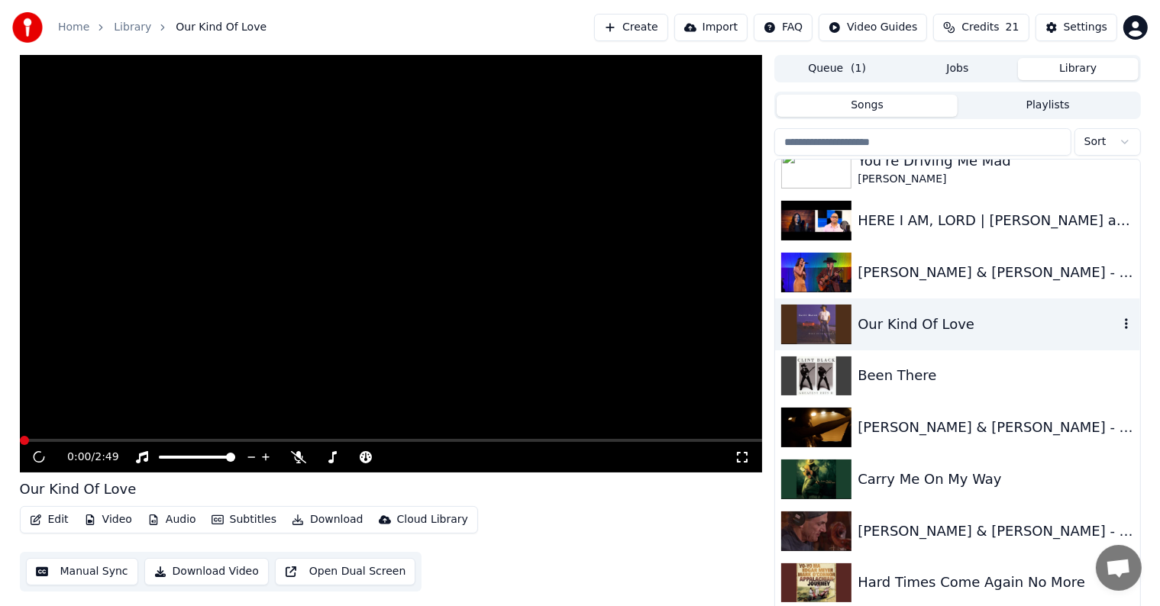
click at [901, 318] on div "Our Kind Of Love" at bounding box center [988, 324] width 260 height 21
click at [910, 375] on div "Been There" at bounding box center [988, 375] width 260 height 21
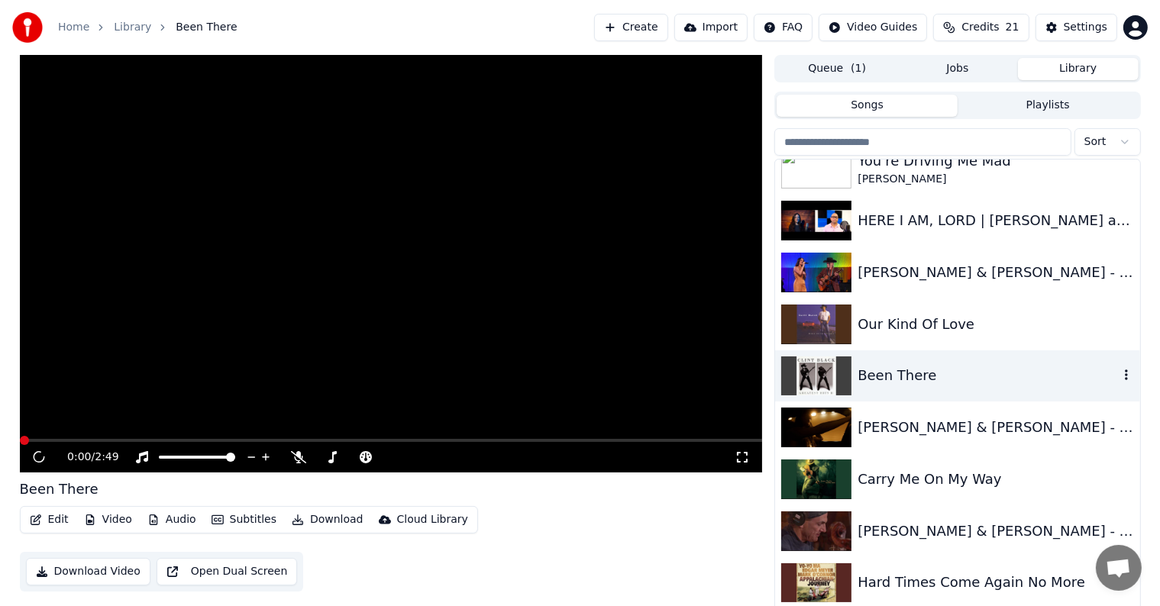
click at [910, 375] on div "Been There" at bounding box center [988, 375] width 260 height 21
click at [910, 319] on div "Our Kind Of Love" at bounding box center [988, 324] width 260 height 21
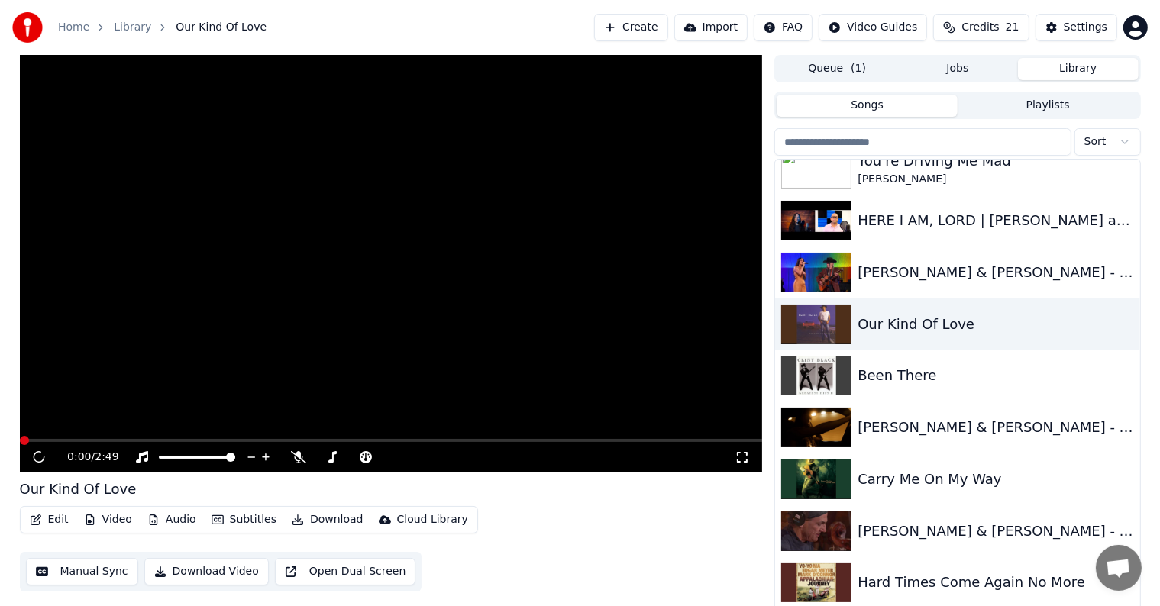
click at [40, 455] on icon at bounding box center [39, 457] width 15 height 15
click at [40, 455] on icon at bounding box center [39, 457] width 16 height 17
click at [67, 438] on span at bounding box center [62, 440] width 9 height 9
click at [176, 441] on span at bounding box center [171, 440] width 9 height 9
click at [432, 436] on span at bounding box center [429, 440] width 9 height 9
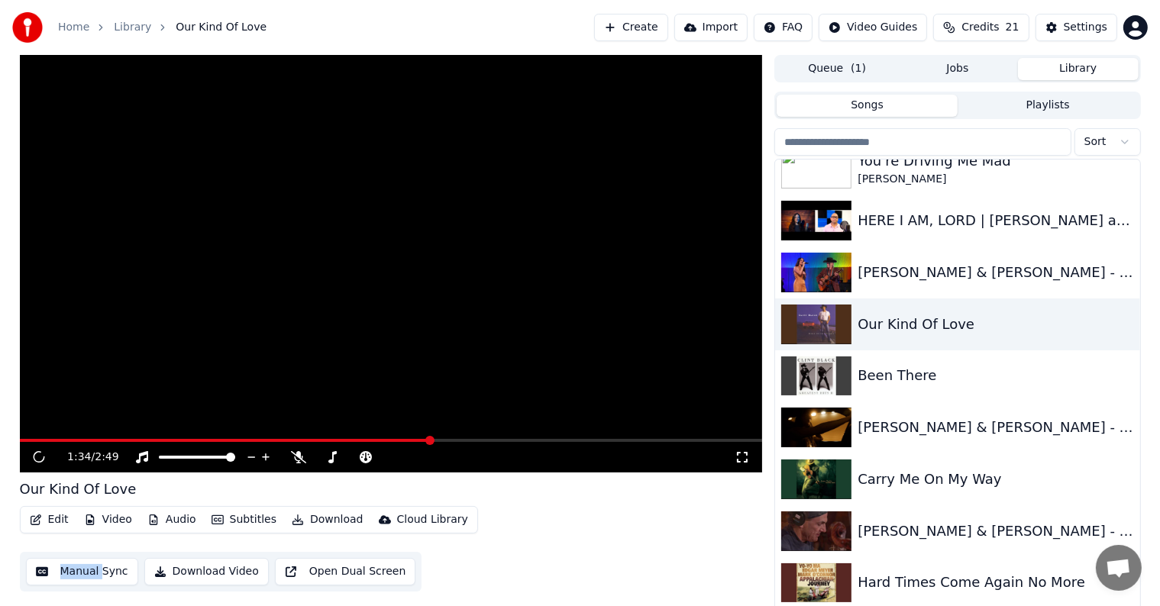
click at [611, 24] on button "Create" at bounding box center [631, 27] width 74 height 27
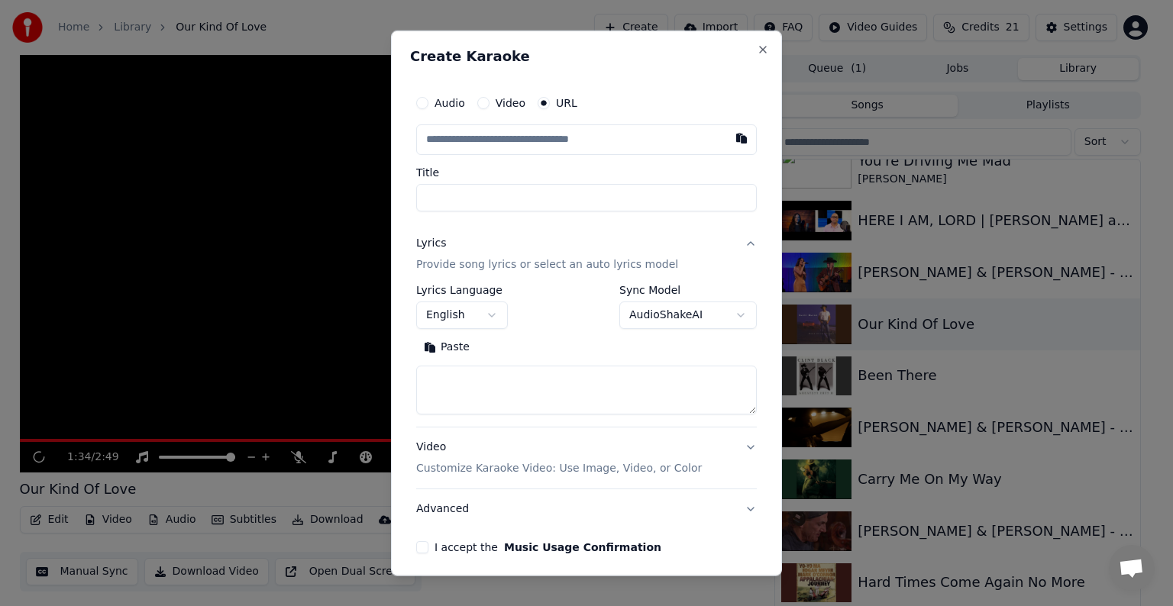
click at [486, 137] on input "text" at bounding box center [586, 139] width 341 height 31
type input "**********"
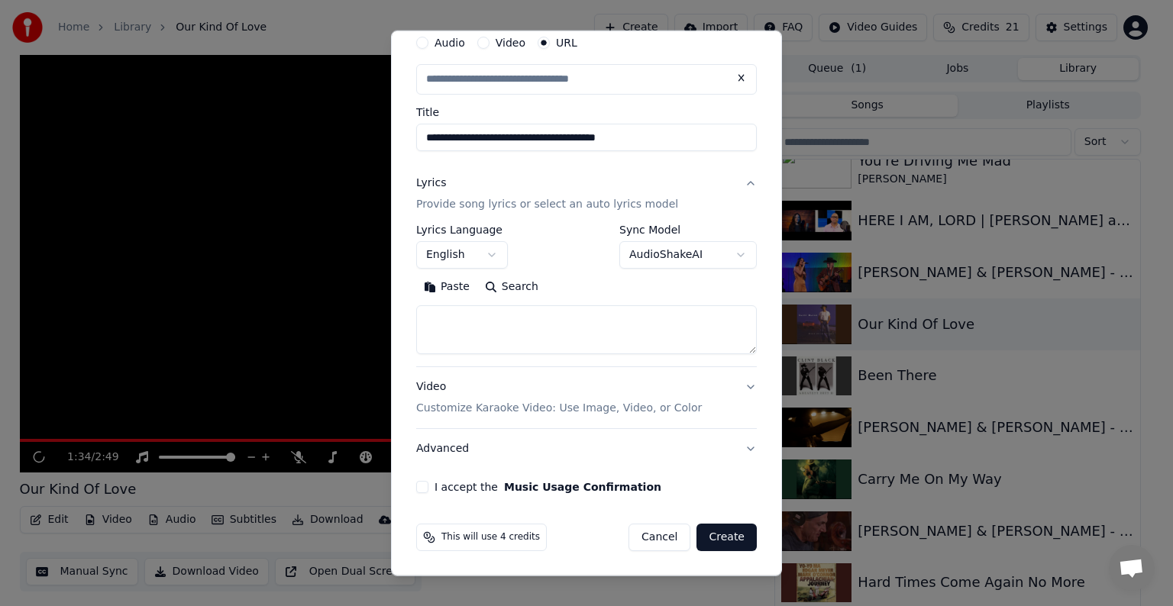
click at [728, 255] on body "**********" at bounding box center [580, 303] width 1160 height 606
click at [702, 543] on body "**********" at bounding box center [580, 303] width 1160 height 606
click at [724, 539] on button "Create" at bounding box center [727, 537] width 60 height 27
type input "**********"
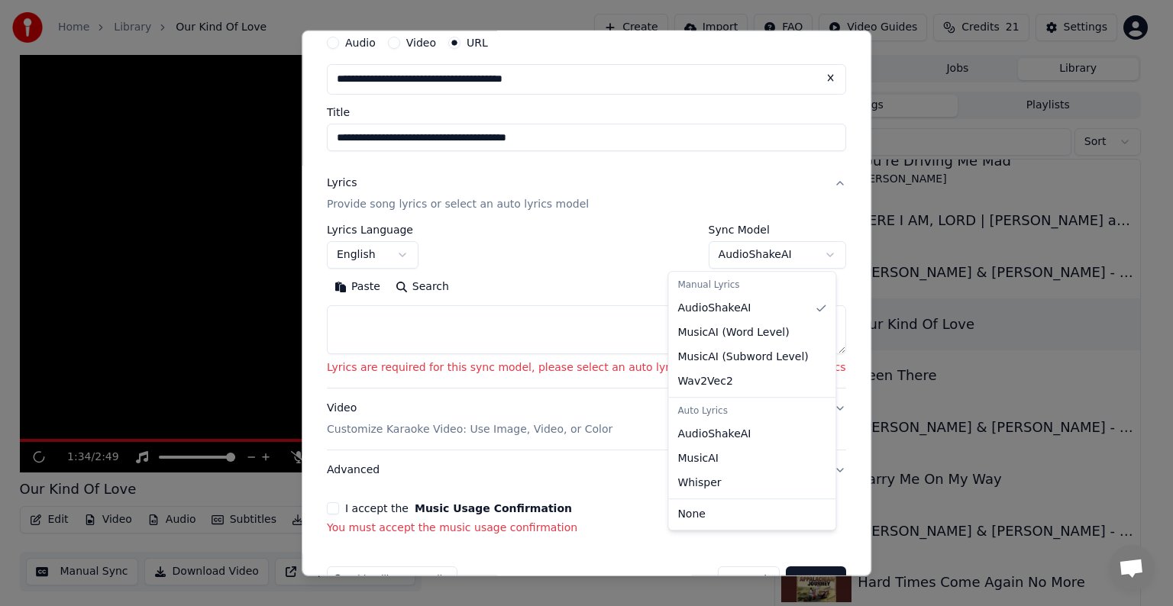
click at [785, 251] on body "**********" at bounding box center [580, 303] width 1160 height 606
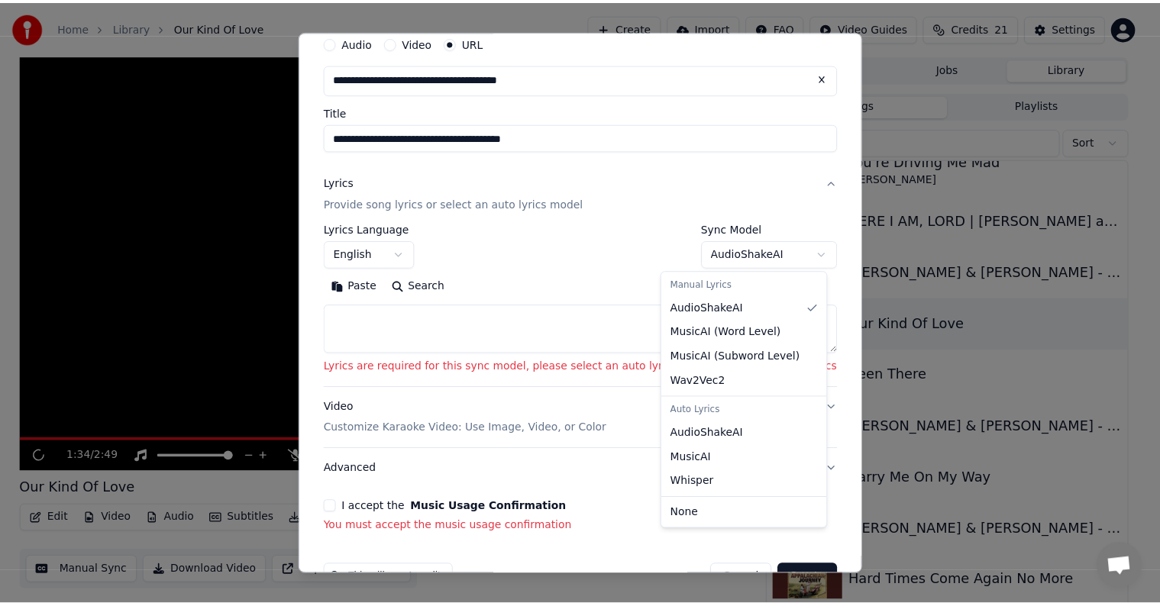
scroll to position [0, 0]
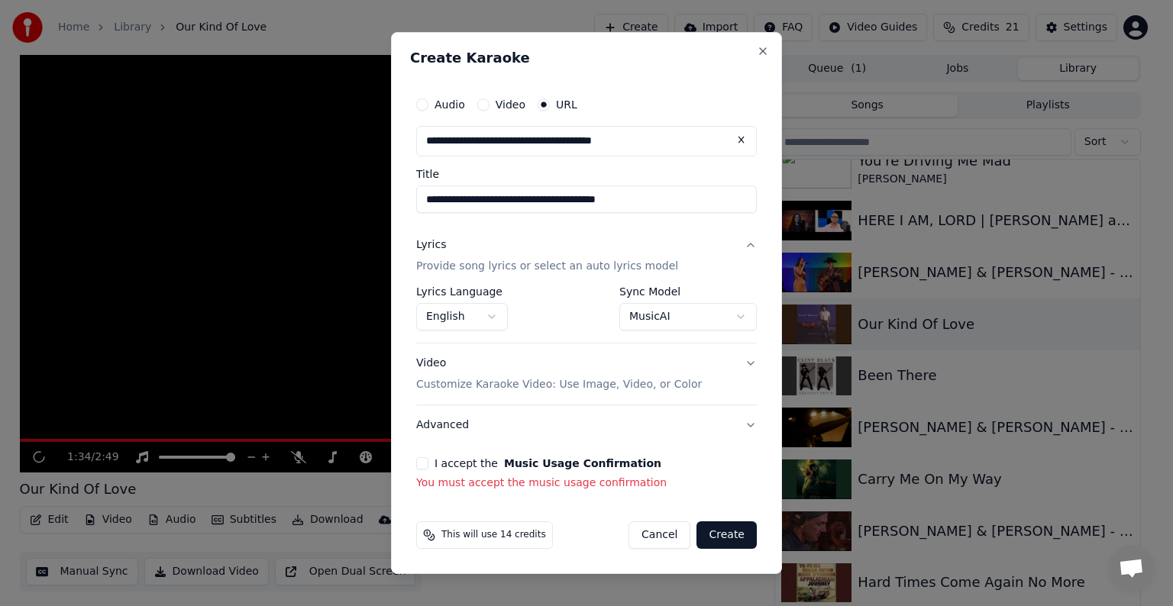
click at [730, 535] on button "Create" at bounding box center [727, 535] width 60 height 27
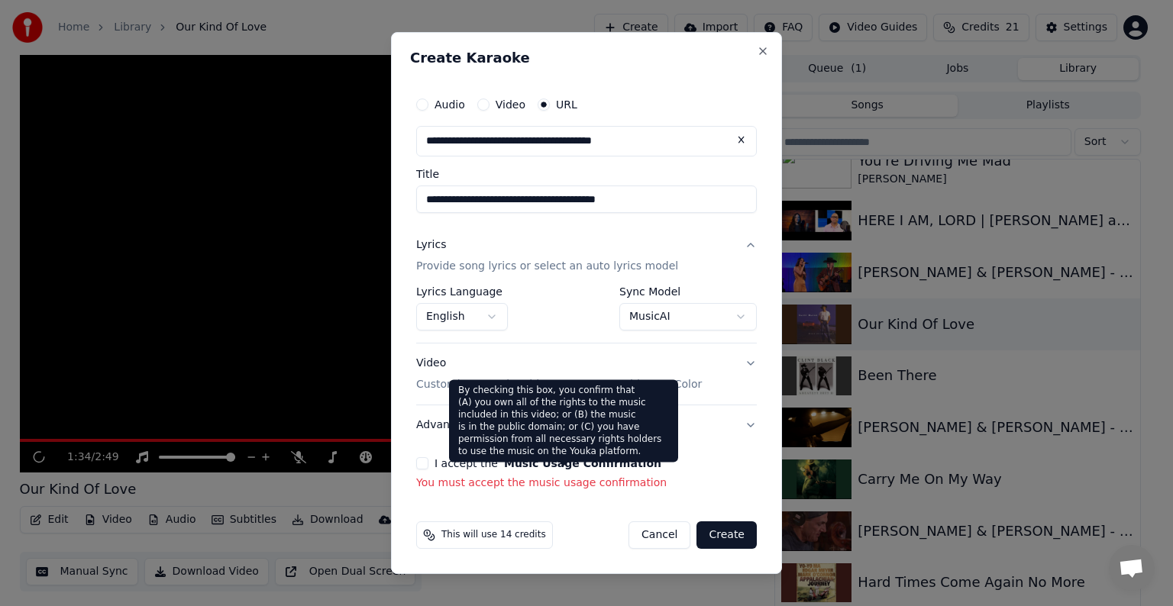
click at [489, 461] on label "I accept the Music Usage Confirmation" at bounding box center [548, 463] width 227 height 11
click at [428, 461] on button "I accept the Music Usage Confirmation" at bounding box center [422, 463] width 12 height 12
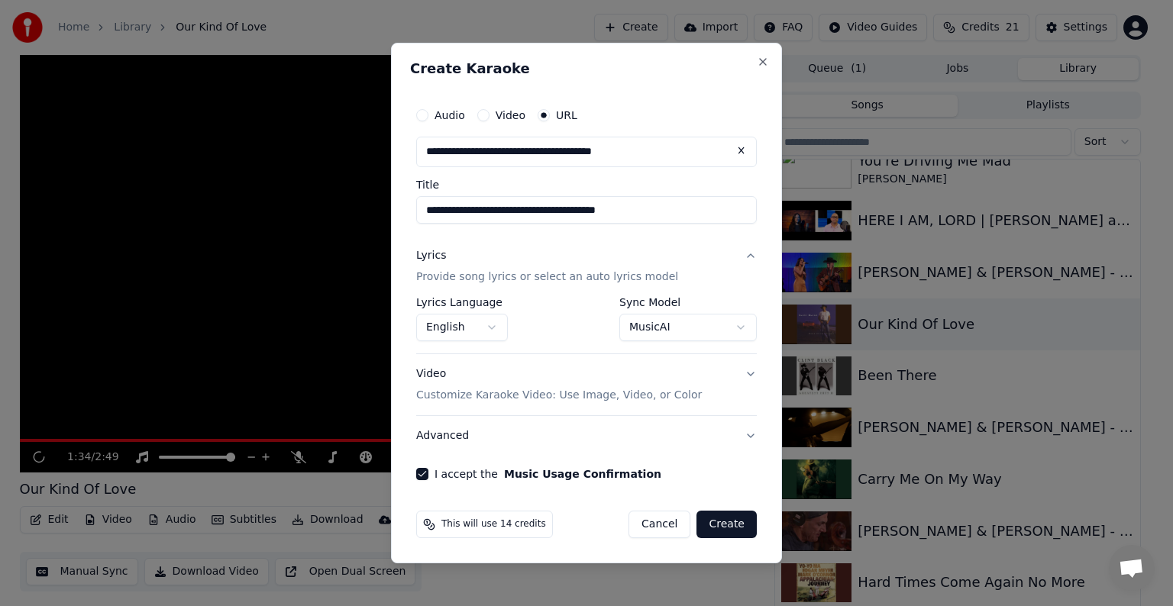
click at [489, 461] on div "**********" at bounding box center [586, 290] width 353 height 393
click at [730, 521] on button "Create" at bounding box center [727, 524] width 60 height 27
select select "**********"
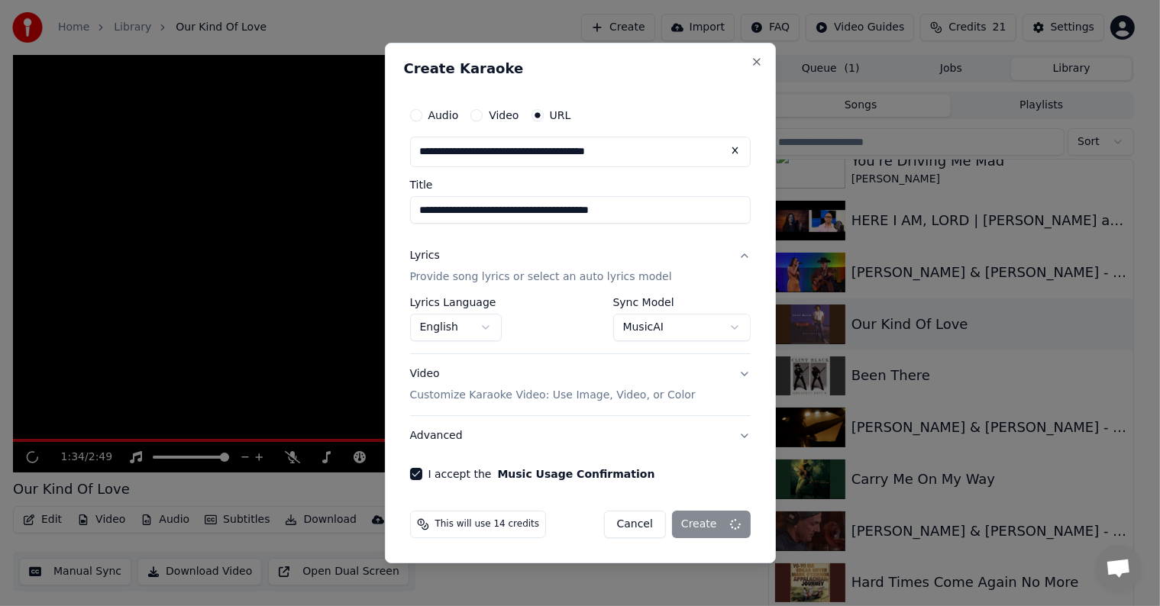
select select
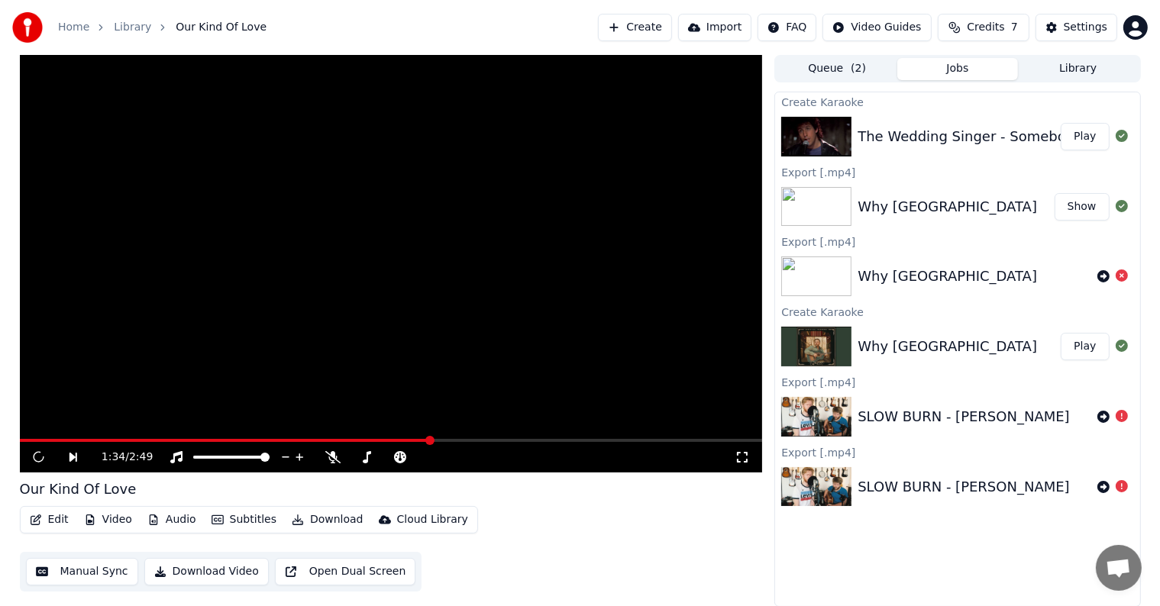
click at [1075, 133] on button "Play" at bounding box center [1085, 136] width 48 height 27
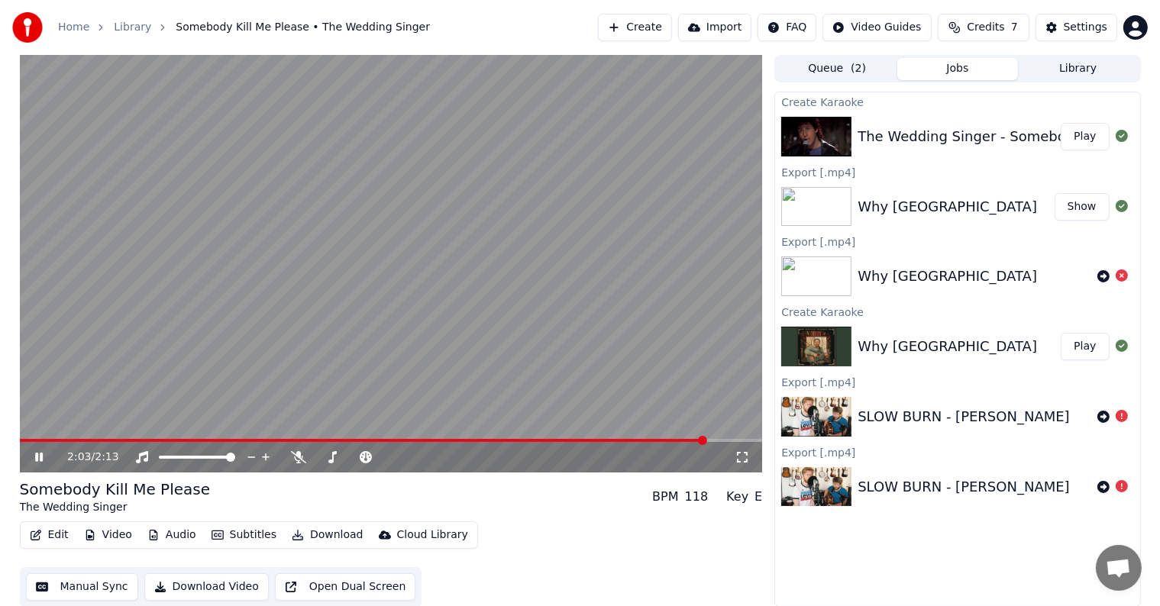
click at [309, 542] on button "Download" at bounding box center [328, 535] width 84 height 21
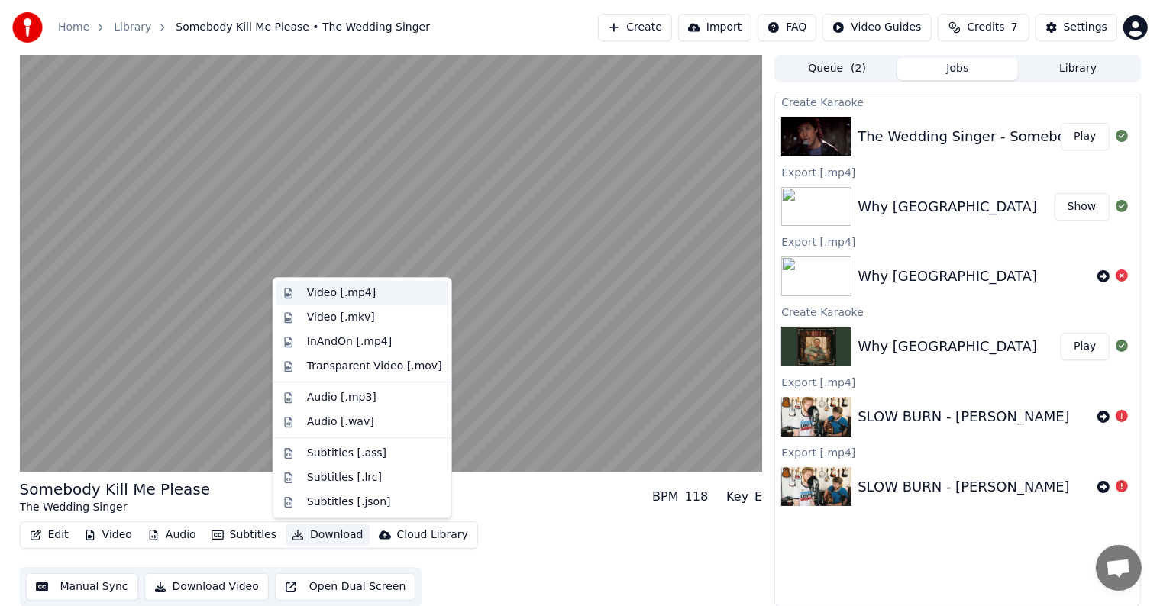
click at [350, 291] on div "Video [.mp4]" at bounding box center [341, 293] width 69 height 15
